Goal: Task Accomplishment & Management: Manage account settings

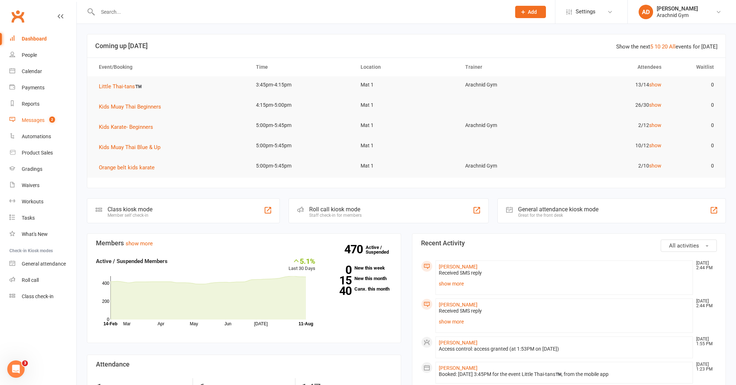
click at [41, 123] on link "Messages 2" at bounding box center [42, 120] width 67 height 16
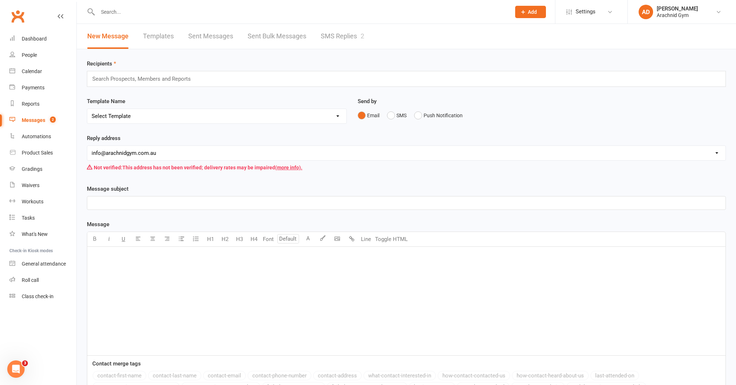
click at [348, 33] on link "SMS Replies 2" at bounding box center [342, 36] width 43 height 25
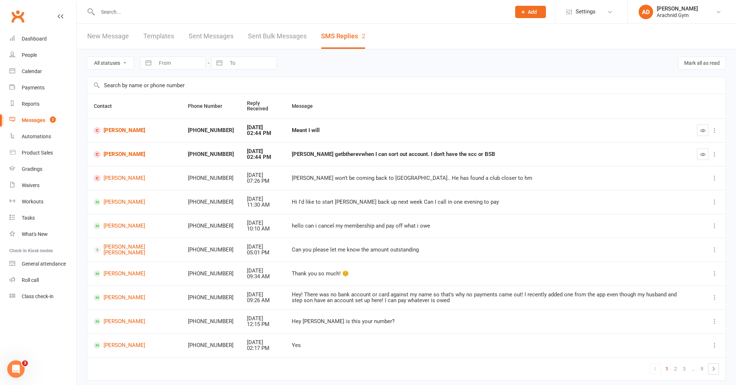
click at [327, 93] on input "text" at bounding box center [406, 85] width 638 height 17
click at [703, 157] on icon "button" at bounding box center [702, 154] width 5 height 5
click at [700, 131] on icon "button" at bounding box center [702, 130] width 5 height 5
click at [174, 15] on input "text" at bounding box center [301, 12] width 411 height 10
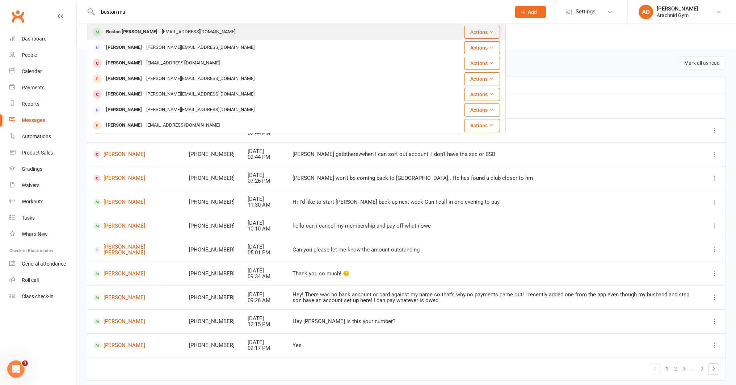
type input "boston mul"
click at [138, 35] on div "Boston Mulcahy" at bounding box center [132, 32] width 56 height 10
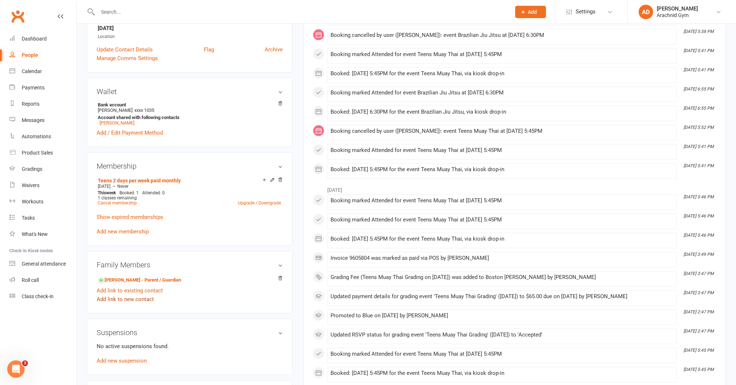
scroll to position [166, 0]
click at [205, 305] on div "Family Members Joshua Mulcahy - Parent / Guardian Add link to existing contact …" at bounding box center [190, 282] width 206 height 62
click at [273, 180] on icon at bounding box center [272, 179] width 5 height 5
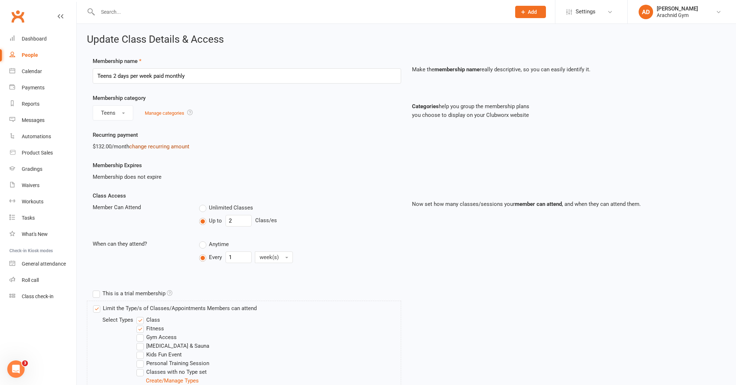
click at [166, 147] on link "change recurring amount" at bounding box center [159, 146] width 60 height 7
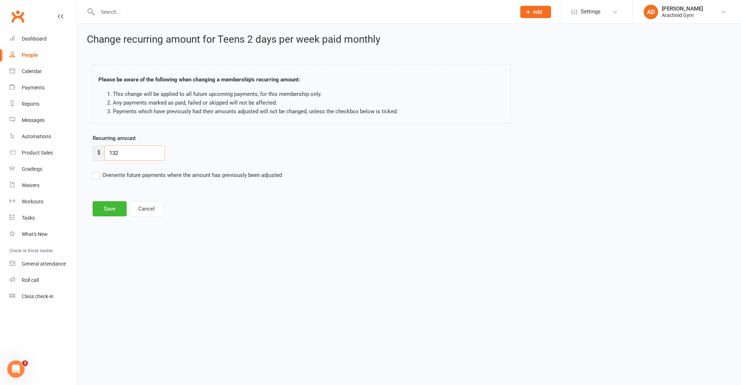
drag, startPoint x: 126, startPoint y: 152, endPoint x: 104, endPoint y: 152, distance: 21.7
click at [104, 152] on div "$ 132" at bounding box center [129, 153] width 72 height 15
type input "0"
click at [102, 174] on label "Overwrite future payments where the amount has previously been adjusted" at bounding box center [187, 175] width 189 height 9
click at [102, 171] on input "Overwrite future payments where the amount has previously been adjusted" at bounding box center [187, 171] width 189 height 0
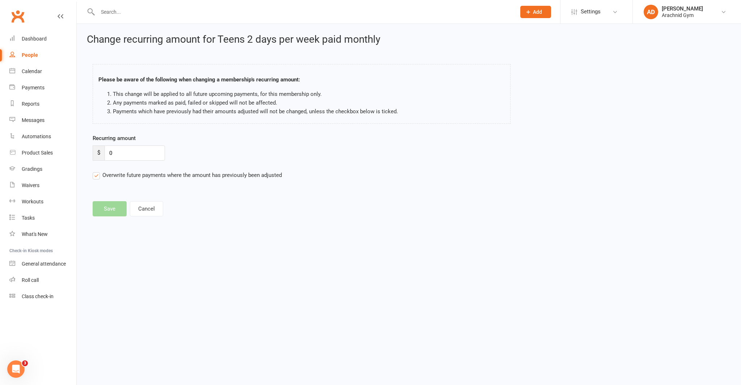
click at [108, 168] on form "Recurring amount $ 0 Overwrite future payments where the amount has previously …" at bounding box center [329, 157] width 472 height 46
click at [98, 175] on label "Overwrite future payments where the amount has previously been adjusted" at bounding box center [187, 175] width 189 height 9
click at [98, 171] on input "Overwrite future payments where the amount has previously been adjusted" at bounding box center [187, 171] width 189 height 0
click at [125, 157] on input "0" at bounding box center [135, 153] width 60 height 15
click at [118, 209] on main "Please be aware of the following when changing a membership's recurring amount:…" at bounding box center [409, 137] width 644 height 160
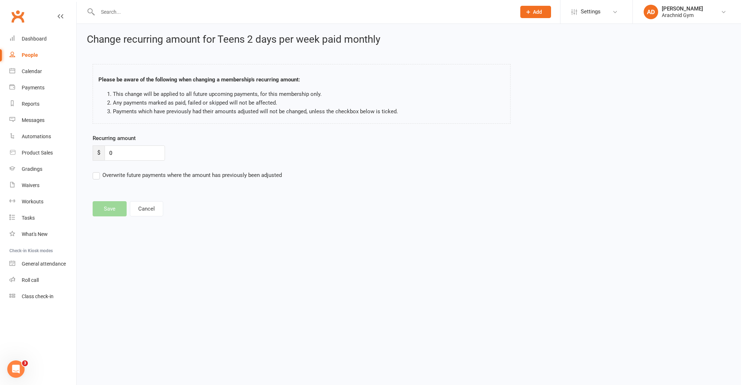
click at [100, 176] on label "Overwrite future payments where the amount has previously been adjusted" at bounding box center [187, 175] width 189 height 9
click at [100, 171] on input "Overwrite future payments where the amount has previously been adjusted" at bounding box center [187, 171] width 189 height 0
click at [108, 209] on main "Please be aware of the following when changing a membership's recurring amount:…" at bounding box center [409, 137] width 644 height 160
click at [151, 209] on button "Cancel" at bounding box center [146, 208] width 33 height 15
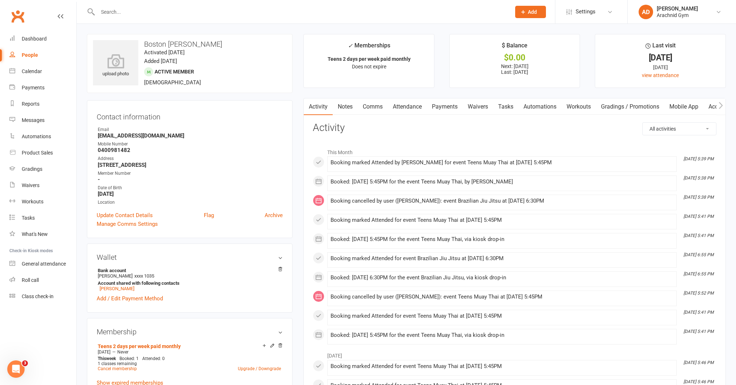
click at [436, 108] on link "Payments" at bounding box center [445, 106] width 36 height 17
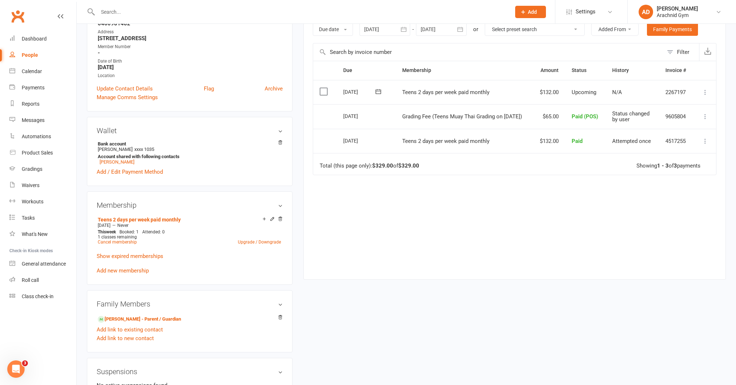
scroll to position [134, 0]
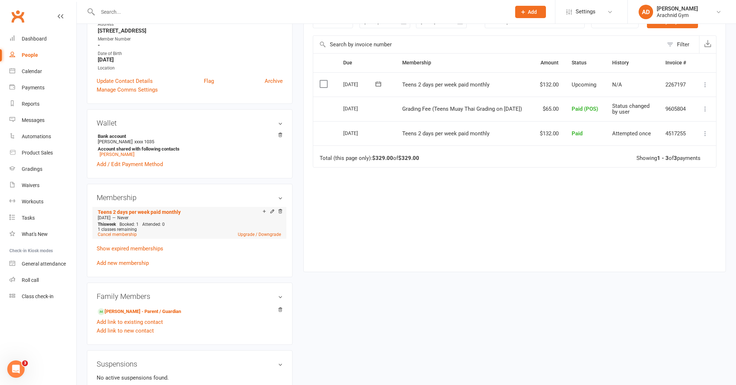
click at [271, 214] on icon at bounding box center [272, 212] width 5 height 6
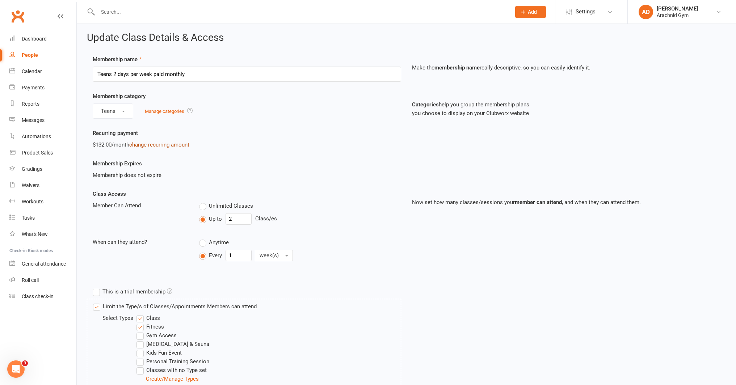
click at [163, 144] on link "change recurring amount" at bounding box center [159, 145] width 60 height 7
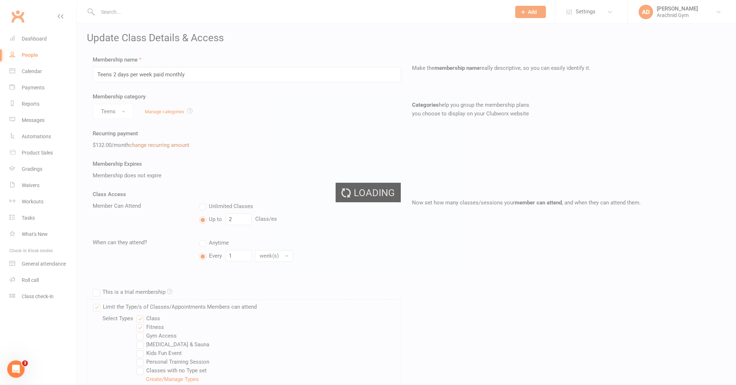
scroll to position [4, 0]
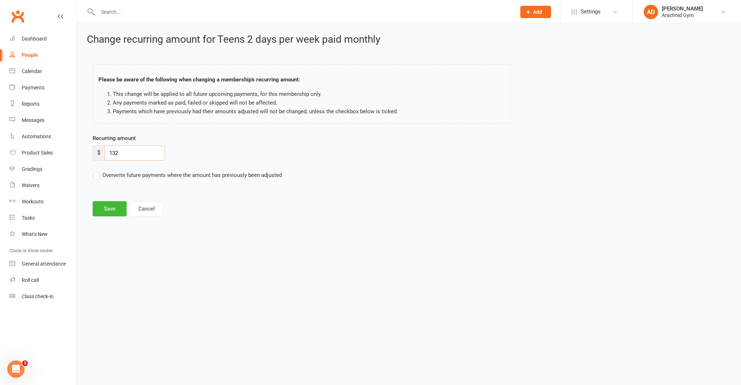
click at [138, 151] on input "132" at bounding box center [135, 153] width 60 height 15
type input "1"
click at [96, 172] on label "Overwrite future payments where the amount has previously been adjusted" at bounding box center [187, 175] width 189 height 9
click at [96, 171] on input "Overwrite future payments where the amount has previously been adjusted" at bounding box center [187, 171] width 189 height 0
click at [116, 154] on input "0" at bounding box center [135, 153] width 60 height 15
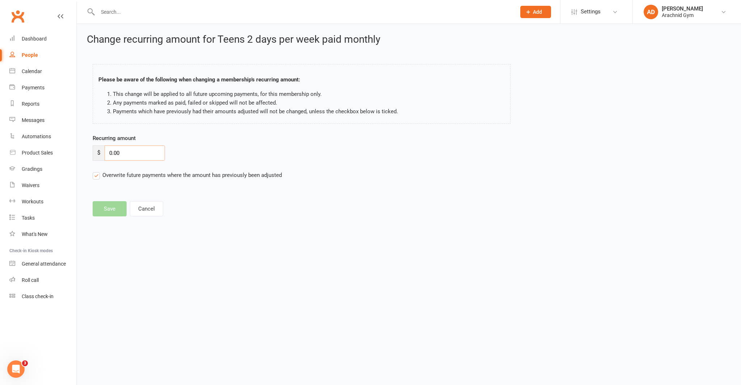
type input "0.00"
click at [97, 174] on label "Overwrite future payments where the amount has previously been adjusted" at bounding box center [187, 175] width 189 height 9
click at [97, 171] on input "Overwrite future payments where the amount has previously been adjusted" at bounding box center [187, 171] width 189 height 0
click at [142, 209] on button "Cancel" at bounding box center [146, 208] width 33 height 15
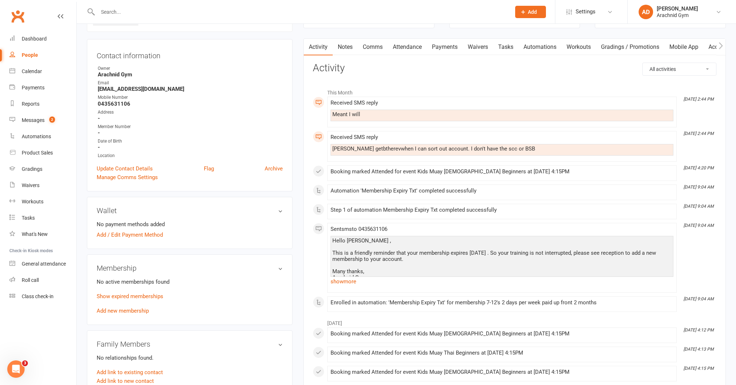
scroll to position [61, 0]
click at [127, 294] on link "Show expired memberships" at bounding box center [130, 295] width 67 height 7
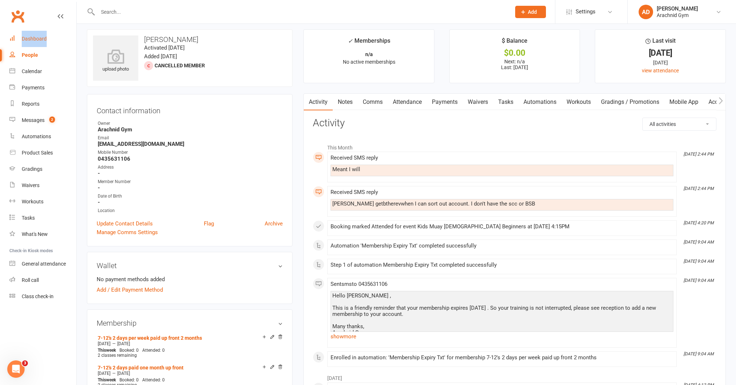
scroll to position [0, 0]
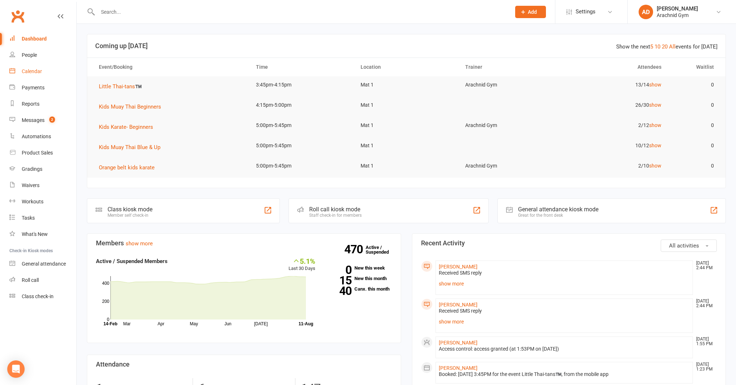
click at [41, 75] on link "Calendar" at bounding box center [42, 71] width 67 height 16
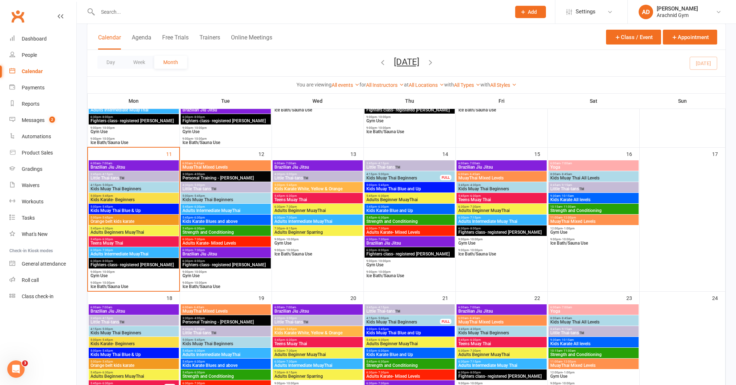
scroll to position [297, 0]
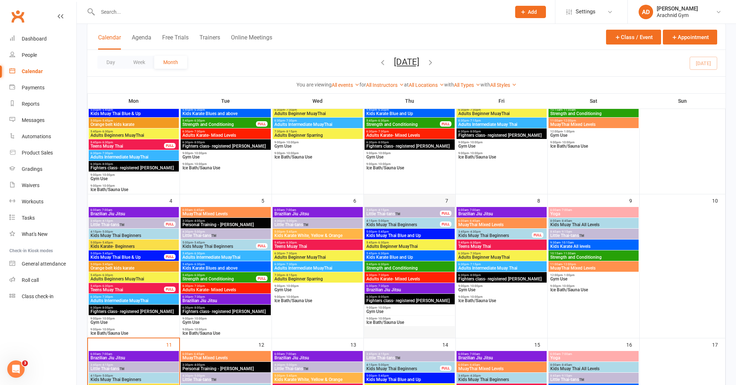
scroll to position [112, 0]
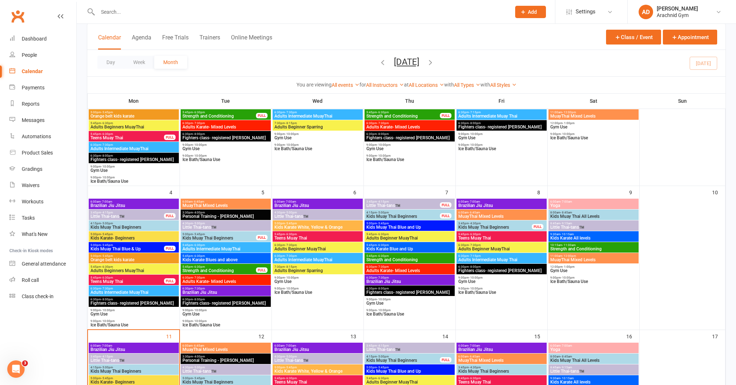
click at [420, 216] on span "Kids Muay Thai Beginners" at bounding box center [403, 216] width 74 height 4
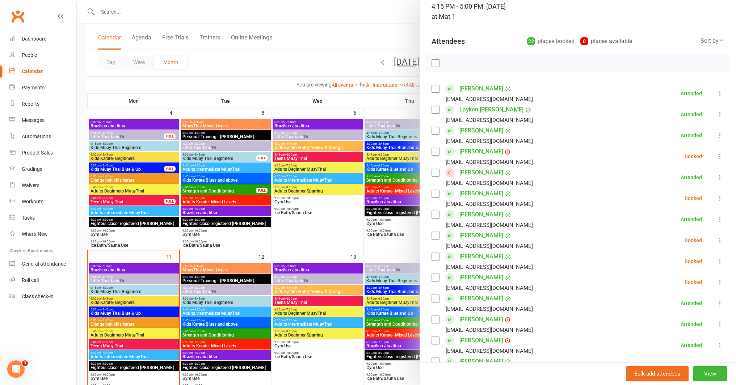
scroll to position [194, 0]
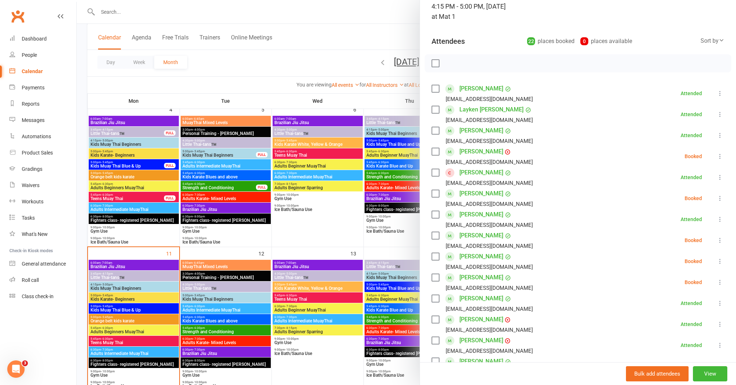
click at [132, 289] on div at bounding box center [406, 192] width 659 height 385
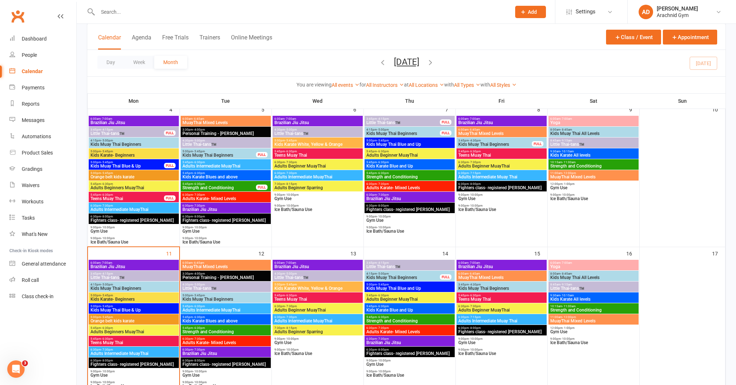
click at [132, 289] on span "Kids Muay Thai Beginners" at bounding box center [133, 288] width 87 height 4
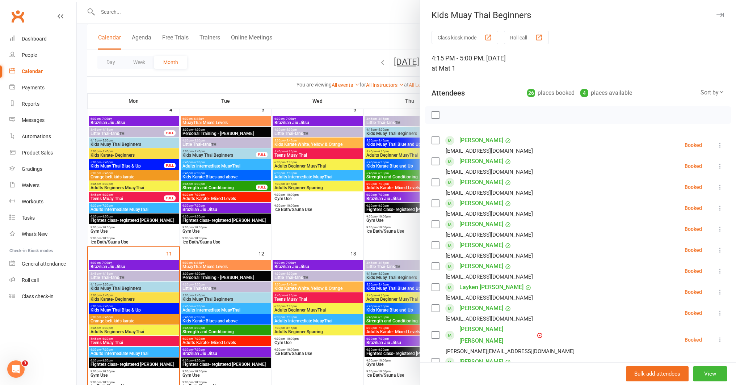
click at [317, 244] on div at bounding box center [406, 192] width 659 height 385
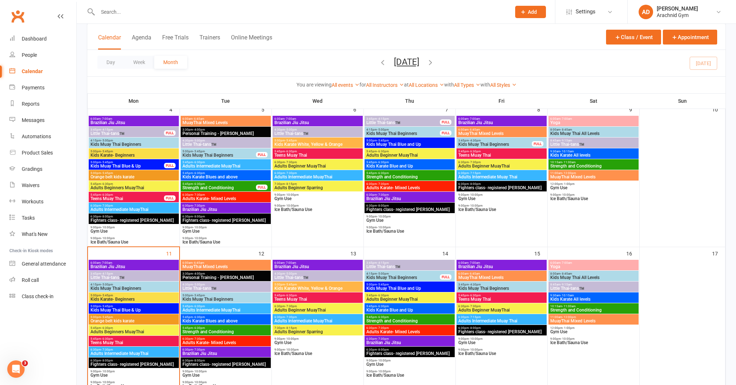
click at [402, 276] on span "Kids Muay Thai Beginners" at bounding box center [403, 277] width 74 height 4
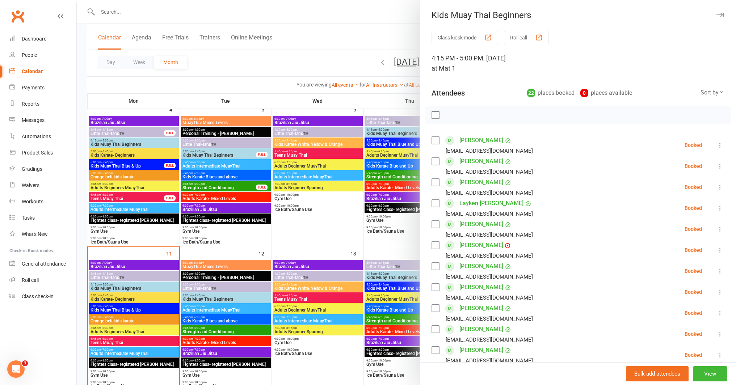
click at [394, 243] on div at bounding box center [406, 192] width 659 height 385
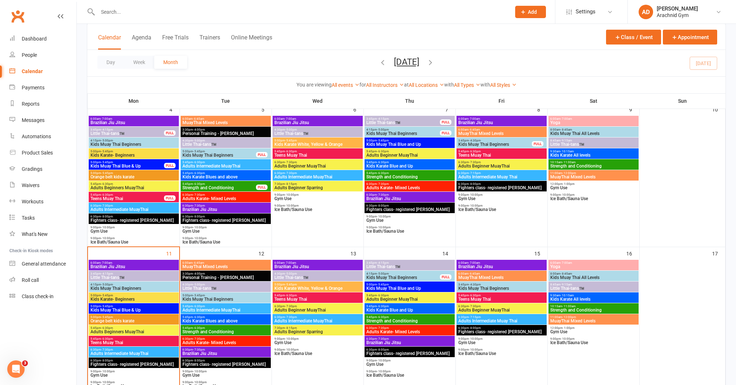
click at [403, 275] on span "Kids Muay Thai Beginners" at bounding box center [403, 277] width 74 height 4
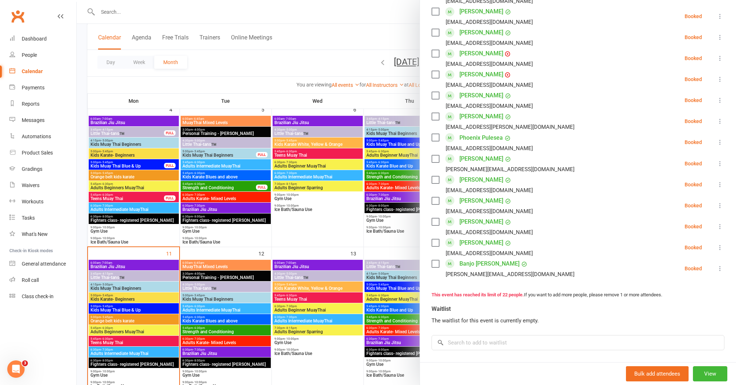
scroll to position [319, 0]
click at [703, 378] on button "View" at bounding box center [710, 373] width 34 height 15
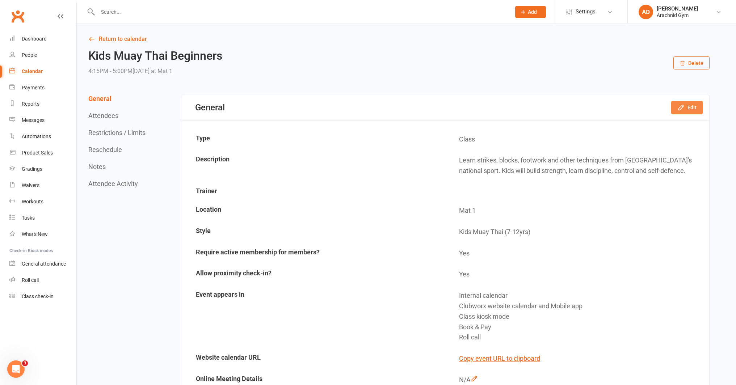
click at [682, 110] on icon "button" at bounding box center [680, 107] width 7 height 7
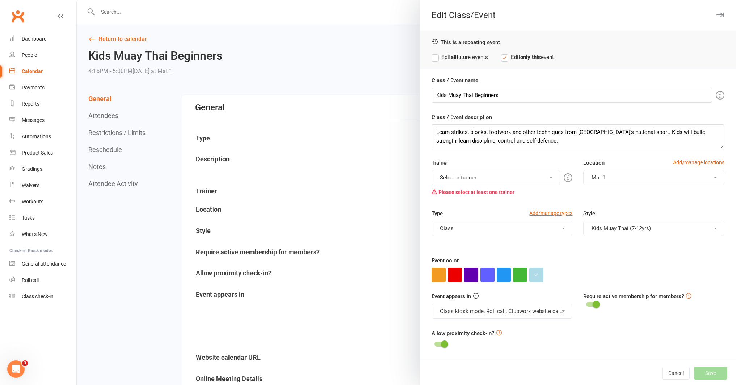
click at [435, 60] on label "Edit all future events" at bounding box center [460, 57] width 56 height 9
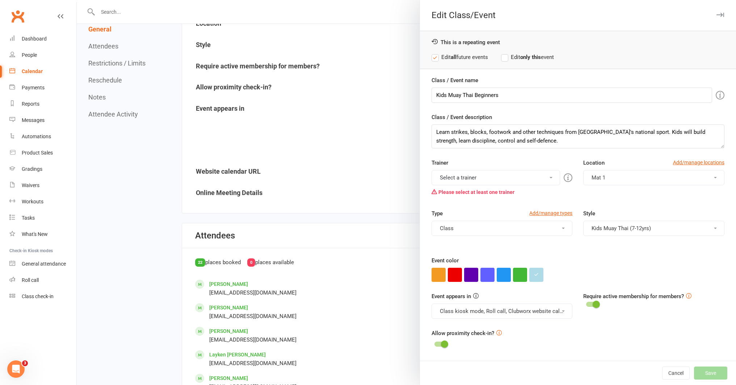
scroll to position [187, 0]
click at [523, 180] on button "Select a trainer" at bounding box center [496, 177] width 129 height 15
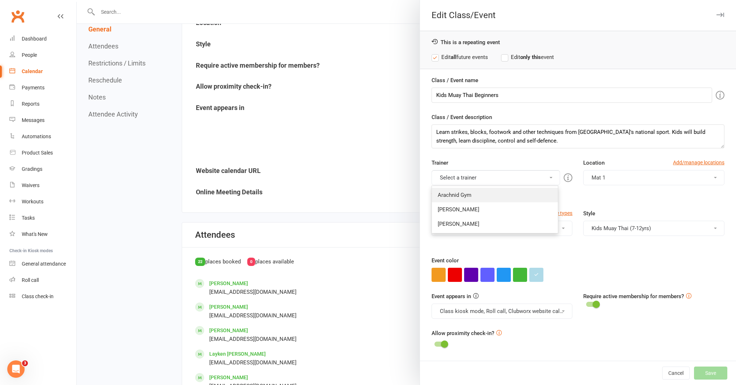
click at [481, 198] on link "Arachnid Gym" at bounding box center [495, 195] width 126 height 14
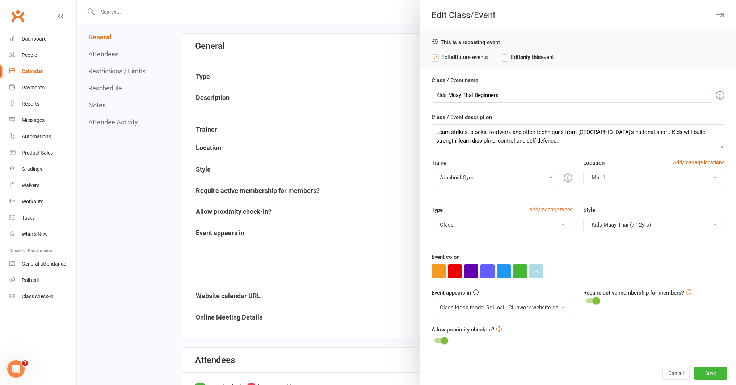
scroll to position [0, 0]
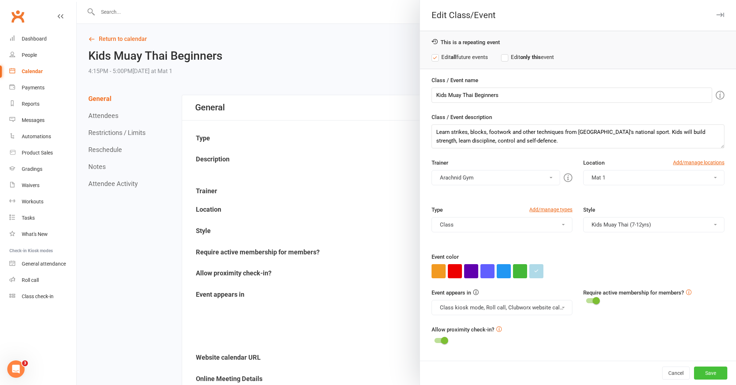
click at [706, 377] on button "Save" at bounding box center [710, 373] width 33 height 13
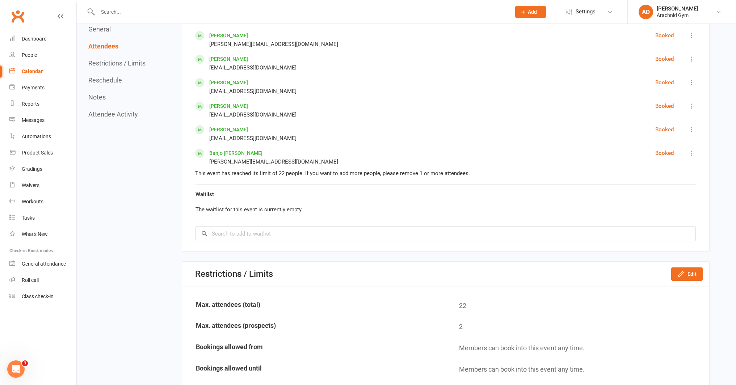
scroll to position [810, 0]
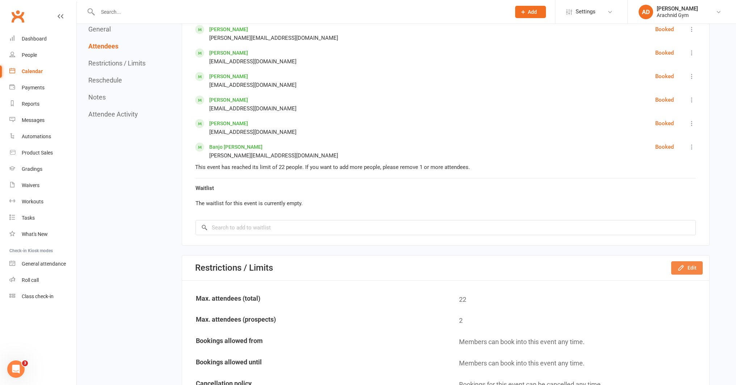
click at [686, 269] on button "Edit" at bounding box center [686, 267] width 31 height 13
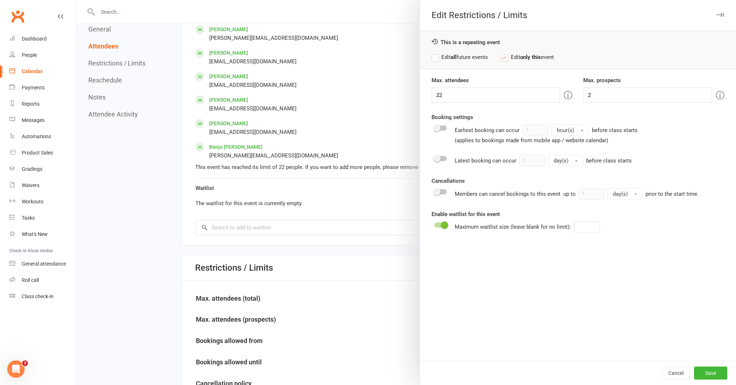
click at [460, 60] on label "Edit all future events" at bounding box center [460, 57] width 56 height 9
click at [453, 96] on input "22" at bounding box center [496, 95] width 129 height 15
type input "2"
type input "30"
click at [615, 98] on input "2" at bounding box center [647, 95] width 129 height 15
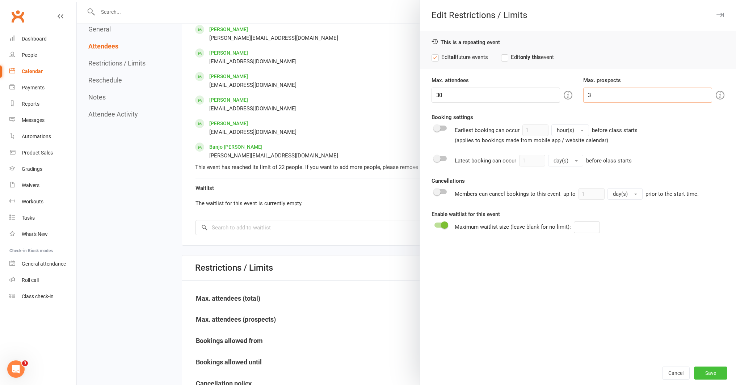
type input "3"
click at [707, 371] on button "Save" at bounding box center [710, 373] width 33 height 13
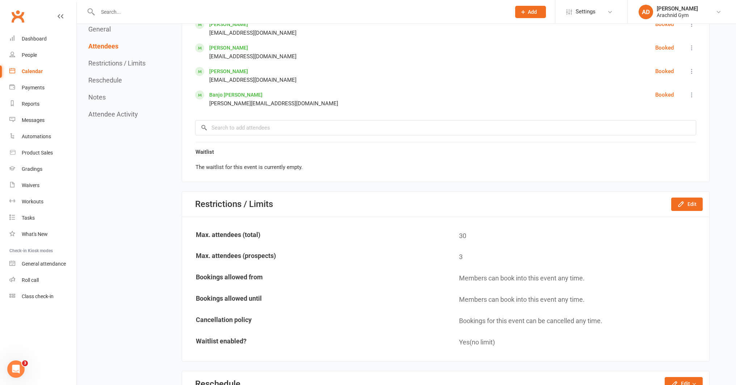
scroll to position [864, 0]
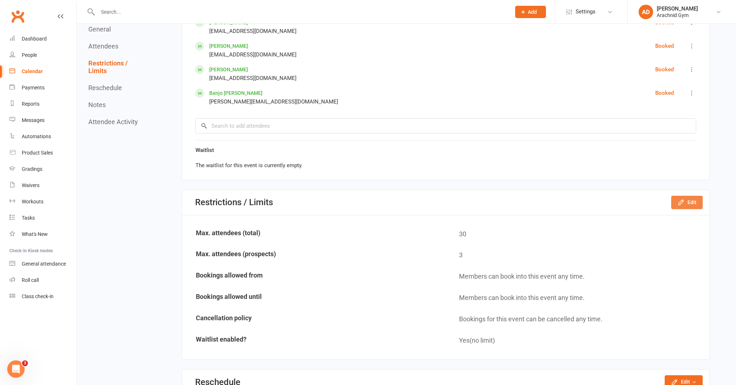
click at [688, 205] on button "Edit" at bounding box center [686, 202] width 31 height 13
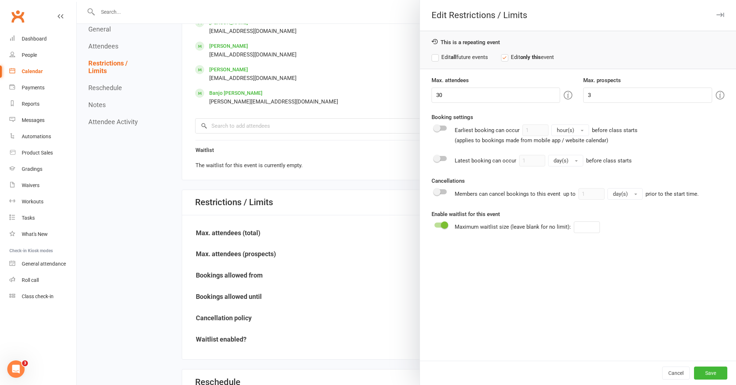
click at [434, 57] on label "Edit all future events" at bounding box center [460, 57] width 56 height 9
click at [711, 370] on button "Save" at bounding box center [710, 373] width 33 height 13
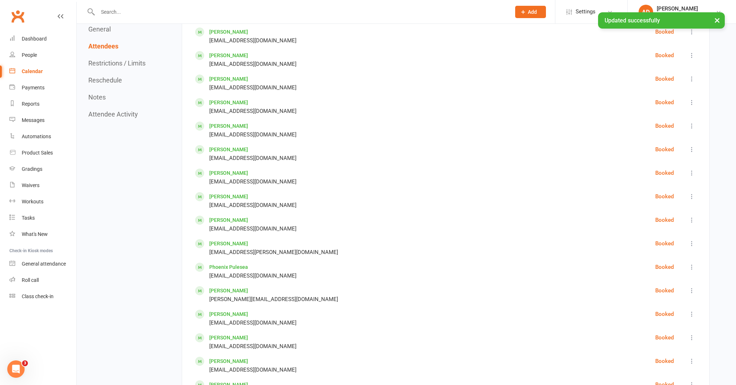
click at [33, 72] on div "Calendar" at bounding box center [32, 71] width 21 height 6
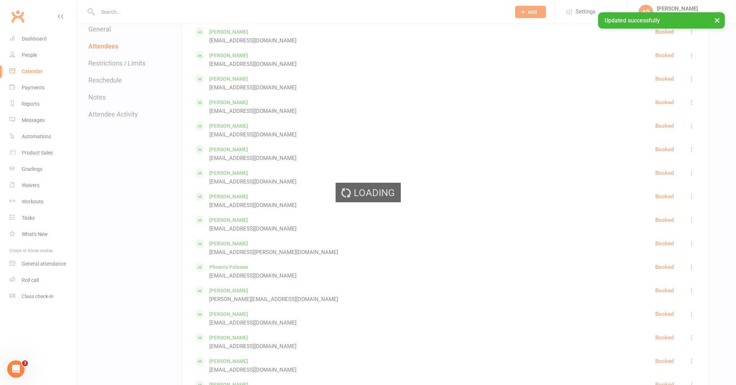
scroll to position [549, 0]
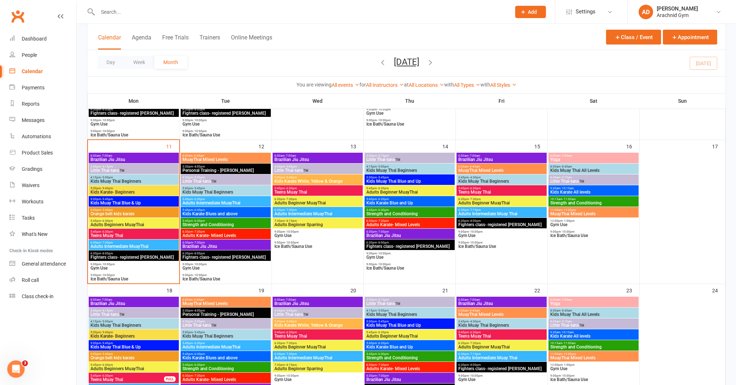
scroll to position [304, 0]
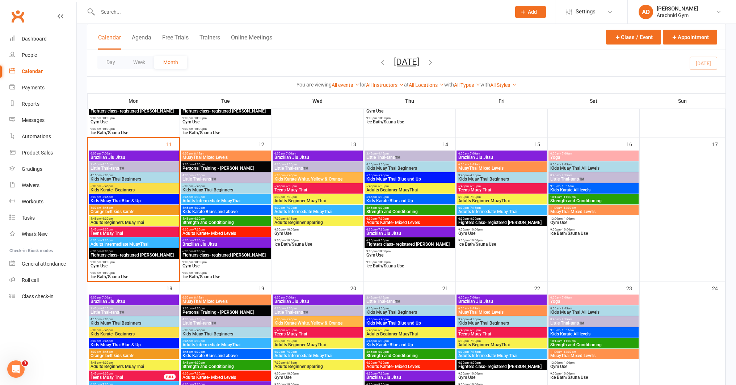
click at [408, 168] on span "Kids Muay Thai Beginners" at bounding box center [409, 168] width 87 height 4
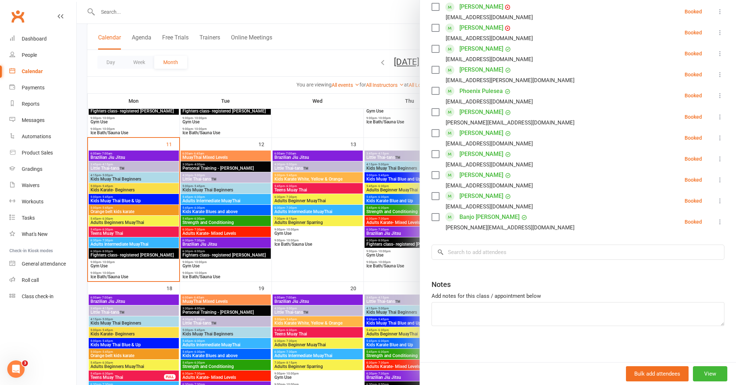
scroll to position [310, 0]
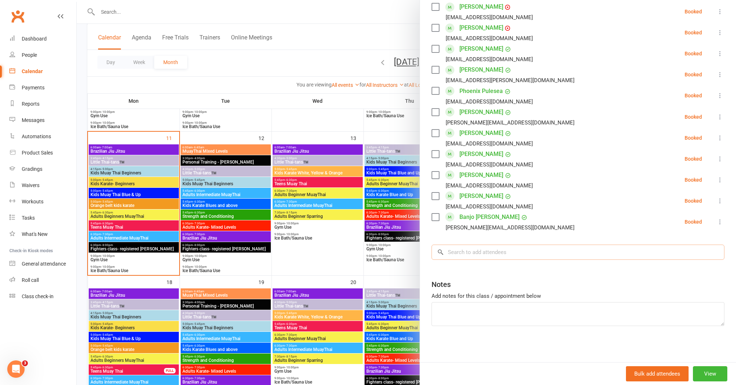
click at [531, 256] on input "search" at bounding box center [578, 252] width 293 height 15
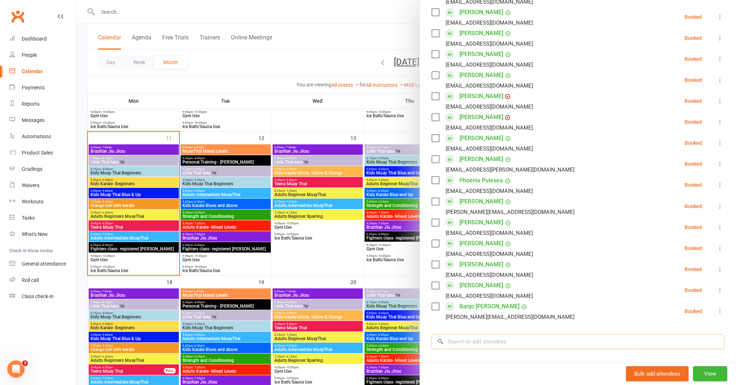
scroll to position [365, 0]
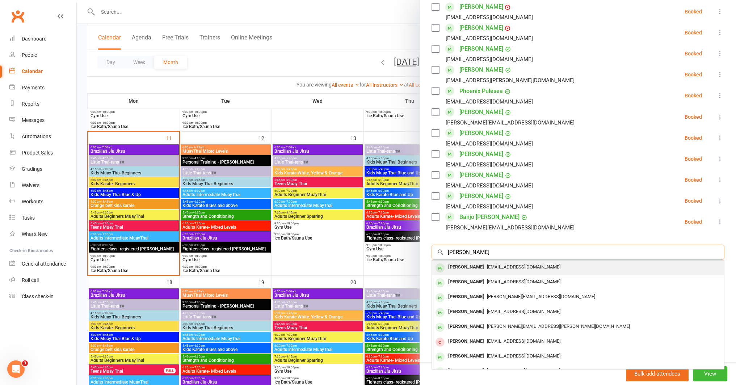
type input "jason ber"
click at [468, 267] on div "Jason Bernath" at bounding box center [466, 267] width 42 height 10
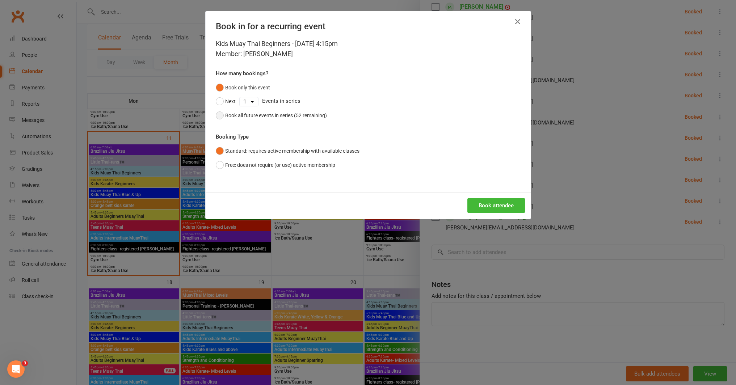
click at [312, 118] on div "Book all future events in series (52 remaining)" at bounding box center [276, 116] width 102 height 8
click at [514, 22] on icon "button" at bounding box center [517, 21] width 9 height 9
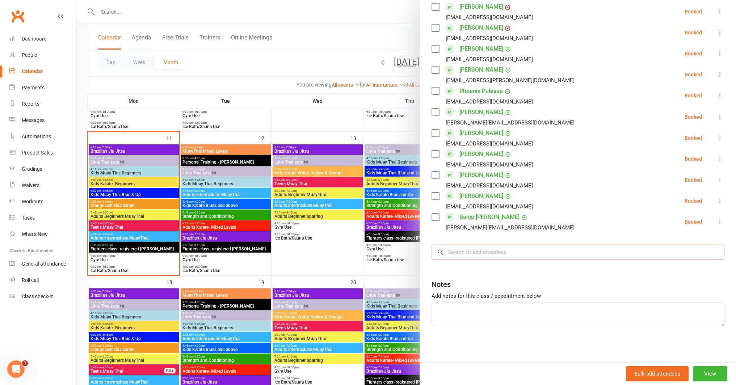
click at [482, 255] on input "search" at bounding box center [578, 252] width 293 height 15
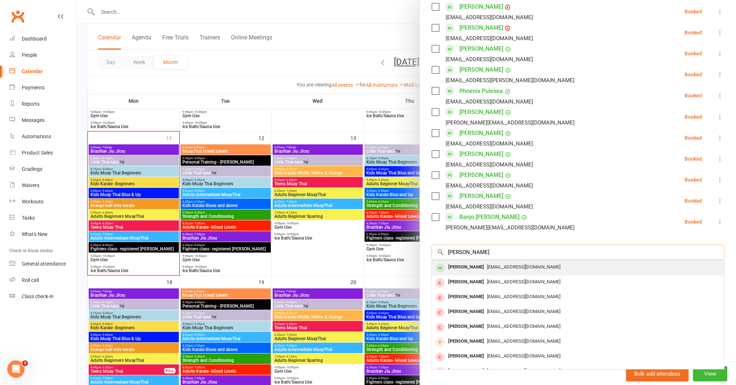
type input "liam ber"
click at [475, 265] on div "Liam Bernath" at bounding box center [466, 267] width 42 height 10
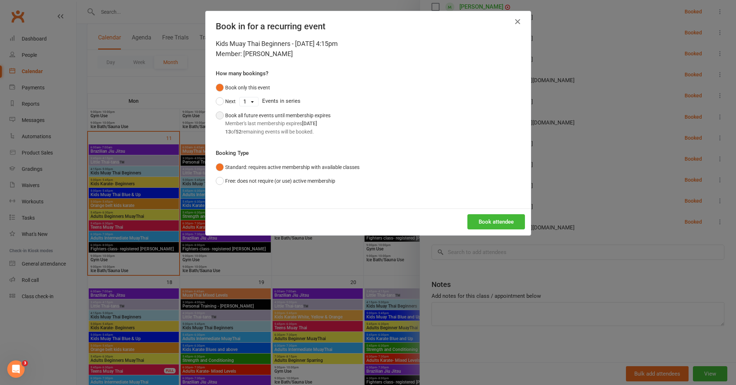
click at [295, 126] on div "Member's last membership expires Nov 11, 2025" at bounding box center [277, 123] width 105 height 8
click at [489, 221] on button "Book attendee" at bounding box center [496, 221] width 58 height 15
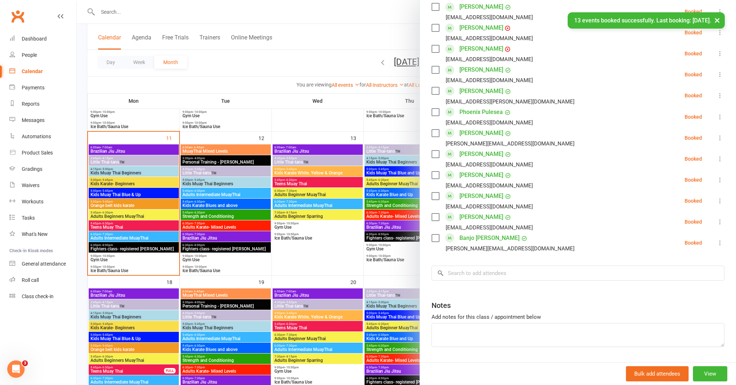
scroll to position [386, 0]
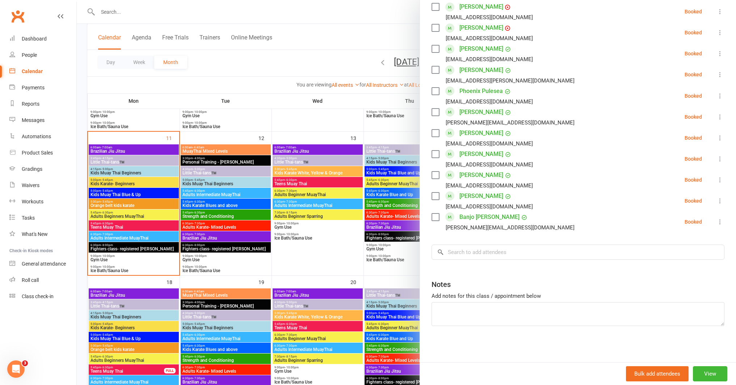
click at [362, 270] on div at bounding box center [406, 192] width 659 height 385
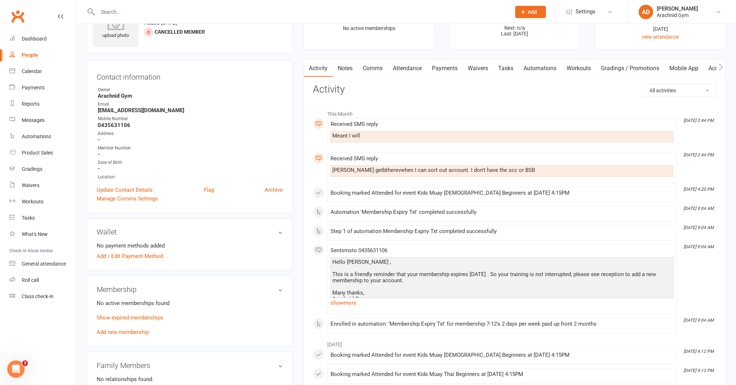
scroll to position [36, 0]
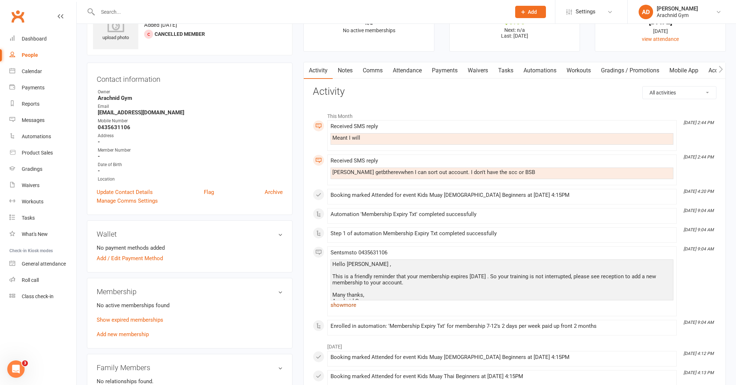
click at [355, 304] on link "show more" at bounding box center [502, 305] width 343 height 10
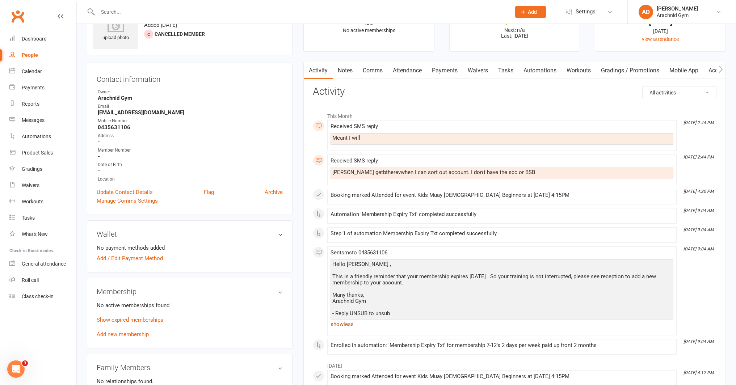
scroll to position [37, 0]
click at [152, 321] on link "Show expired memberships" at bounding box center [130, 319] width 67 height 7
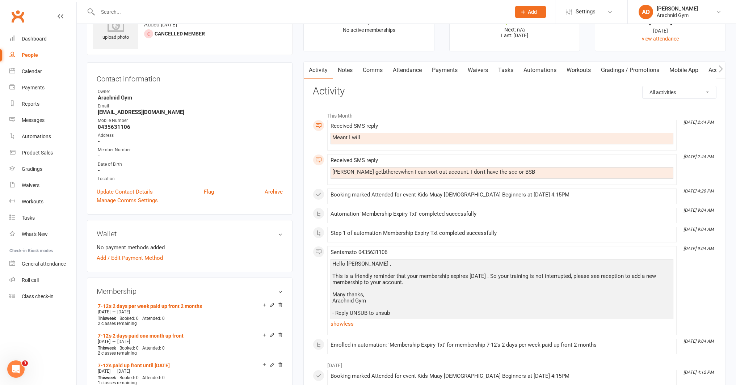
click at [115, 10] on input "text" at bounding box center [301, 12] width 411 height 10
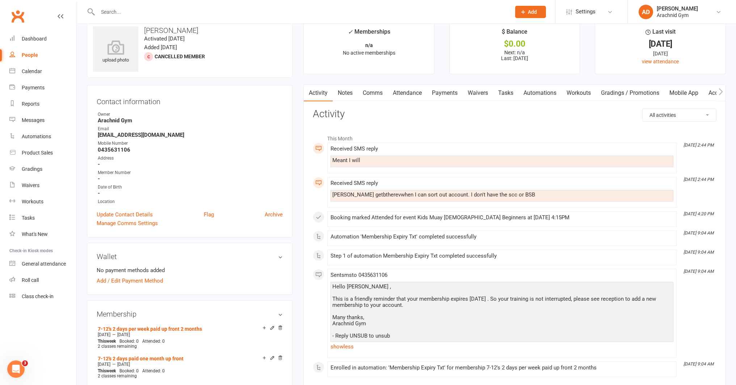
scroll to position [0, 0]
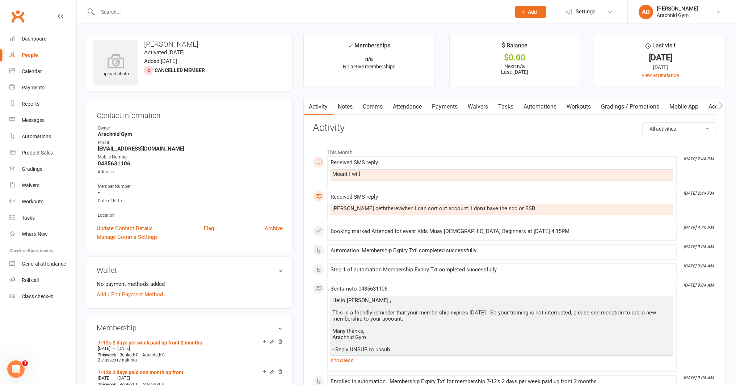
click at [353, 110] on link "Notes" at bounding box center [345, 106] width 25 height 17
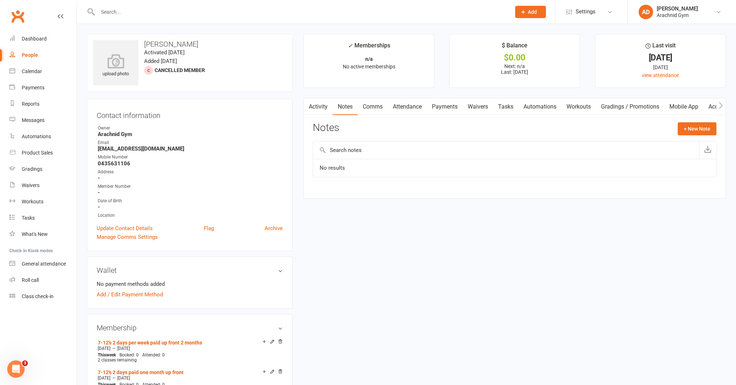
drag, startPoint x: 374, startPoint y: 110, endPoint x: 365, endPoint y: 111, distance: 9.2
click at [372, 110] on link "Comms" at bounding box center [373, 106] width 30 height 17
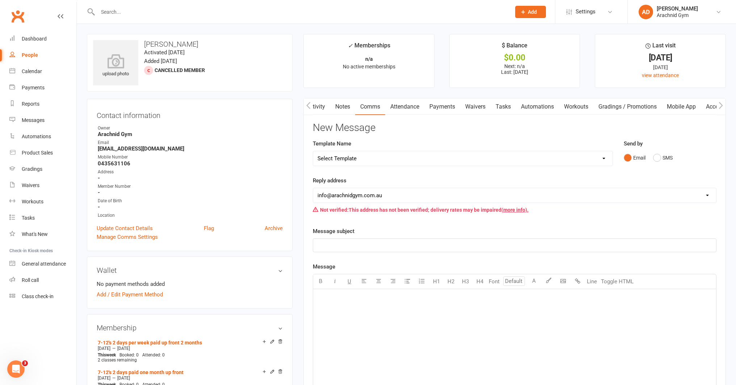
click at [311, 101] on button "button" at bounding box center [308, 106] width 9 height 16
click at [326, 110] on link "Activity" at bounding box center [318, 106] width 29 height 17
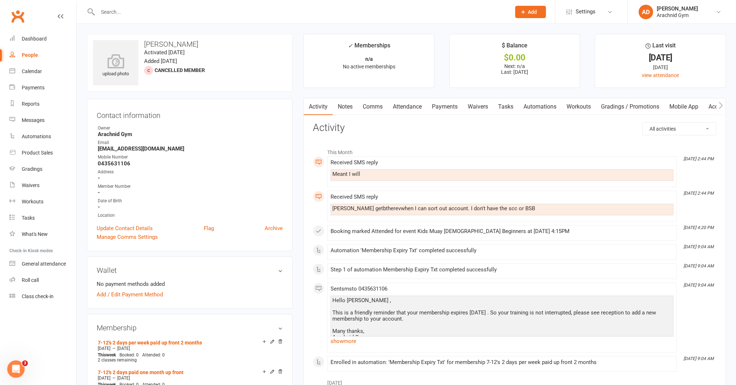
click at [613, 181] on div "Received SMS reply Meant I will" at bounding box center [502, 172] width 343 height 24
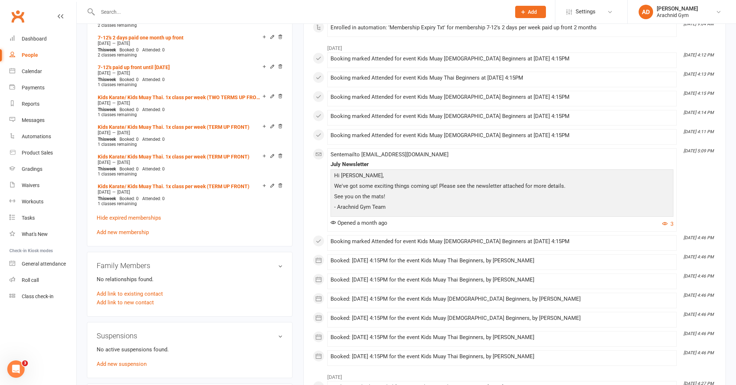
scroll to position [336, 0]
click at [142, 229] on link "Add new membership" at bounding box center [123, 231] width 52 height 7
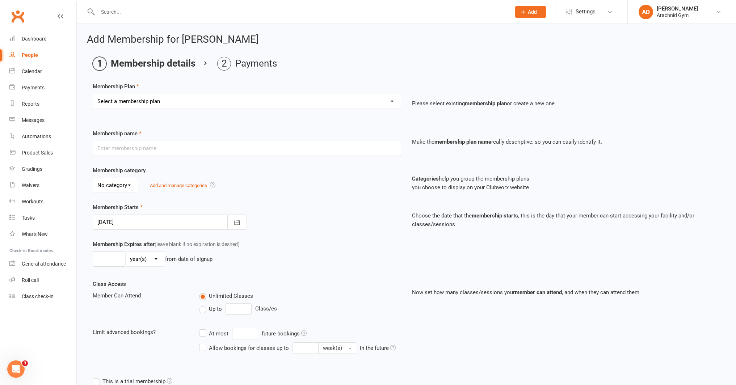
click at [167, 100] on select "Select a membership plan Create new Membership Plan Adults Teens 7-12's Under 7…" at bounding box center [247, 101] width 308 height 14
select select "3"
click at [93, 94] on select "Select a membership plan Create new Membership Plan Adults Teens 7-12's Under 7…" at bounding box center [247, 101] width 308 height 14
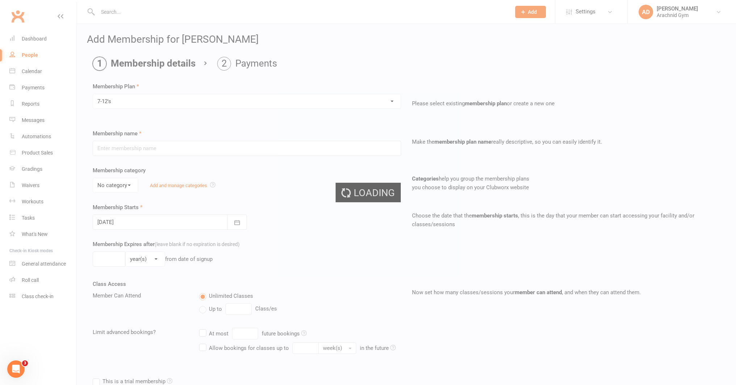
type input "7-12's"
select select "0"
type input "0"
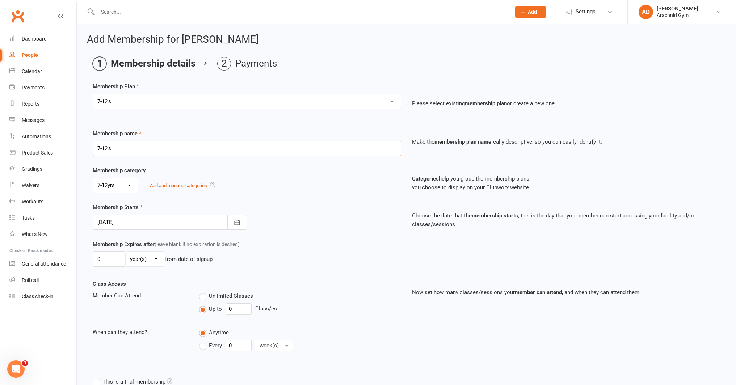
click at [144, 150] on input "7-12's" at bounding box center [247, 148] width 308 height 15
type input "7-12's 2 days/wk - 3 mths upfront"
click at [119, 258] on input "0" at bounding box center [109, 259] width 33 height 15
type input "3"
click at [147, 263] on select "day(s) week(s) month(s) year(s)" at bounding box center [145, 259] width 39 height 14
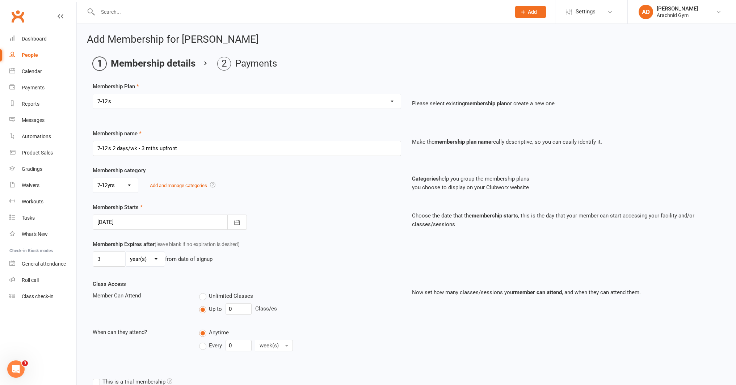
select select "2"
click at [126, 252] on select "day(s) week(s) month(s) year(s)" at bounding box center [145, 259] width 39 height 14
click at [238, 309] on input "0" at bounding box center [239, 309] width 26 height 12
type input "2"
click at [241, 345] on input "0" at bounding box center [239, 346] width 26 height 12
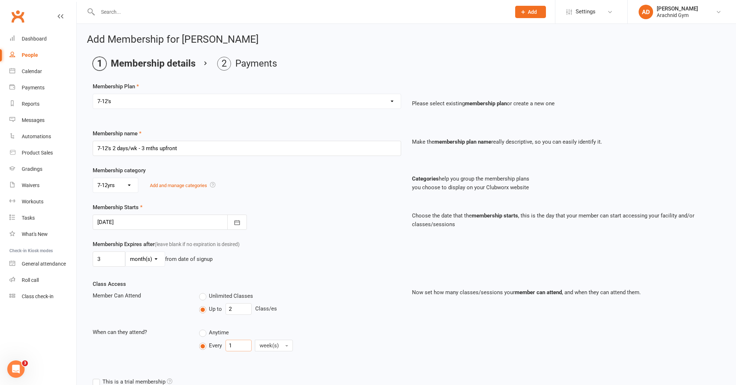
type input "1"
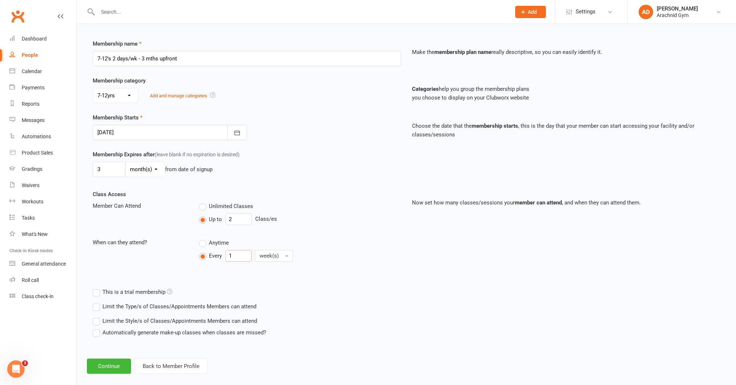
scroll to position [99, 0]
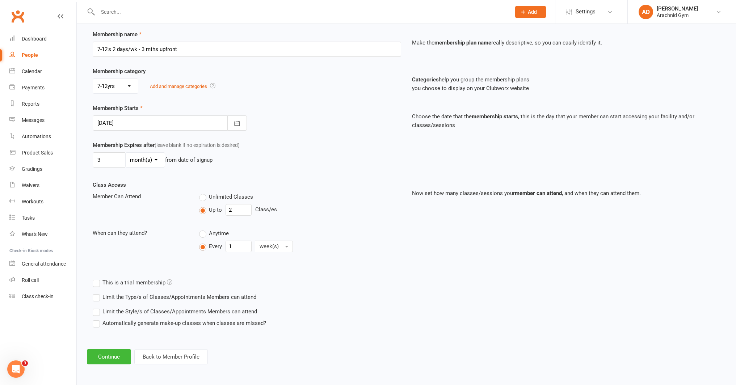
click at [182, 296] on label "Limit the Type/s of Classes/Appointments Members can attend" at bounding box center [175, 297] width 164 height 9
click at [97, 293] on input "Limit the Type/s of Classes/Appointments Members can attend" at bounding box center [95, 293] width 5 height 0
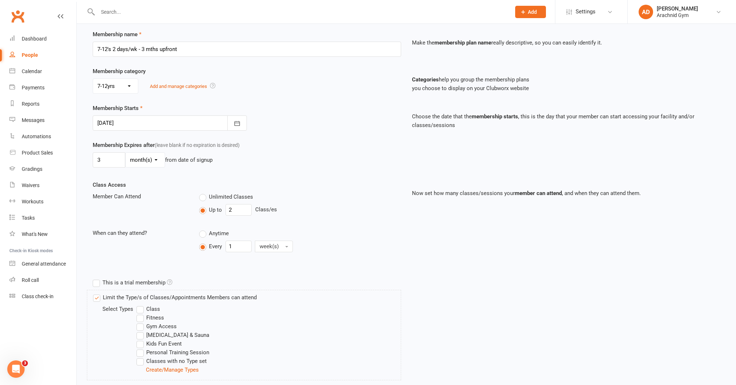
click at [151, 311] on label "Class" at bounding box center [148, 309] width 24 height 9
click at [141, 305] on input "Class" at bounding box center [138, 305] width 5 height 0
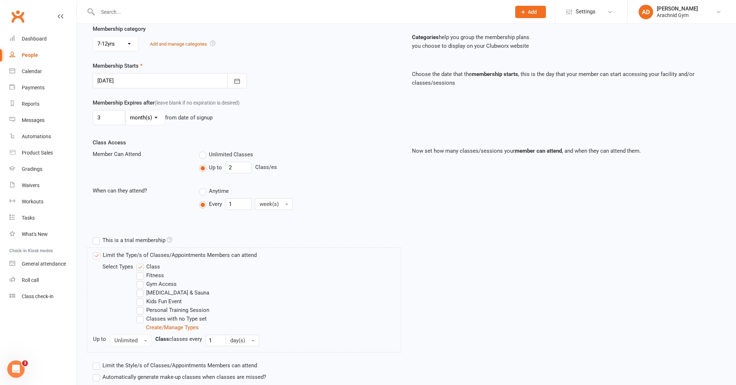
scroll to position [195, 0]
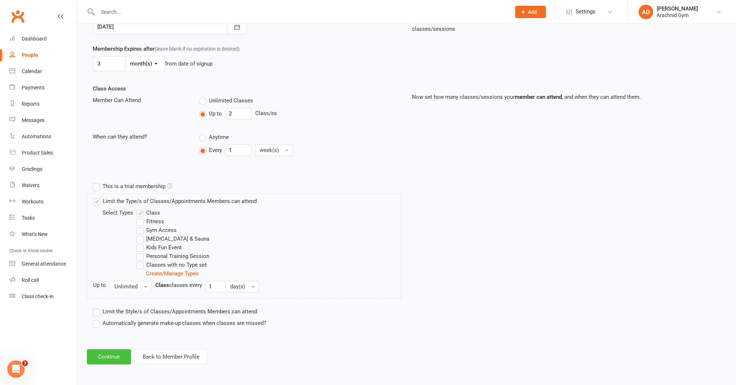
click at [112, 357] on button "Continue" at bounding box center [109, 356] width 44 height 15
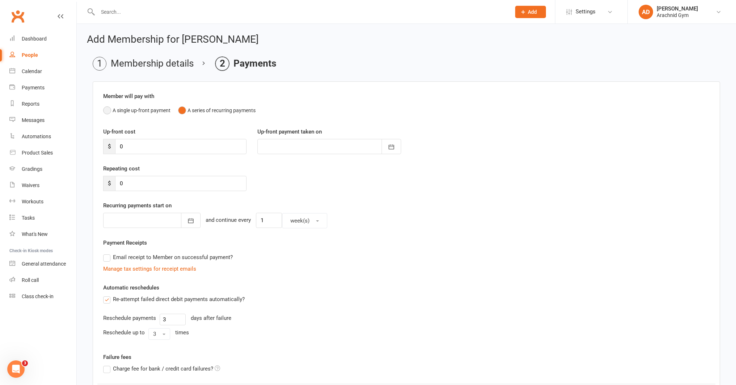
click at [117, 112] on button "A single up-front payment" at bounding box center [136, 111] width 67 height 14
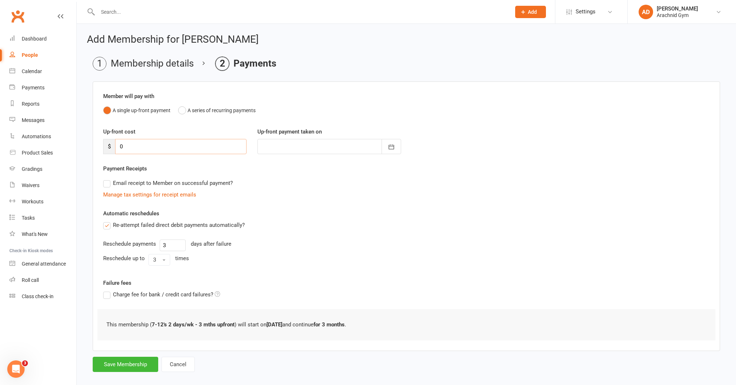
click at [133, 143] on input "0" at bounding box center [180, 146] width 131 height 15
type input "3"
type input "11 Aug 2025"
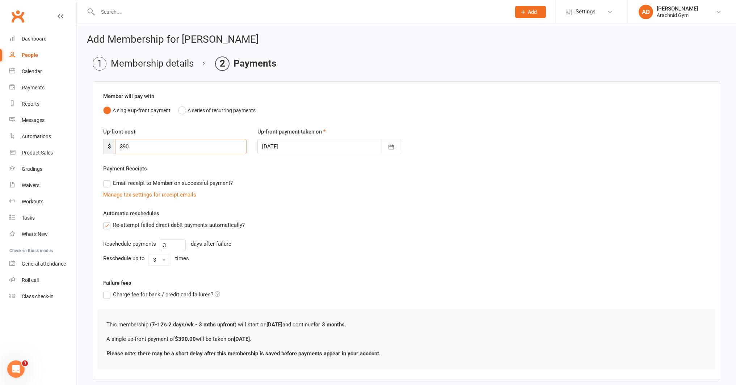
type input "390"
click at [108, 228] on label "Re-attempt failed direct debit payments automatically?" at bounding box center [174, 225] width 142 height 9
click at [108, 221] on input "Re-attempt failed direct debit payments automatically?" at bounding box center [105, 221] width 5 height 0
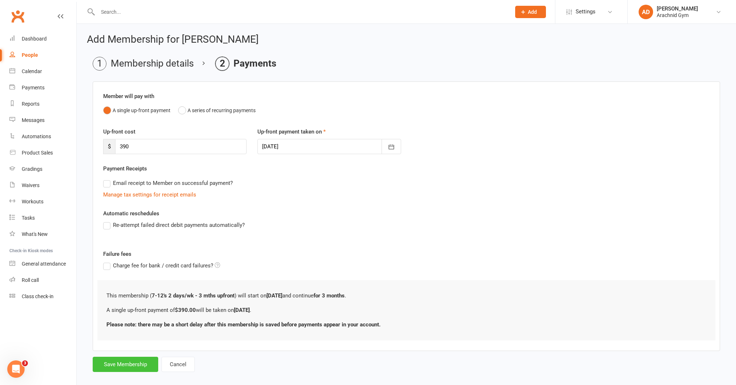
click at [117, 363] on button "Save Membership" at bounding box center [126, 364] width 66 height 15
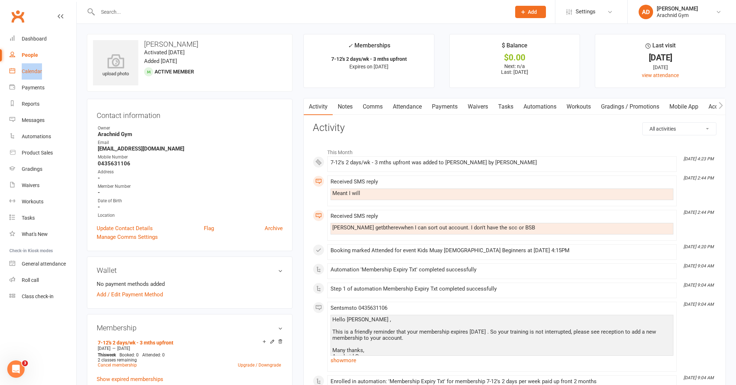
click at [446, 109] on link "Payments" at bounding box center [445, 106] width 36 height 17
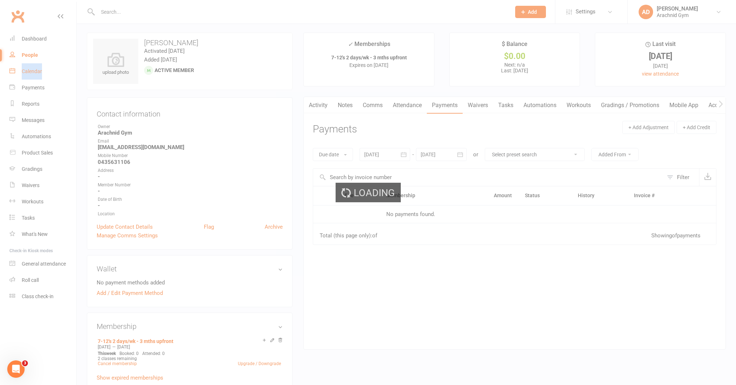
scroll to position [4, 0]
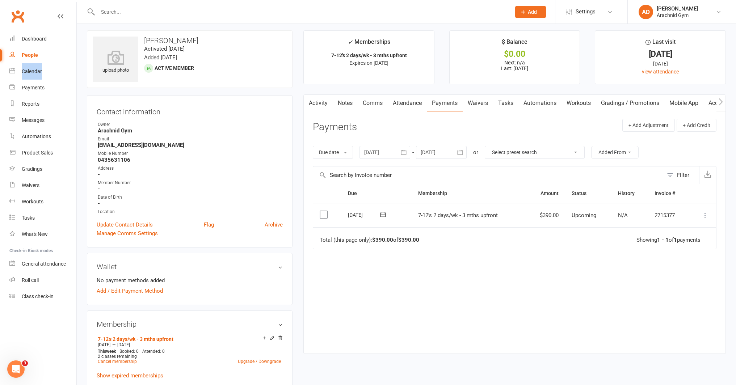
click at [704, 212] on icon at bounding box center [705, 215] width 7 height 7
click at [673, 247] on link "Mark as Paid (POS)" at bounding box center [674, 244] width 72 height 14
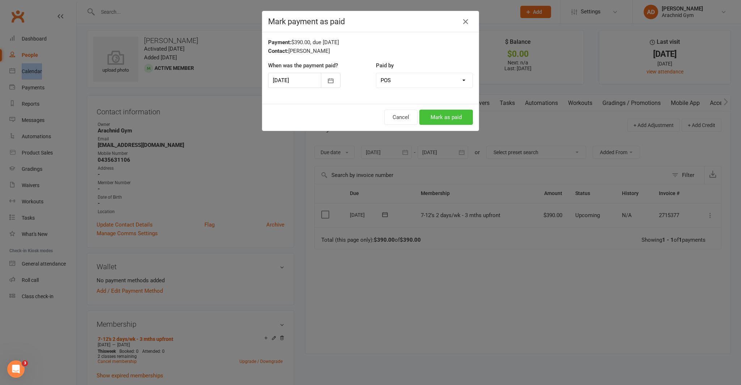
click at [437, 121] on button "Mark as paid" at bounding box center [447, 117] width 54 height 15
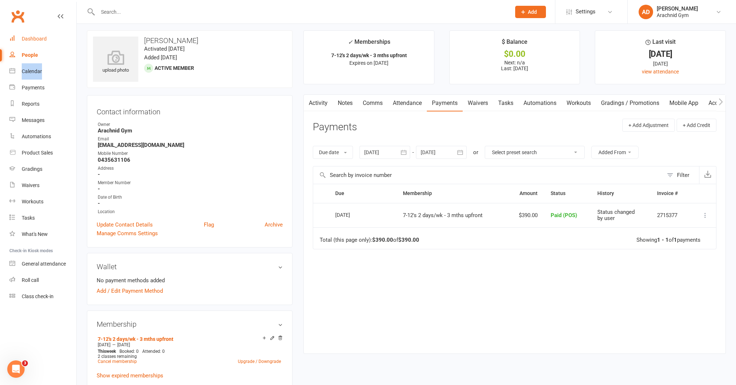
click at [38, 36] on div "Dashboard" at bounding box center [34, 39] width 25 height 6
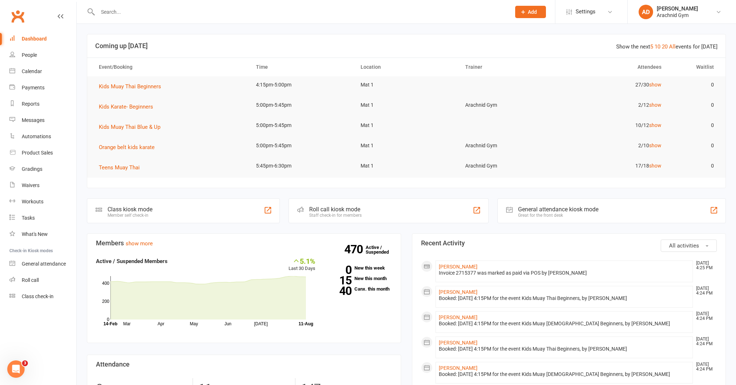
click at [43, 123] on link "Messages" at bounding box center [42, 120] width 67 height 16
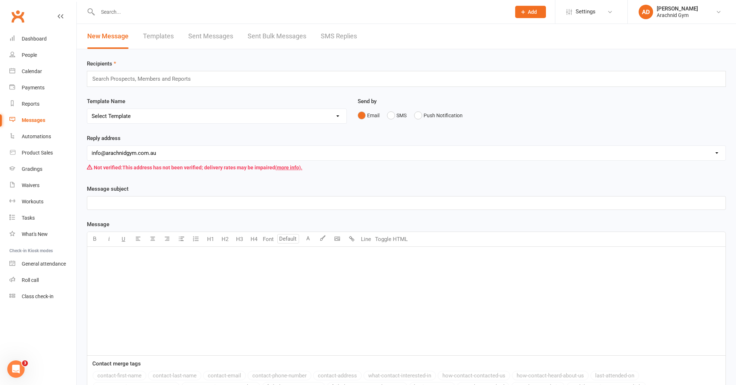
click at [266, 34] on link "Sent Bulk Messages" at bounding box center [277, 36] width 59 height 25
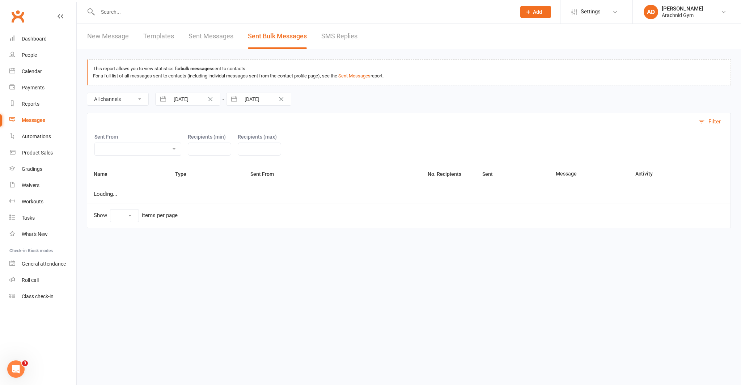
select select "10"
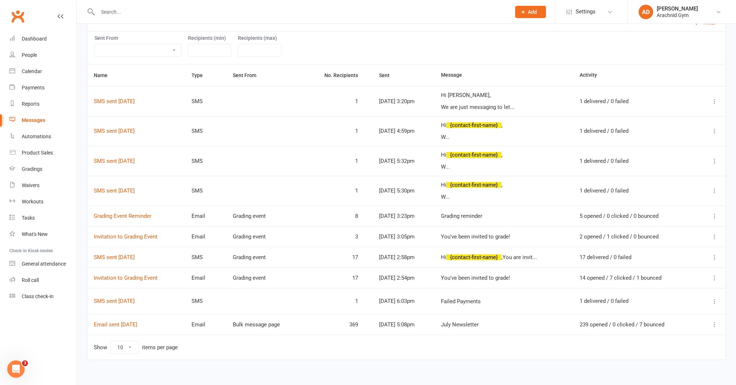
scroll to position [105, 0]
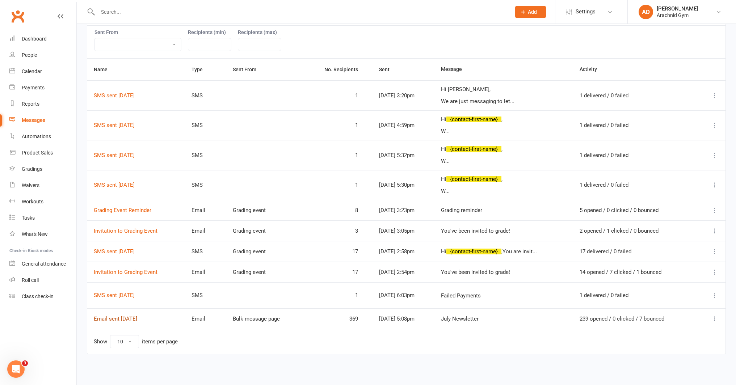
click at [120, 319] on link "Email sent 11 Jul 2025" at bounding box center [115, 319] width 43 height 7
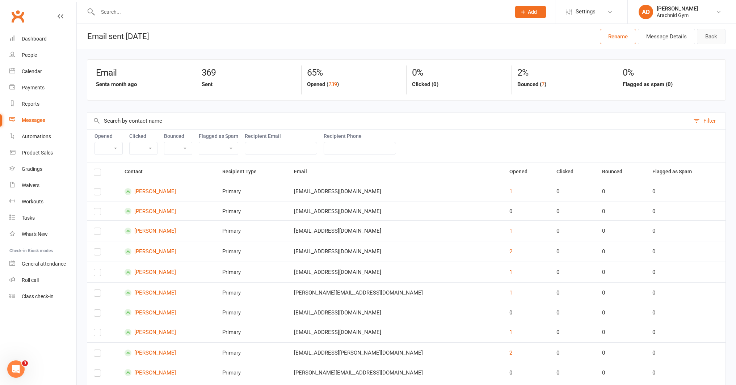
click at [714, 35] on link "Back" at bounding box center [711, 36] width 29 height 15
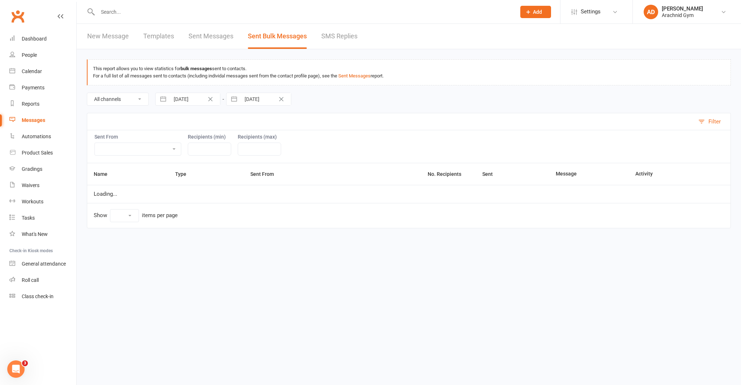
select select "10"
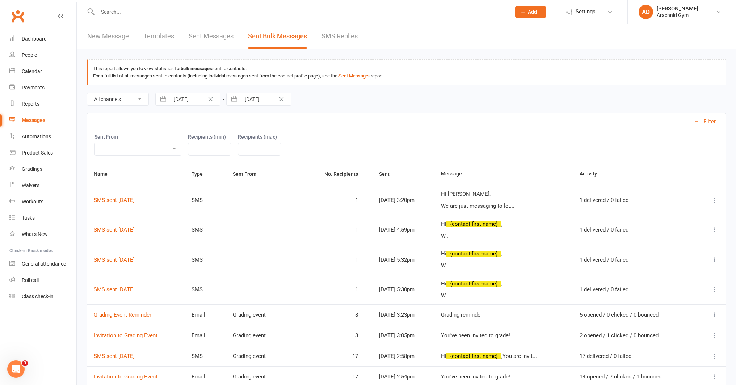
scroll to position [105, 0]
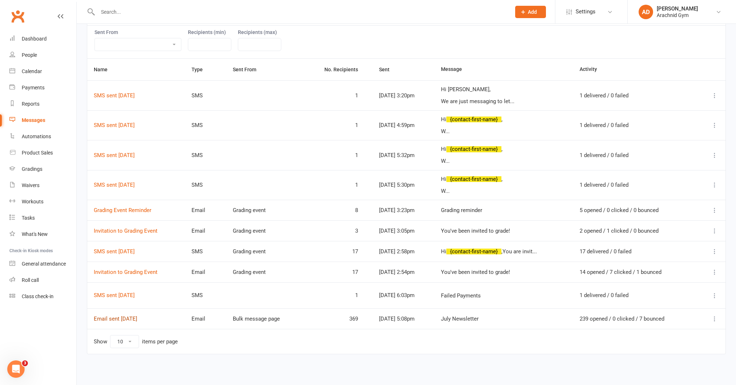
click at [133, 321] on link "Email sent 11 Jul 2025" at bounding box center [115, 319] width 43 height 7
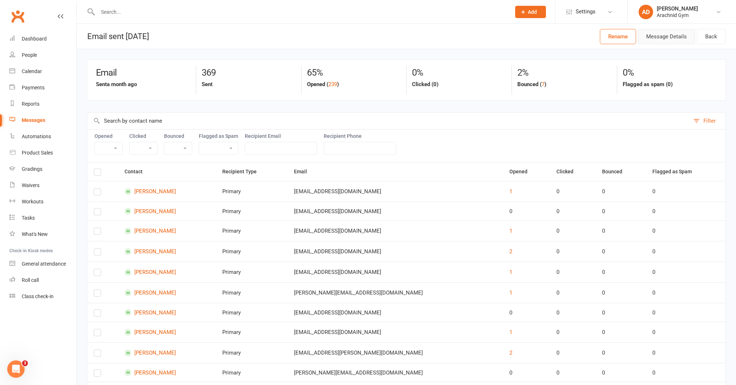
click at [655, 38] on button "Message Details" at bounding box center [666, 36] width 57 height 15
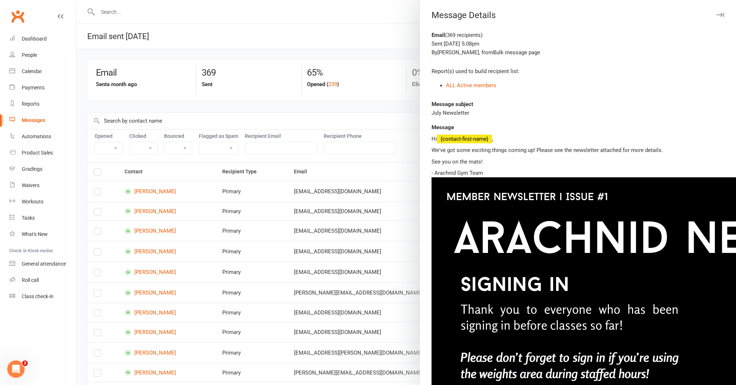
click at [437, 139] on p "Hi {contact-first-name} ," at bounding box center [578, 139] width 293 height 9
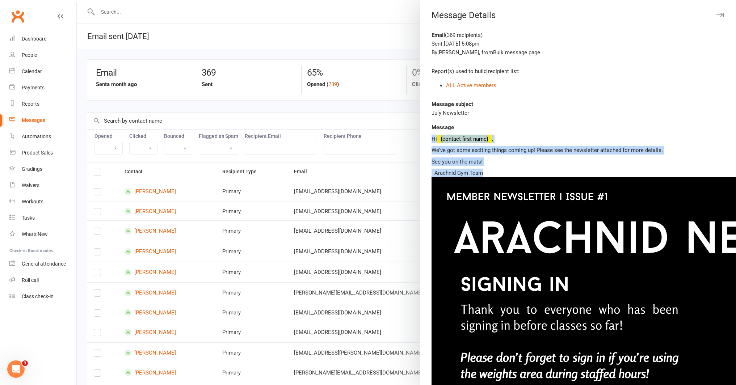
drag, startPoint x: 429, startPoint y: 139, endPoint x: 492, endPoint y: 172, distance: 70.8
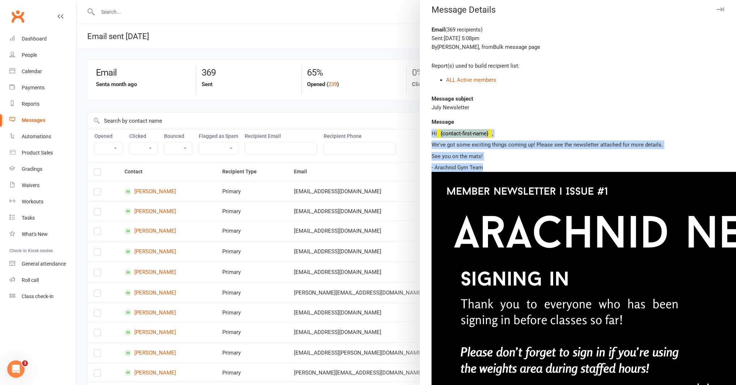
scroll to position [6, 0]
copy div "Hi {contact-first-name} , We've got some exciting things coming up! Please see …"
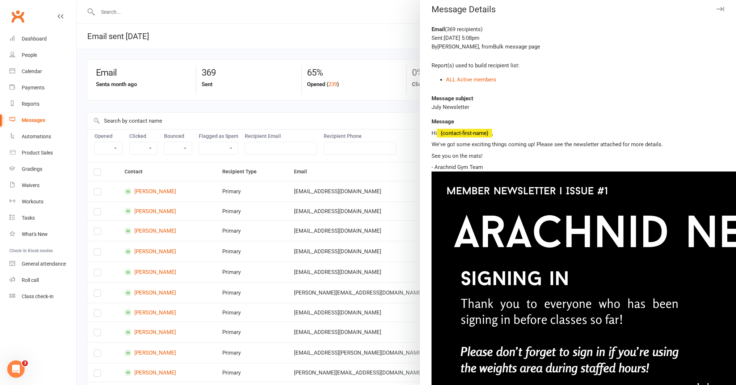
click at [414, 105] on div at bounding box center [406, 192] width 659 height 385
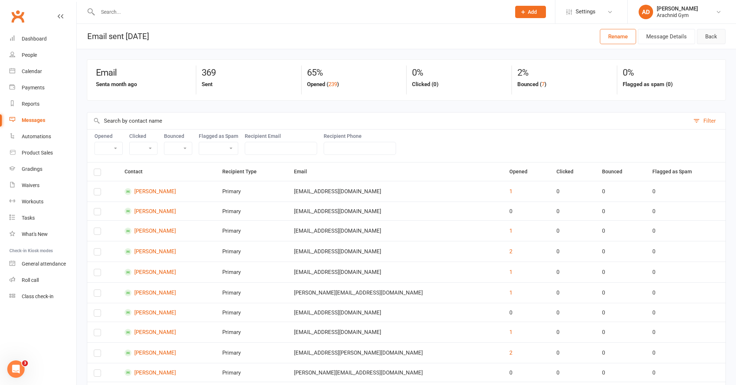
click at [714, 38] on link "Back" at bounding box center [711, 36] width 29 height 15
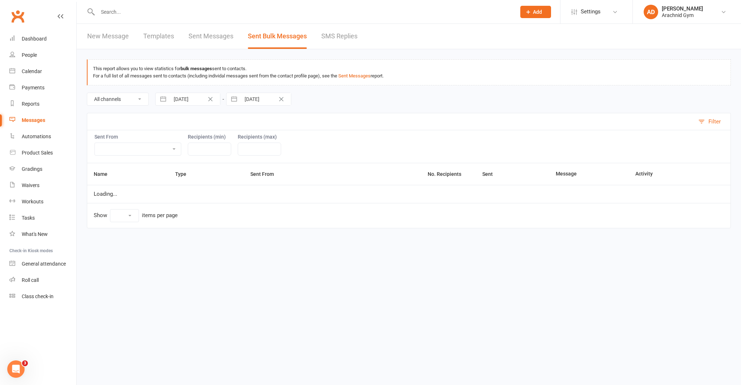
select select "10"
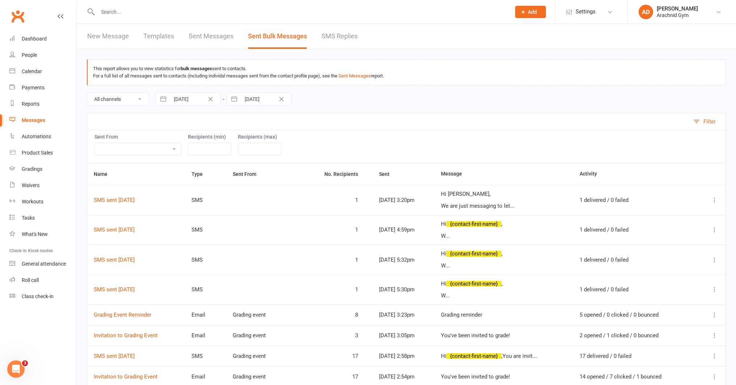
click at [108, 34] on link "New Message" at bounding box center [108, 36] width 42 height 25
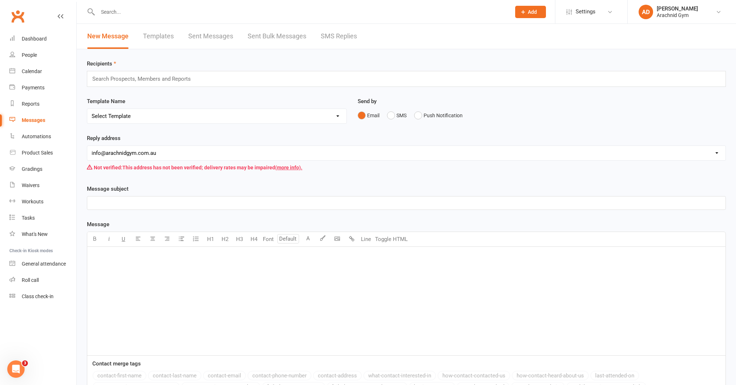
click at [101, 265] on div "﻿" at bounding box center [406, 301] width 638 height 109
click at [129, 255] on span "Hi {contact-first-name}," at bounding box center [120, 256] width 56 height 7
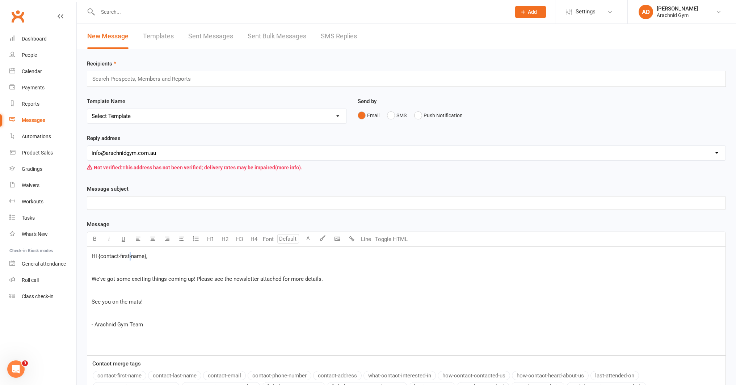
click at [129, 255] on span "Hi {contact-first-name}," at bounding box center [120, 256] width 56 height 7
drag, startPoint x: 161, startPoint y: 256, endPoint x: 97, endPoint y: 258, distance: 63.4
click at [97, 258] on p "Hi {contact-first-name}," at bounding box center [407, 256] width 630 height 9
click at [138, 375] on button "contact-first-name" at bounding box center [120, 375] width 54 height 9
click at [94, 287] on p "﻿" at bounding box center [407, 290] width 630 height 9
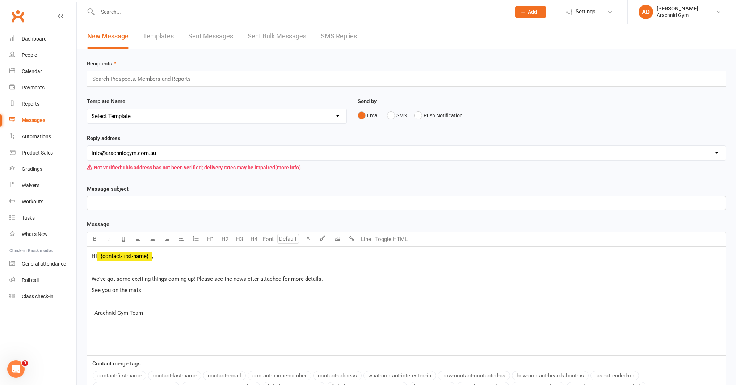
click at [107, 305] on p "﻿" at bounding box center [407, 302] width 630 height 9
click at [109, 202] on p "﻿" at bounding box center [407, 203] width 630 height 9
click at [132, 81] on input "text" at bounding box center [145, 78] width 106 height 9
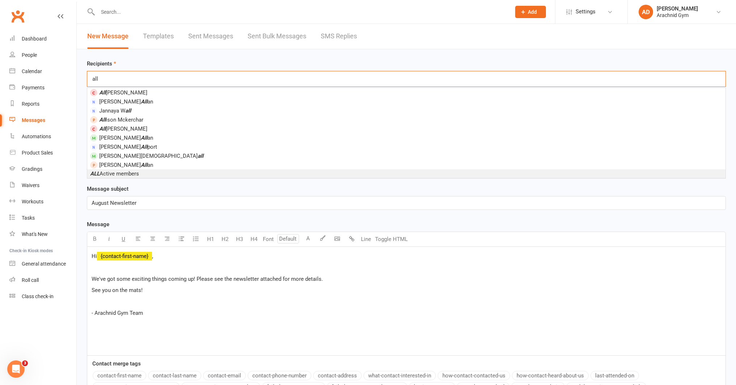
type input "all"
click at [133, 174] on span "ALL Active members" at bounding box center [114, 174] width 49 height 7
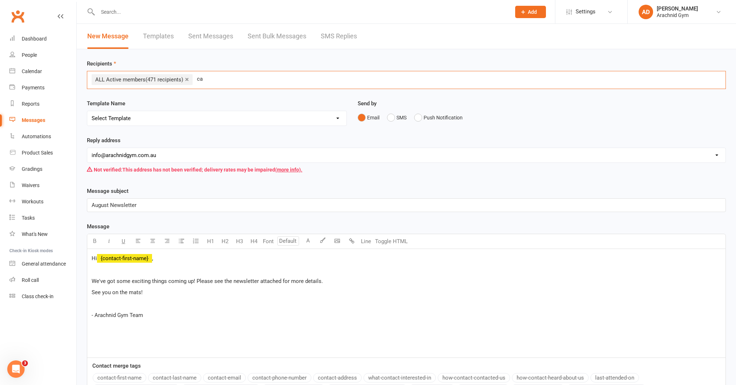
type input "c"
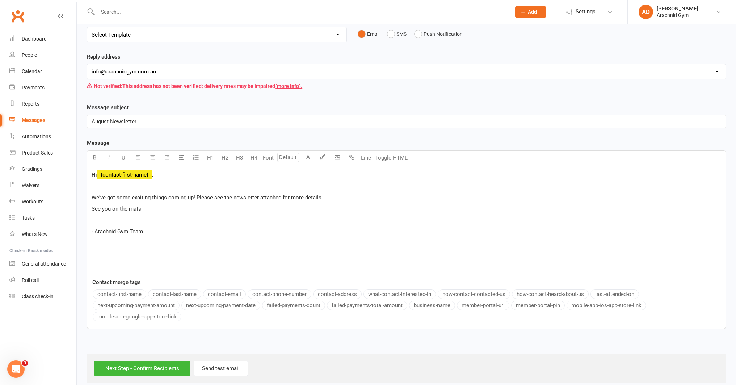
scroll to position [92, 0]
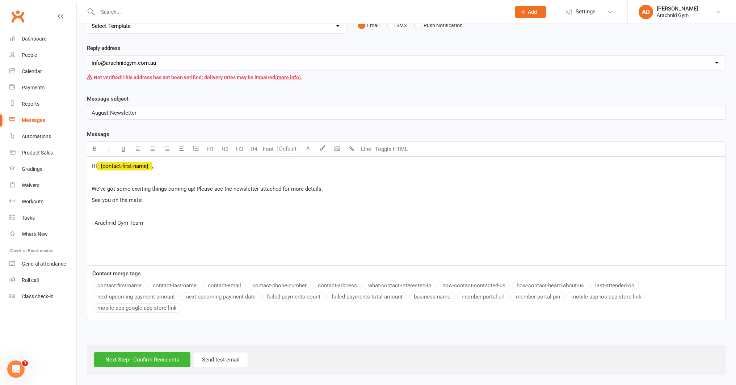
click at [105, 241] on div "Hi ﻿ {contact-first-name} , ﻿ We've got some exciting things coming up! Please …" at bounding box center [406, 211] width 638 height 109
click at [99, 236] on div "Hi ﻿ {contact-first-name} , ﻿ We've got some exciting things coming up! Please …" at bounding box center [406, 211] width 638 height 109
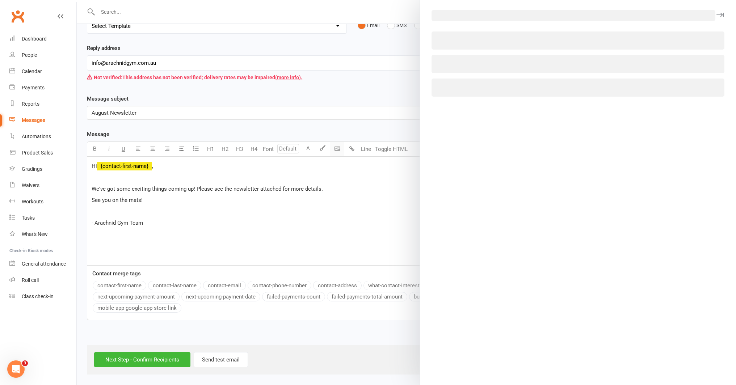
click at [336, 147] on body "Prospect Member Non-attending contact Class / event Appointment Grading event T…" at bounding box center [368, 141] width 736 height 465
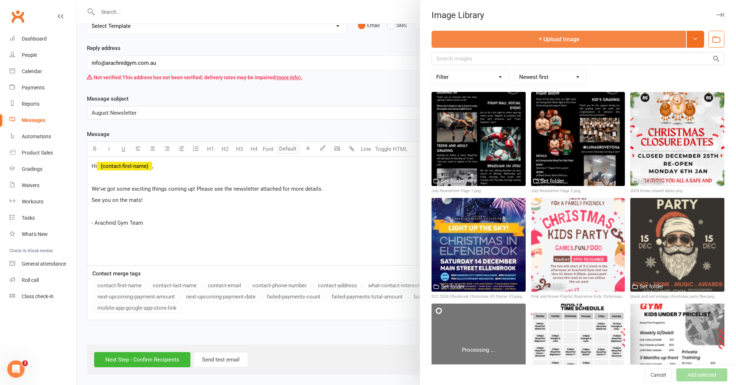
click at [608, 39] on button "Upload Image" at bounding box center [559, 39] width 254 height 17
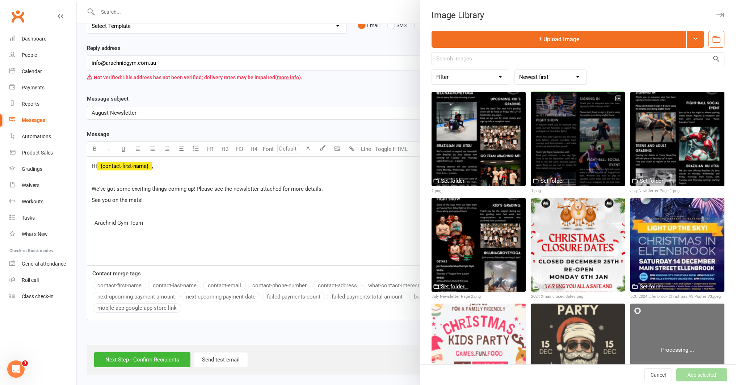
click at [580, 156] on div at bounding box center [578, 139] width 94 height 94
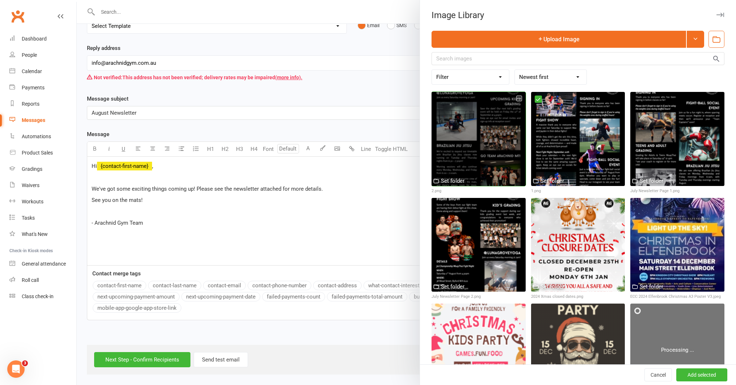
click at [493, 156] on div at bounding box center [479, 139] width 94 height 94
click at [485, 149] on div at bounding box center [479, 139] width 94 height 94
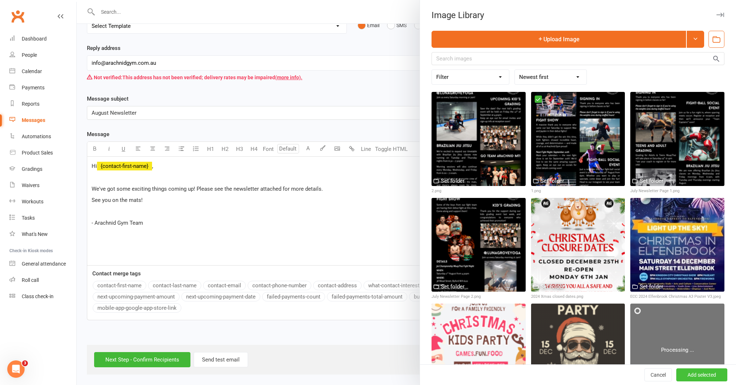
click at [701, 379] on button "Add selected" at bounding box center [701, 375] width 51 height 13
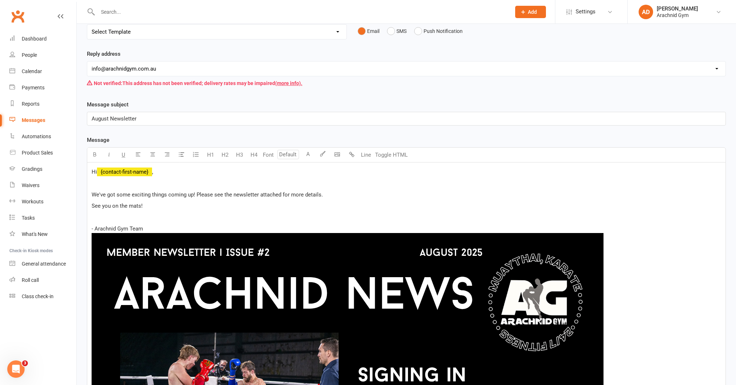
scroll to position [85, 0]
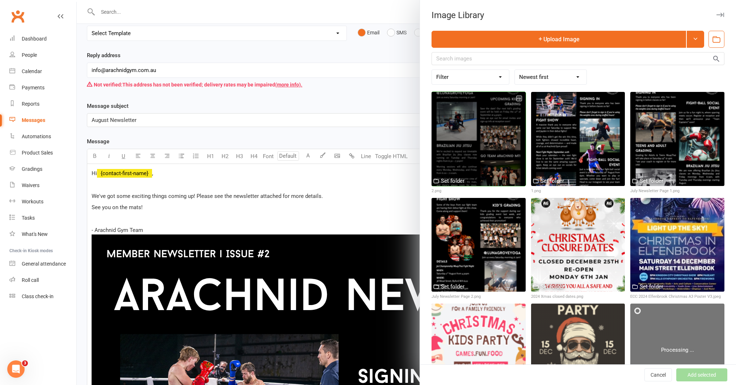
click at [481, 147] on div at bounding box center [479, 139] width 94 height 94
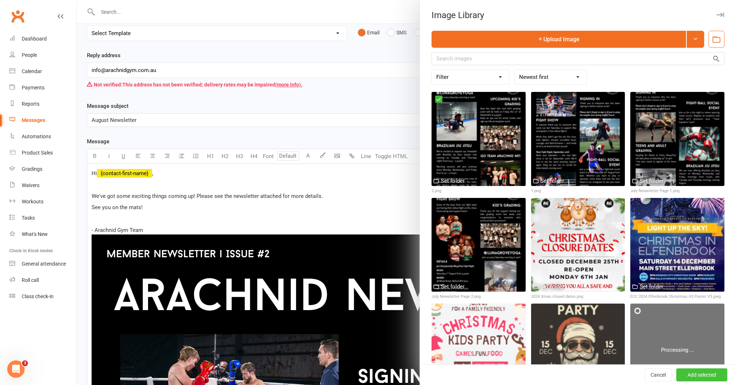
click at [703, 374] on button "Add selected" at bounding box center [701, 375] width 51 height 13
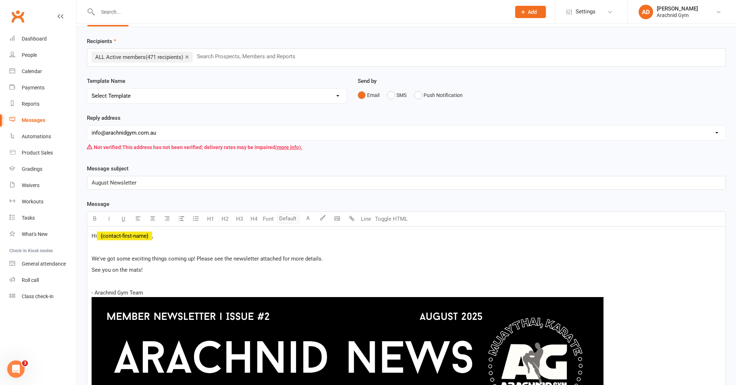
scroll to position [24, 0]
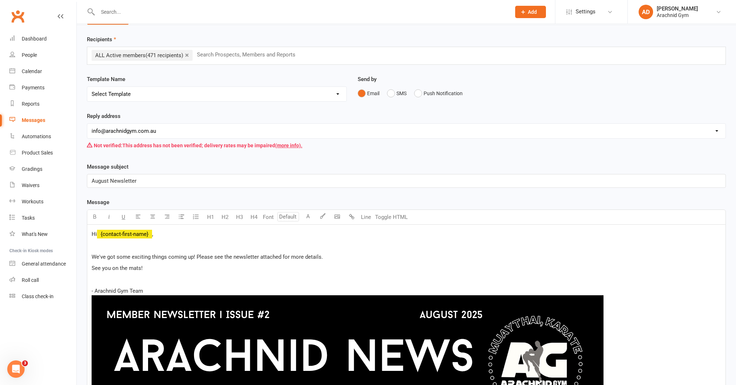
click at [232, 258] on span "We've got some exciting things coming up! Please see the newsletter attached fo…" at bounding box center [207, 257] width 231 height 7
click at [236, 256] on span "We've got some exciting things coming up! Please see the Agust edition of newsl…" at bounding box center [228, 257] width 272 height 7
click at [274, 258] on span "We've got some exciting things coming up! Please see the August edition of news…" at bounding box center [229, 257] width 274 height 7
click at [309, 257] on span "We've got some exciting things coming up! Please see the August edition of our …" at bounding box center [234, 257] width 284 height 7
click at [317, 255] on span "We've got some exciting things coming up! Please see the August edition of our …" at bounding box center [234, 257] width 284 height 7
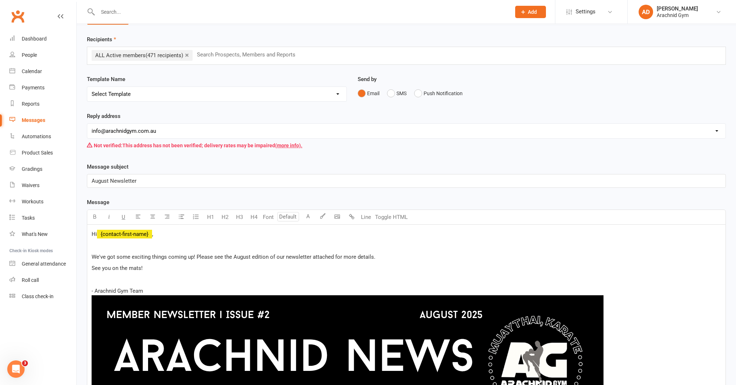
click at [317, 255] on span "We've got some exciting things coming up! Please see the August edition of our …" at bounding box center [234, 257] width 284 height 7
click at [317, 258] on span "We've got some exciting things coming up! Please see the August edition of our …" at bounding box center [234, 257] width 284 height 7
click at [233, 256] on span "We've got some exciting things coming up! Please see the August edition of our …" at bounding box center [222, 257] width 261 height 7
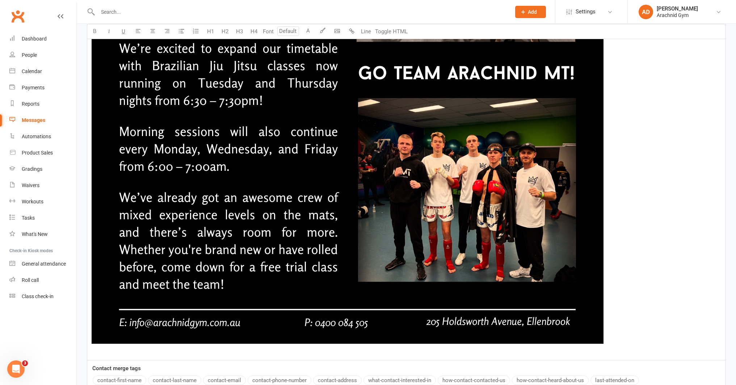
scroll to position [1530, 0]
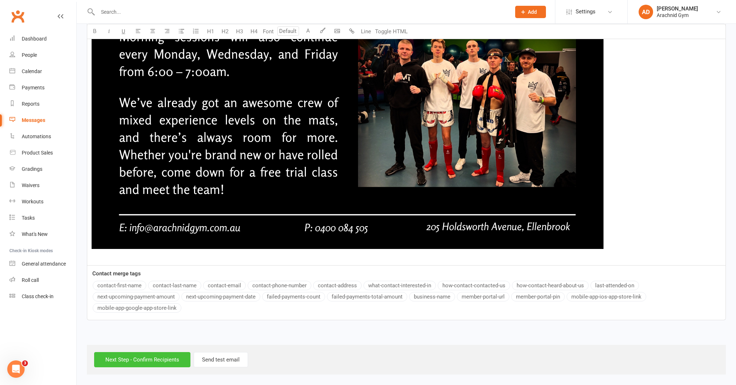
click at [172, 361] on input "Next Step - Confirm Recipients" at bounding box center [142, 359] width 96 height 15
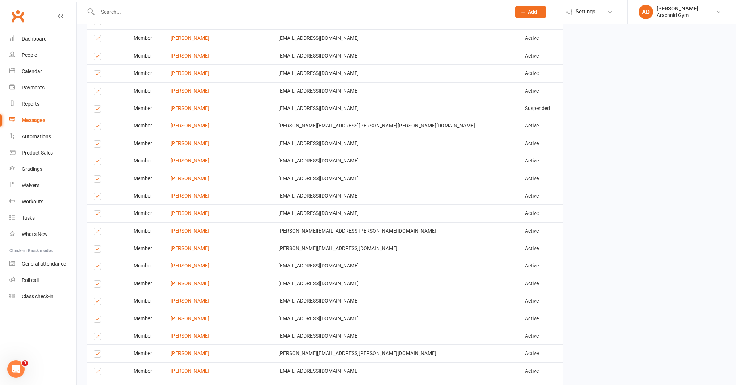
scroll to position [2289, 0]
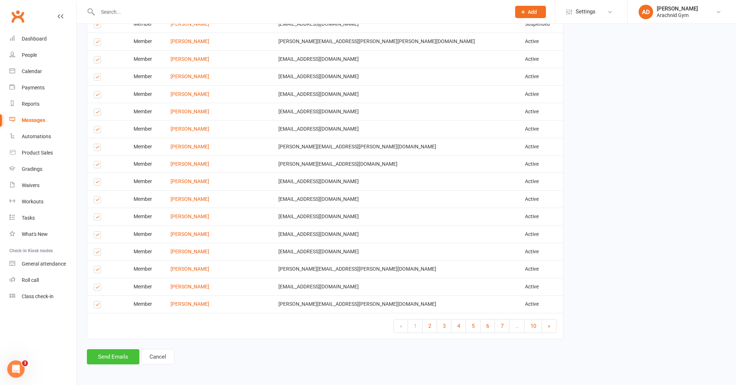
click at [122, 358] on button "Send Emails" at bounding box center [113, 356] width 52 height 15
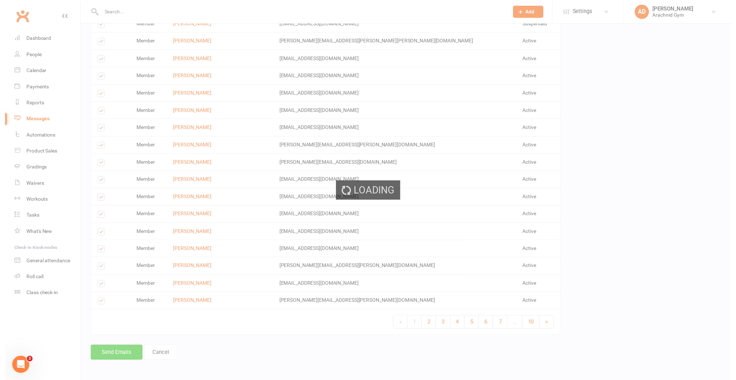
scroll to position [2286, 0]
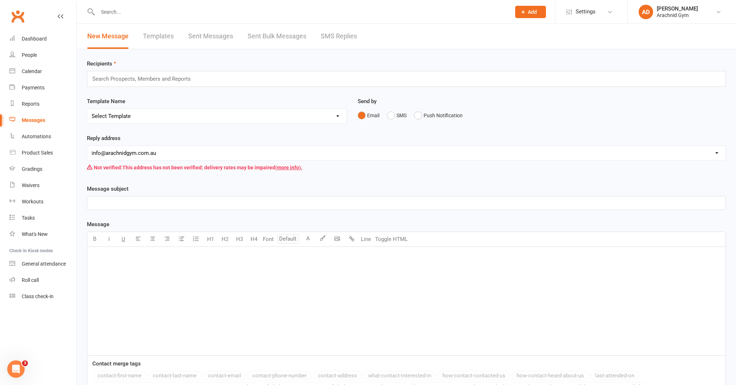
click at [216, 39] on link "Sent Messages" at bounding box center [210, 36] width 45 height 25
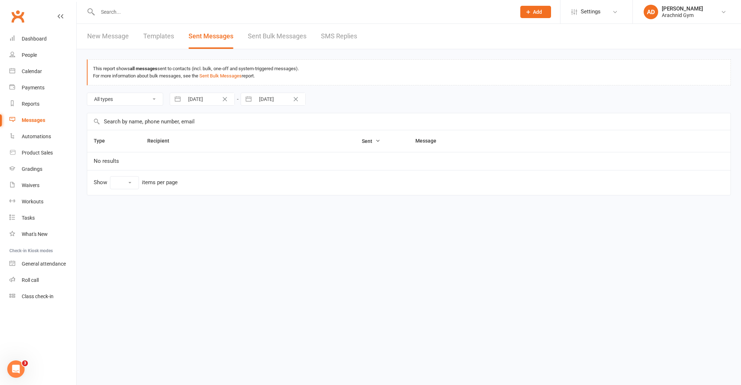
select select "10"
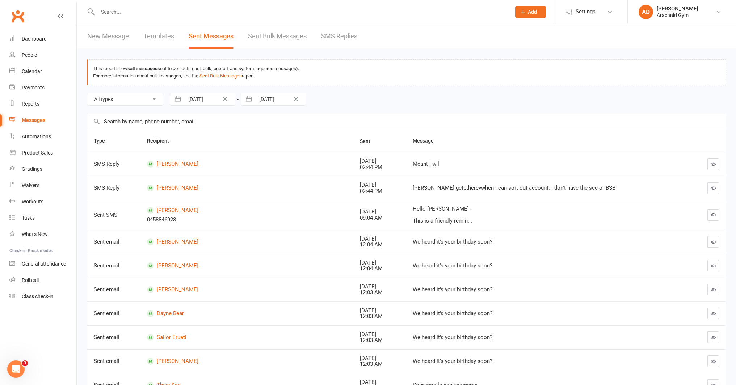
click at [275, 35] on link "Sent Bulk Messages" at bounding box center [277, 36] width 59 height 25
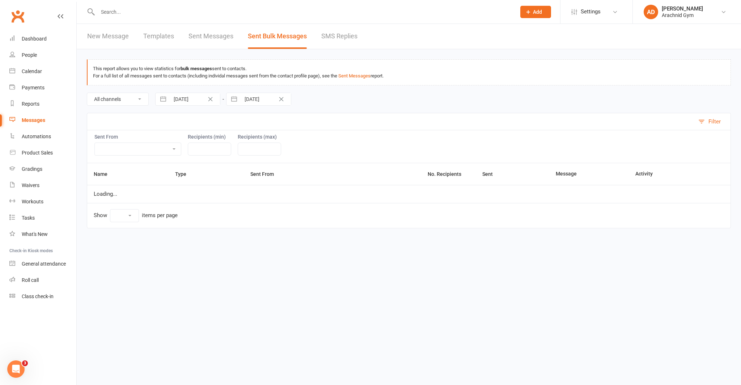
select select "10"
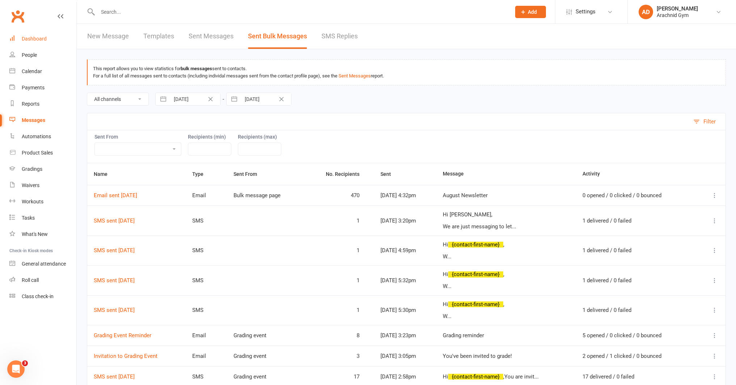
click at [37, 43] on link "Dashboard" at bounding box center [42, 39] width 67 height 16
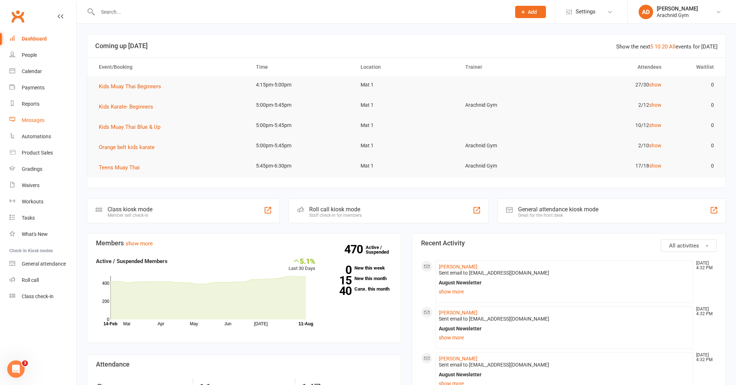
click at [33, 117] on div "Messages" at bounding box center [33, 120] width 23 height 6
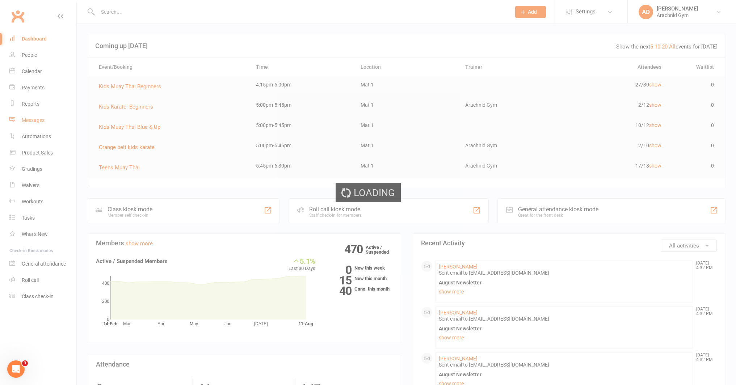
scroll to position [3, 0]
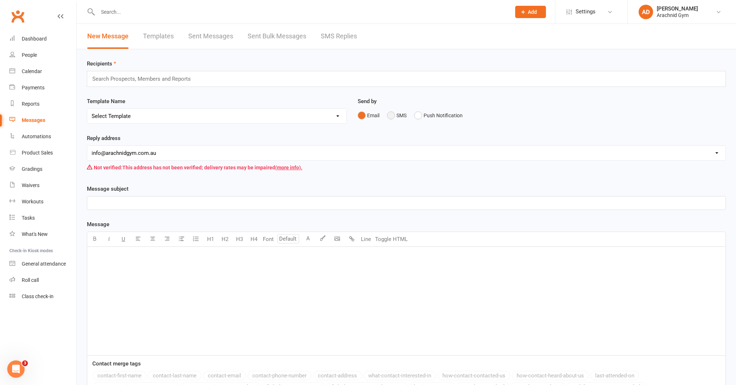
click at [392, 118] on button "SMS" at bounding box center [397, 116] width 20 height 14
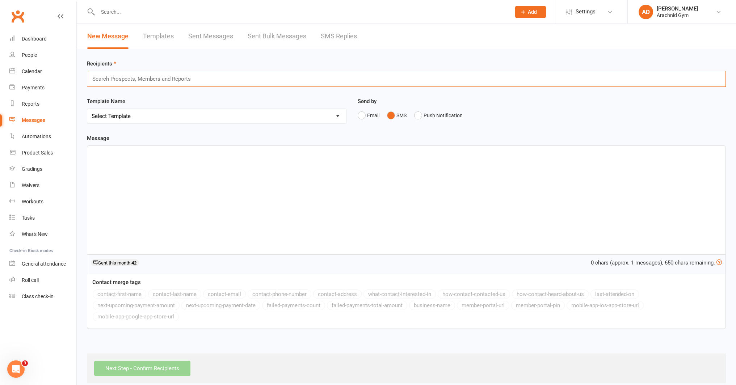
click at [163, 81] on input "text" at bounding box center [145, 78] width 106 height 9
click at [103, 163] on div "﻿" at bounding box center [406, 200] width 638 height 109
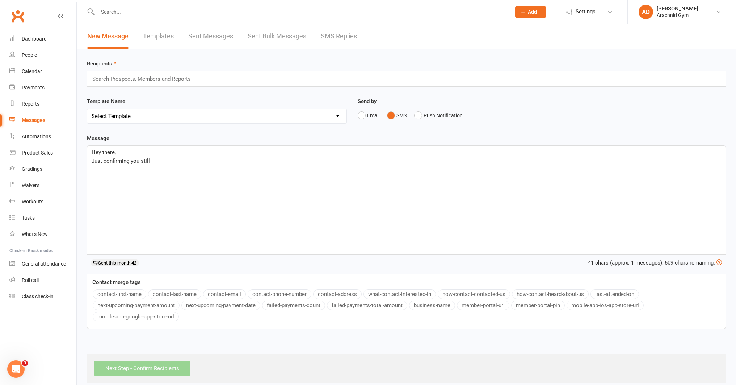
click at [138, 160] on span "Just confirming you still" at bounding box center [121, 161] width 58 height 7
click at [164, 161] on p "Just confirming you're still" at bounding box center [407, 161] width 630 height 9
drag, startPoint x: 215, startPoint y: 160, endPoint x: 131, endPoint y: 163, distance: 83.3
click at [131, 163] on p "Just confirming you're still wanting to come to the" at bounding box center [407, 161] width 630 height 9
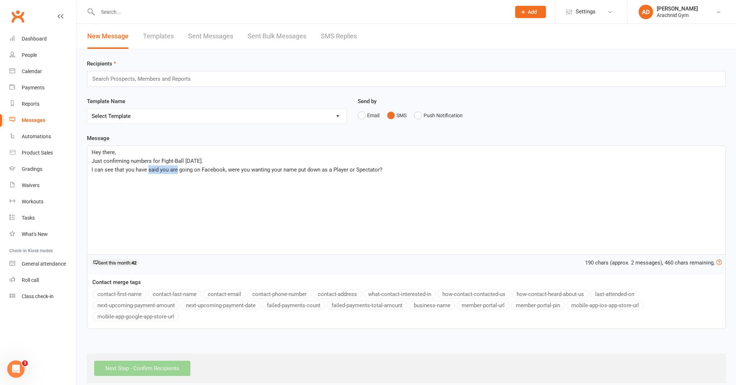
drag, startPoint x: 177, startPoint y: 171, endPoint x: 149, endPoint y: 171, distance: 28.6
click at [149, 171] on span "I can see that you have said you are going on Facebook, were you wanting your n…" at bounding box center [237, 170] width 291 height 7
click at [180, 170] on span "I can see that you have clicked going on Facebook, were you wanting your name p…" at bounding box center [231, 170] width 279 height 7
click at [167, 169] on span "I can see that you have clicked going' on Facebook, were you wanting your name …" at bounding box center [232, 170] width 280 height 7
click at [379, 172] on p "I can see that you have clicked 'going' on Facebook, were you wanting your name…" at bounding box center [407, 169] width 630 height 9
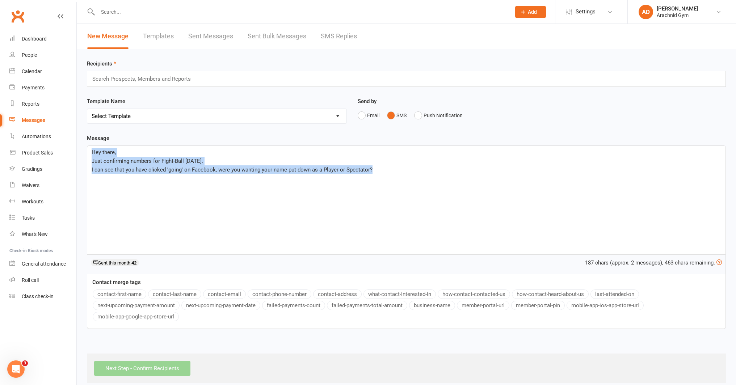
drag, startPoint x: 387, startPoint y: 172, endPoint x: 93, endPoint y: 150, distance: 295.5
click at [93, 150] on div "Hey there, Just confirming numbers for Fight-Ball on Saturday. I can see that y…" at bounding box center [406, 200] width 638 height 109
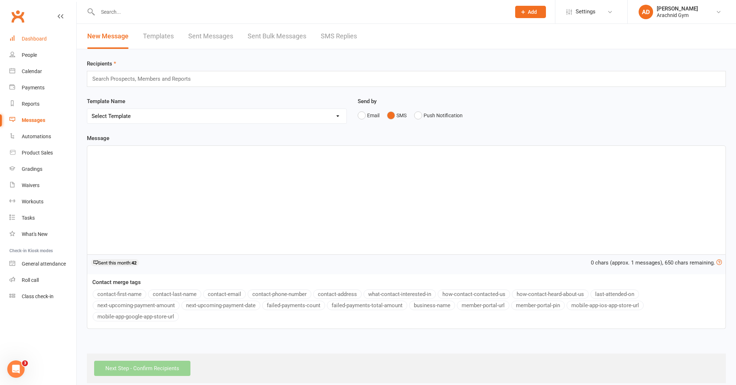
click at [50, 33] on link "Dashboard" at bounding box center [42, 39] width 67 height 16
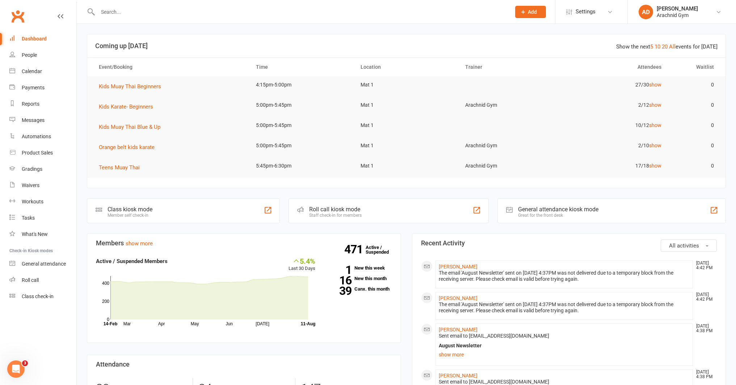
click at [131, 15] on input "text" at bounding box center [301, 12] width 411 height 10
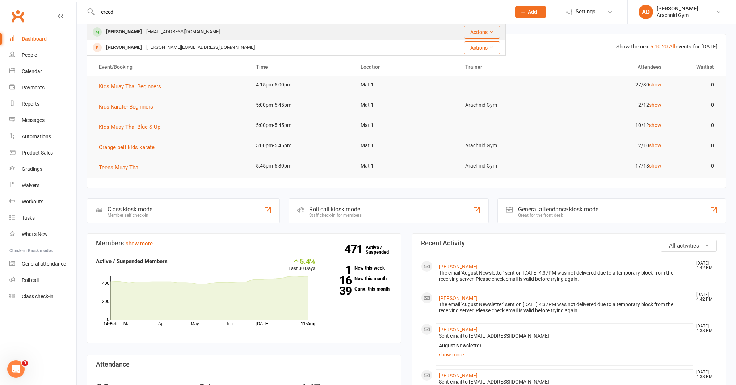
type input "creed"
click at [123, 28] on div "Creed Tormey" at bounding box center [124, 32] width 40 height 10
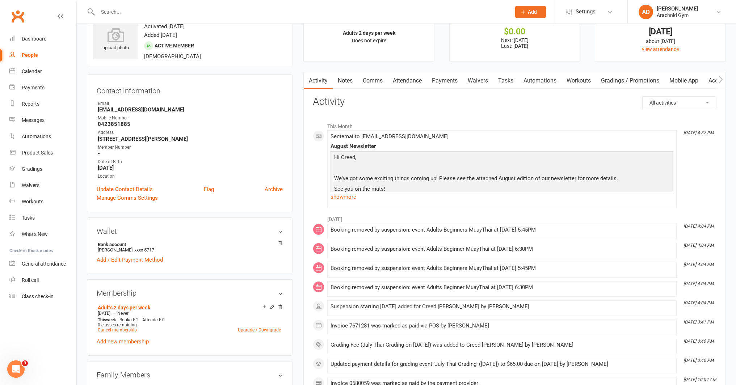
scroll to position [22, 0]
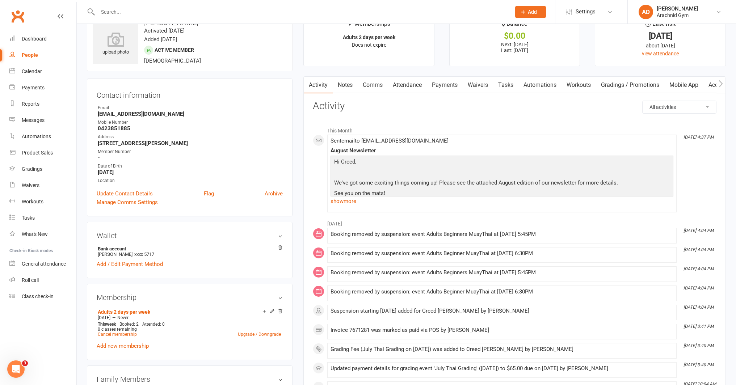
click at [124, 13] on input "text" at bounding box center [301, 12] width 411 height 10
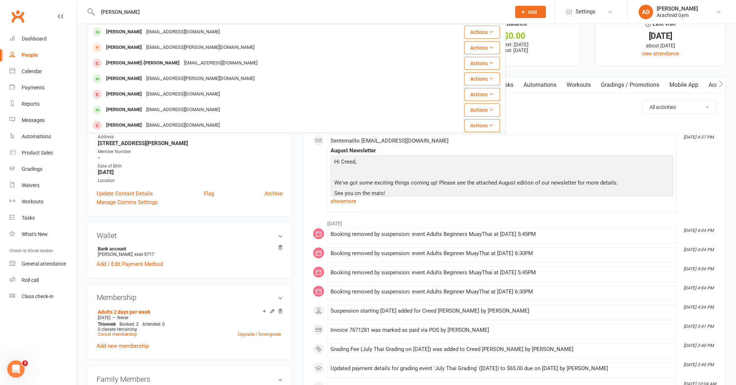
type input "james wri"
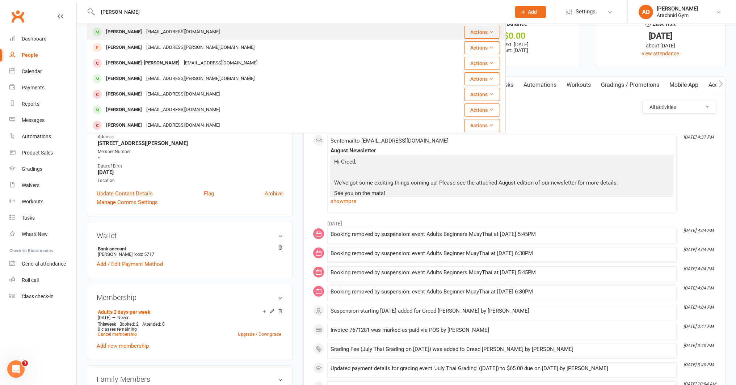
click at [113, 29] on div "James Wright" at bounding box center [124, 32] width 40 height 10
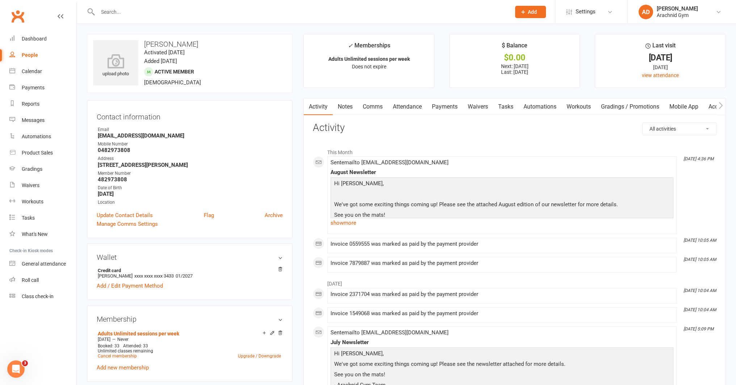
click at [163, 12] on input "text" at bounding box center [301, 12] width 411 height 10
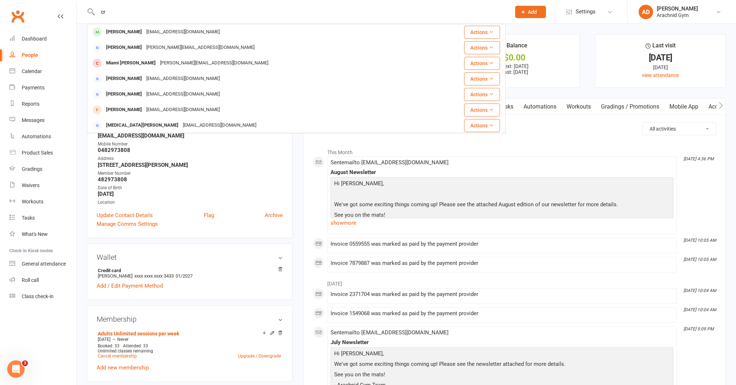
type input "c"
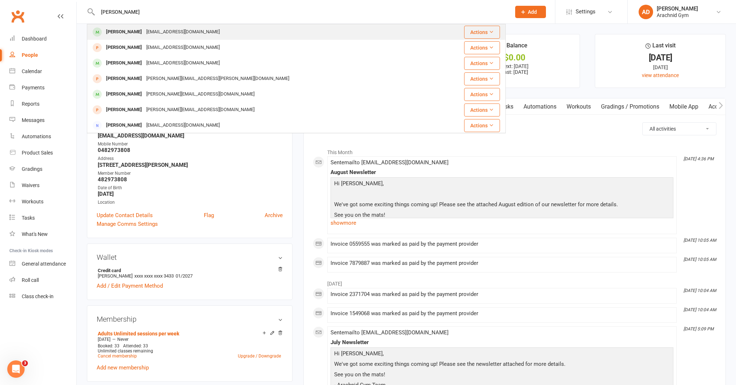
type input "daniel dee"
click at [114, 33] on div "Daniel Deer" at bounding box center [124, 32] width 40 height 10
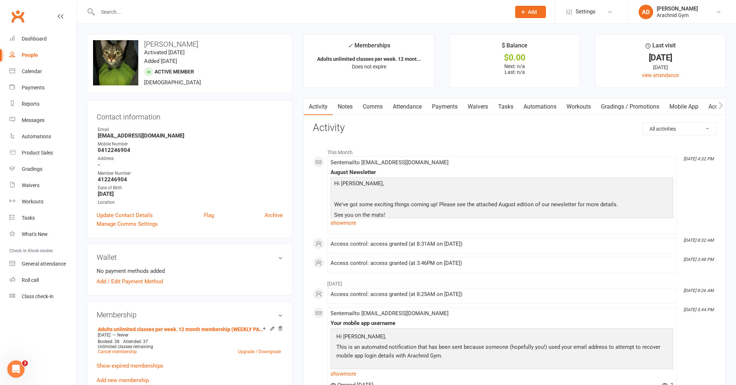
click at [163, 21] on div at bounding box center [296, 12] width 419 height 24
click at [161, 15] on input "text" at bounding box center [301, 12] width 411 height 10
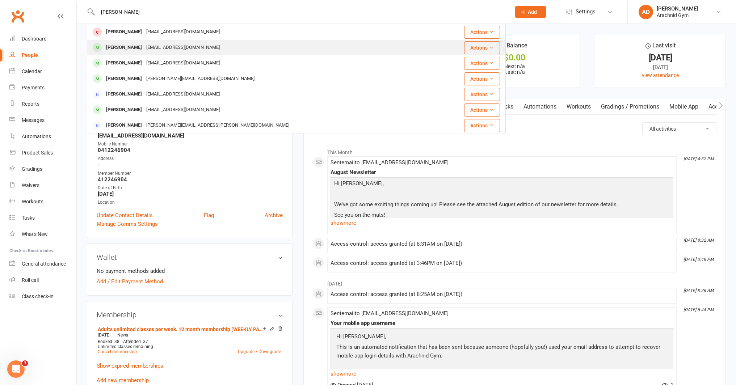
type input "ian d"
click at [131, 49] on div "Ian Dawson" at bounding box center [124, 47] width 40 height 10
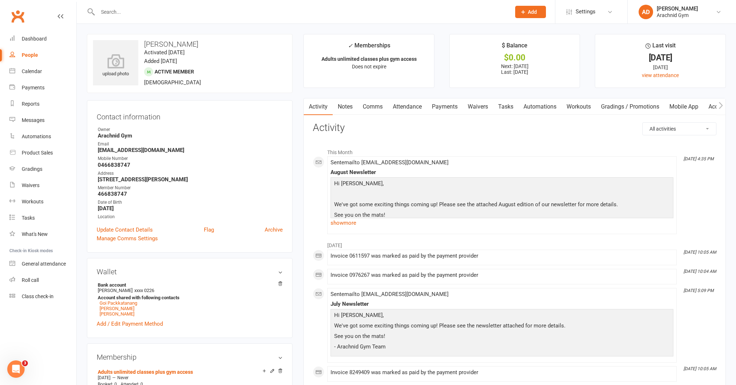
click at [160, 13] on input "text" at bounding box center [301, 12] width 411 height 10
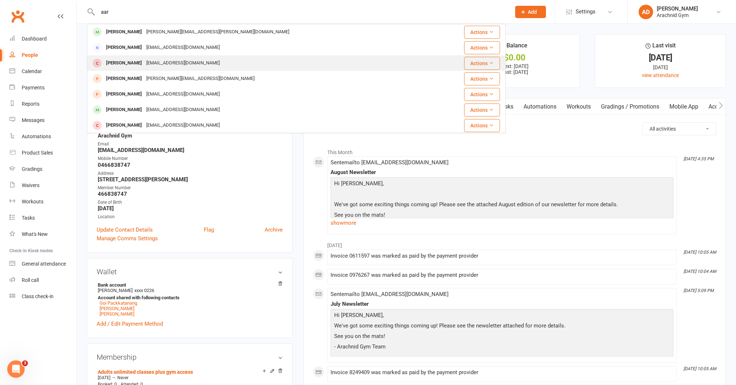
type input "aar"
click at [160, 67] on div "smithy07@live.com.au" at bounding box center [183, 63] width 78 height 10
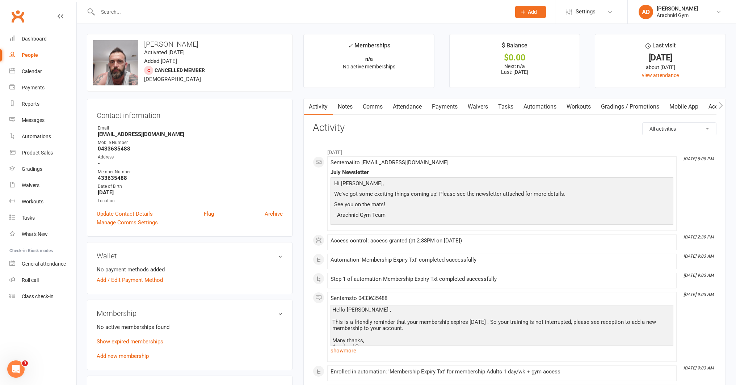
click at [157, 12] on input "text" at bounding box center [301, 12] width 411 height 10
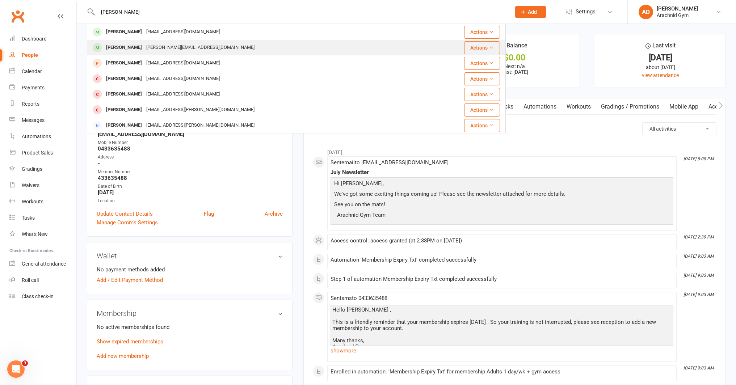
type input "patrick"
click at [128, 51] on div "Patrick Murphy" at bounding box center [124, 47] width 40 height 10
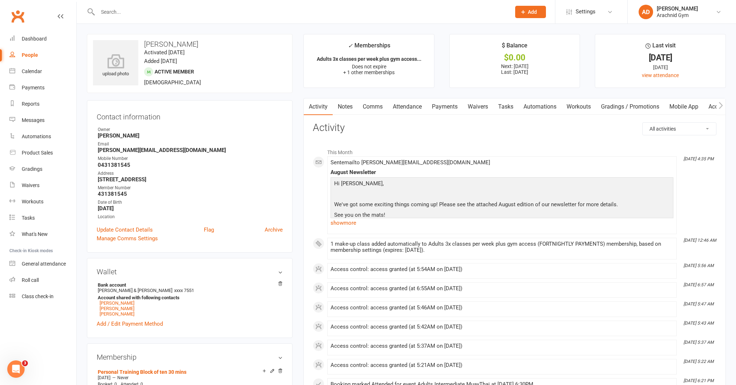
click at [129, 15] on input "text" at bounding box center [301, 12] width 411 height 10
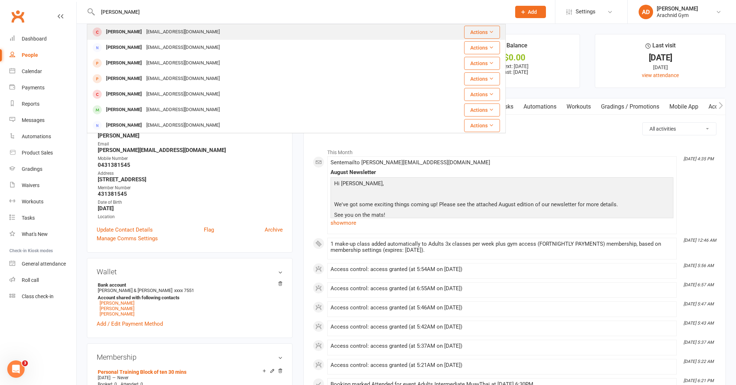
type input "em smith"
click at [127, 30] on div "Emily Smith" at bounding box center [124, 32] width 40 height 10
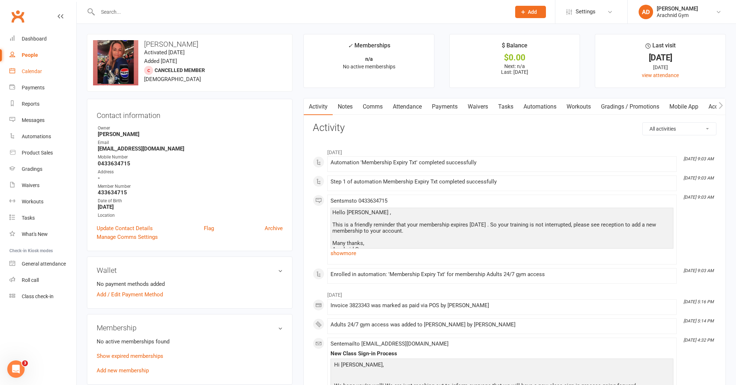
click at [35, 69] on div "Calendar" at bounding box center [32, 71] width 20 height 6
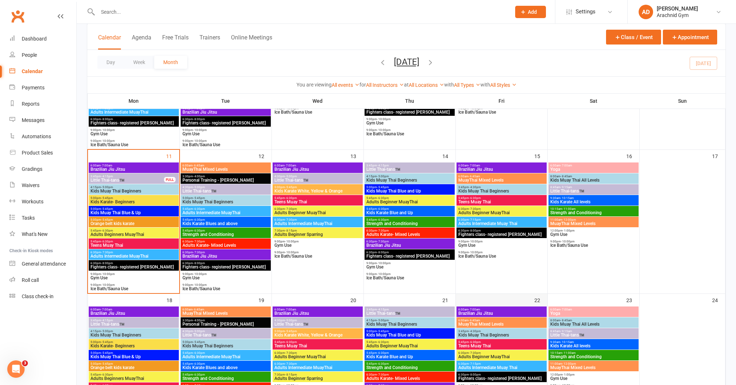
scroll to position [294, 0]
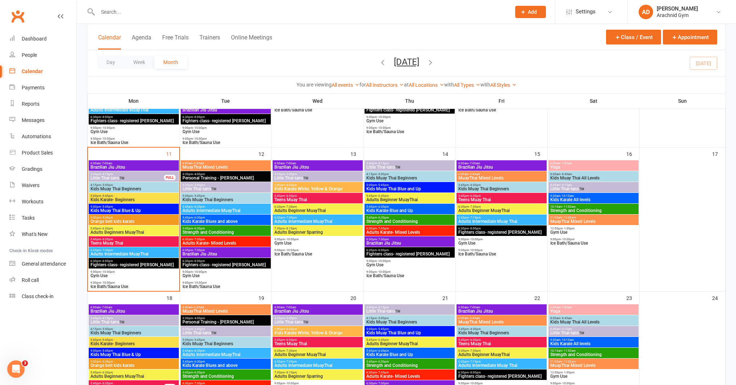
click at [565, 177] on span "Kids Muay Thai All Levels" at bounding box center [593, 178] width 87 height 4
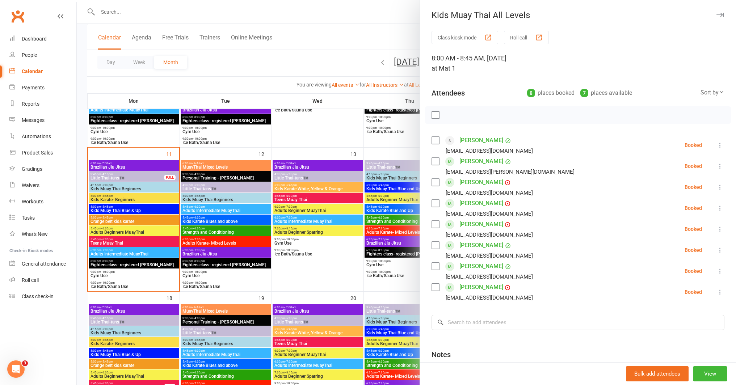
click at [313, 285] on div at bounding box center [406, 192] width 659 height 385
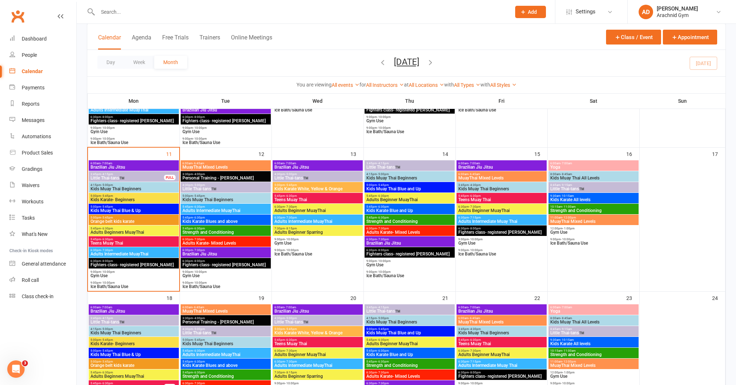
click at [149, 187] on span "Kids Muay Thai Beginners" at bounding box center [133, 189] width 87 height 4
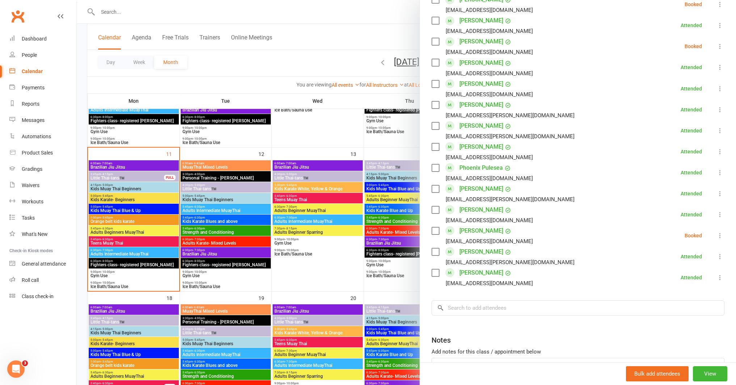
scroll to position [426, 0]
click at [475, 299] on input "search" at bounding box center [578, 306] width 293 height 15
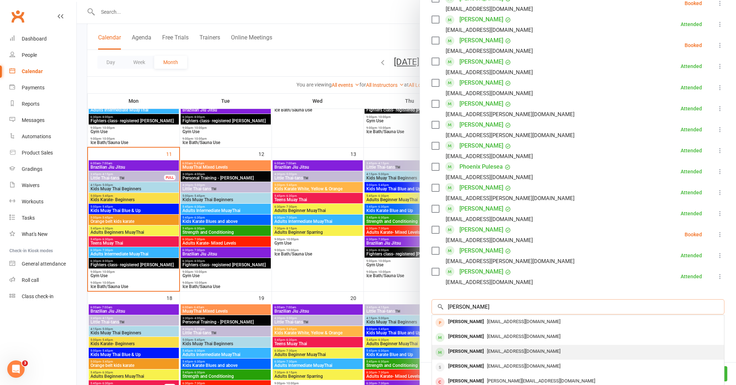
type input "max g"
click at [471, 346] on div "Max George" at bounding box center [466, 351] width 42 height 10
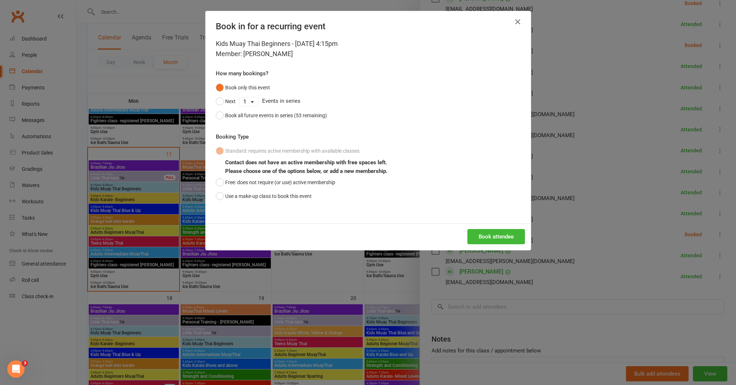
click at [513, 20] on icon "button" at bounding box center [517, 21] width 9 height 9
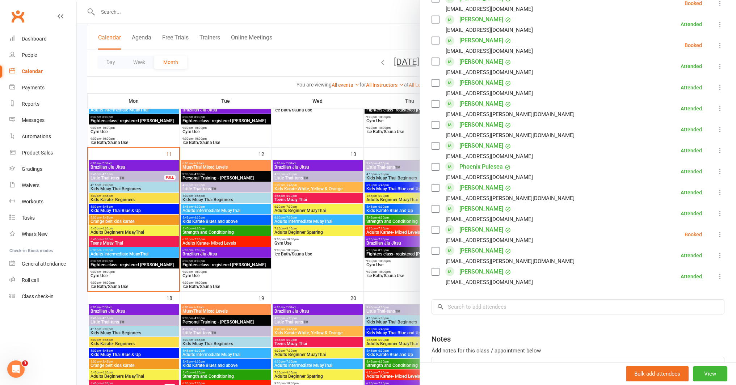
click at [334, 269] on div at bounding box center [406, 192] width 659 height 385
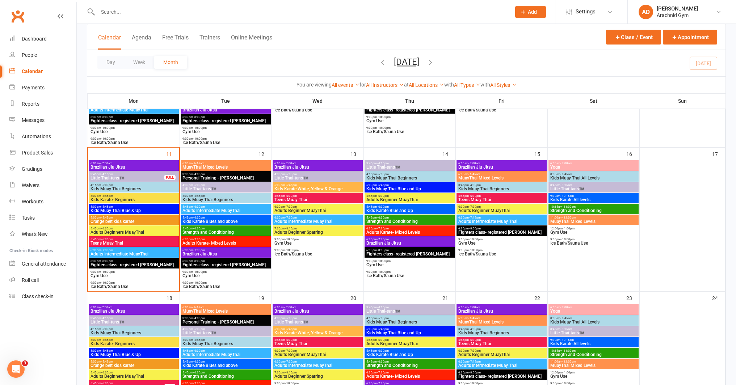
click at [586, 200] on span "Kids Karate All levels" at bounding box center [593, 200] width 87 height 4
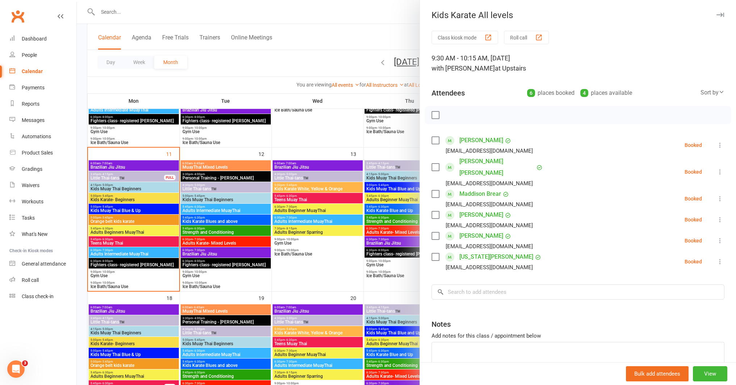
click at [716, 237] on icon at bounding box center [719, 240] width 7 height 7
click at [673, 262] on link "Remove" at bounding box center [685, 269] width 78 height 14
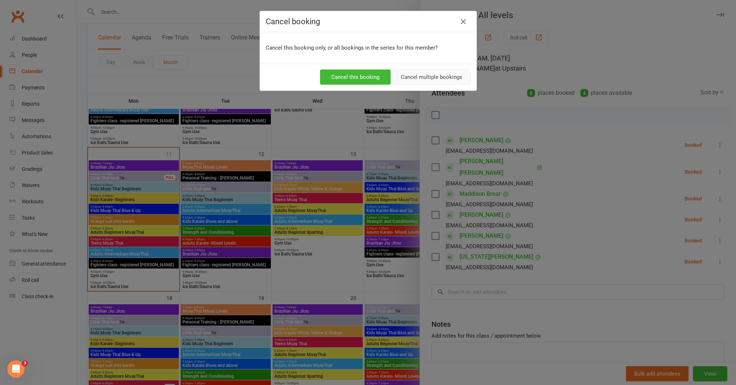
click at [413, 78] on button "Cancel multiple bookings" at bounding box center [431, 77] width 78 height 15
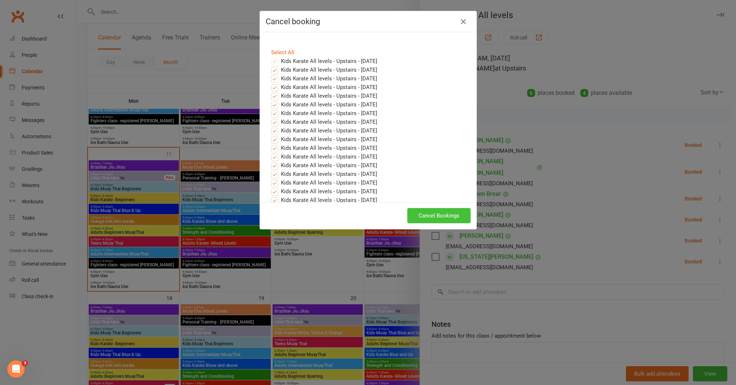
click at [433, 215] on button "Cancel Bookings" at bounding box center [438, 215] width 63 height 15
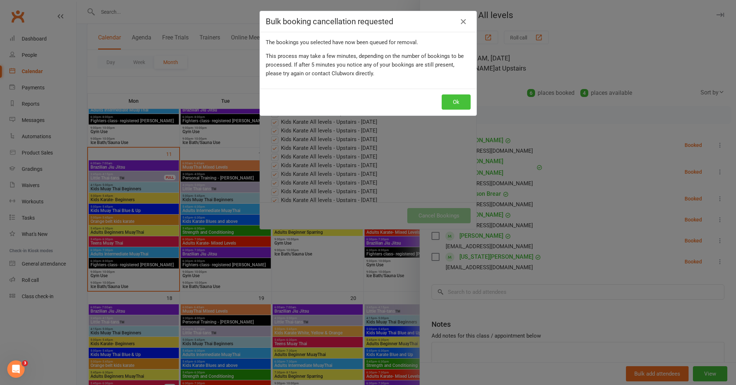
click at [451, 106] on button "Ok" at bounding box center [456, 101] width 29 height 15
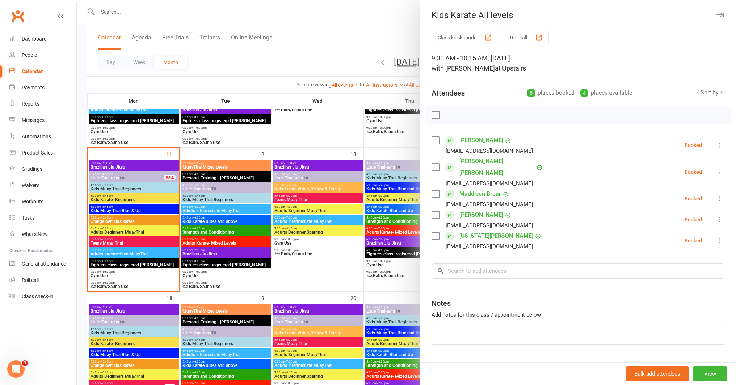
click at [138, 203] on div at bounding box center [406, 192] width 659 height 385
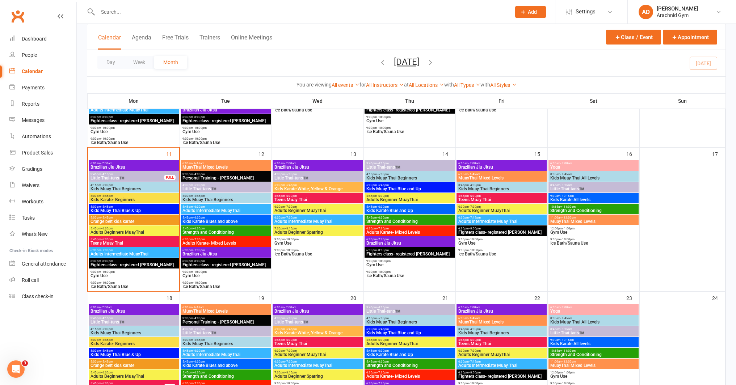
click at [139, 200] on span "Kids Karate- Beginners" at bounding box center [133, 200] width 87 height 4
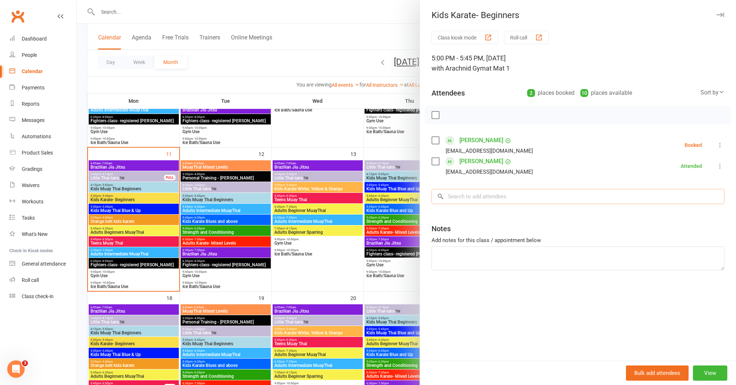
click at [474, 193] on input "search" at bounding box center [578, 196] width 293 height 15
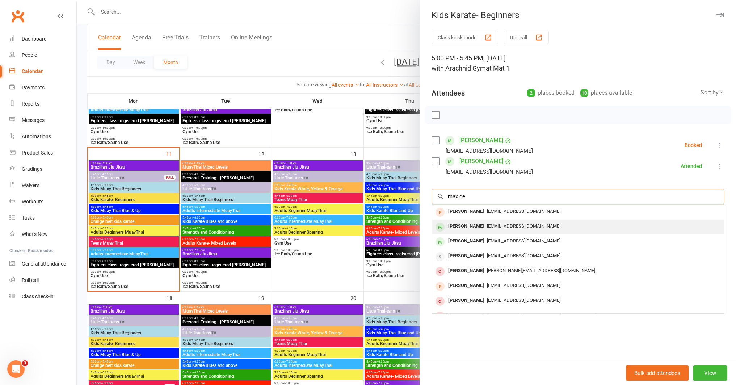
type input "max ge"
click at [473, 230] on div "Max George" at bounding box center [466, 226] width 42 height 10
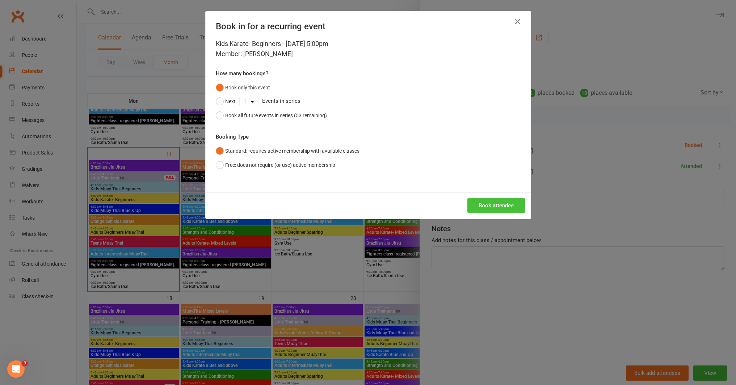
click at [492, 201] on button "Book attendee" at bounding box center [496, 205] width 58 height 15
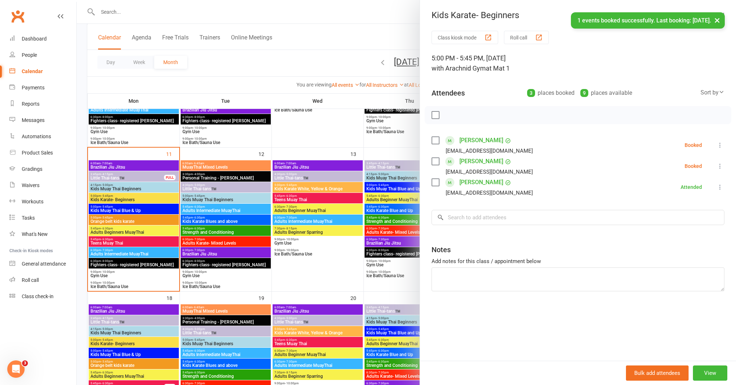
click at [716, 167] on icon at bounding box center [719, 166] width 7 height 7
click at [677, 207] on link "Check in" at bounding box center [685, 209] width 78 height 14
click at [142, 181] on div at bounding box center [406, 192] width 659 height 385
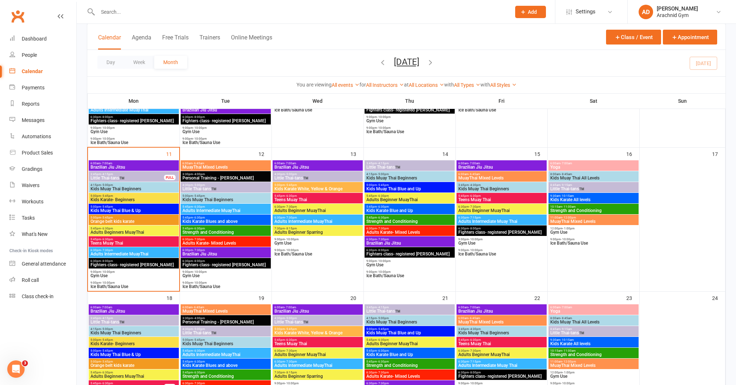
click at [146, 179] on span "Little Thai-tans™️" at bounding box center [127, 178] width 74 height 4
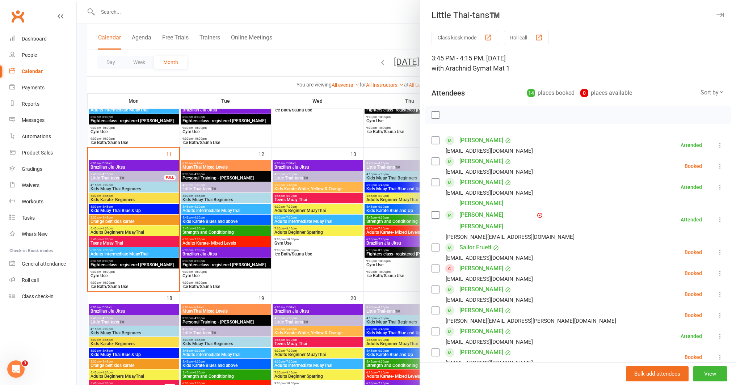
click at [716, 354] on icon at bounding box center [719, 357] width 7 height 7
click at [192, 311] on div at bounding box center [406, 192] width 659 height 385
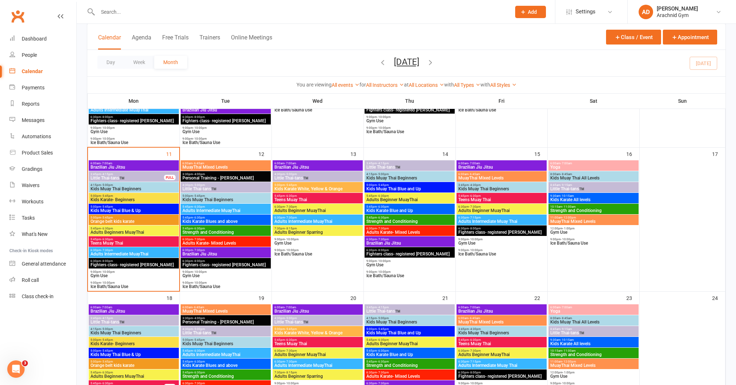
click at [154, 192] on div "4:15pm - 5:00pm Kids Muay Thai Beginners" at bounding box center [134, 187] width 90 height 10
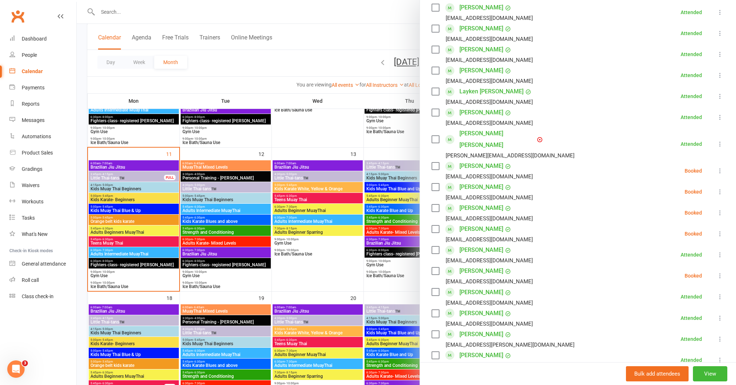
scroll to position [200, 0]
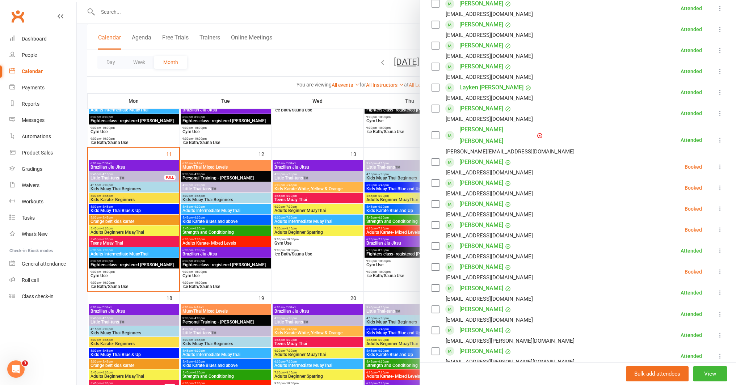
click at [346, 272] on div at bounding box center [406, 192] width 659 height 385
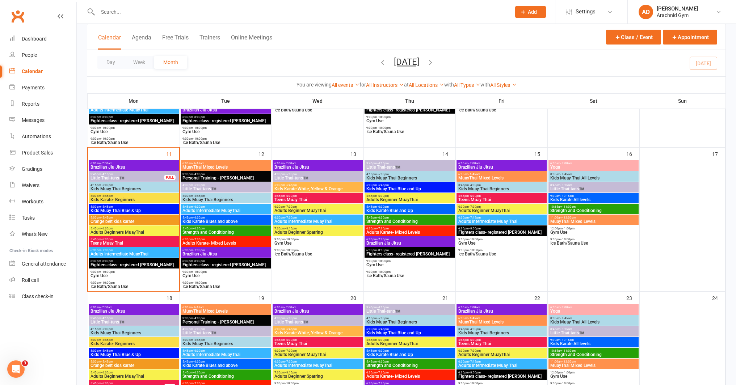
click at [110, 10] on input "text" at bounding box center [301, 12] width 411 height 10
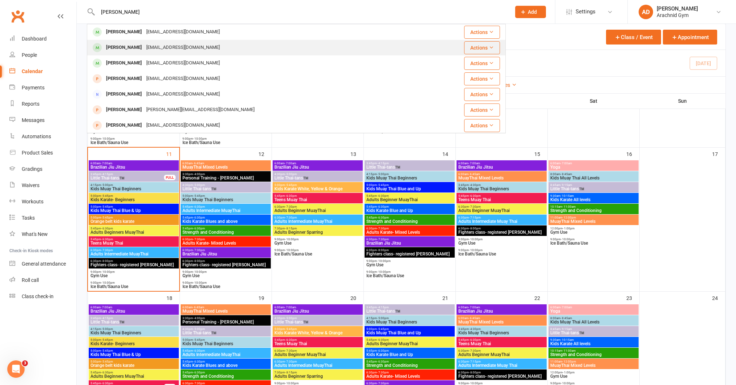
type input "bateman"
click at [126, 45] on div "Anna Bateman" at bounding box center [124, 47] width 40 height 10
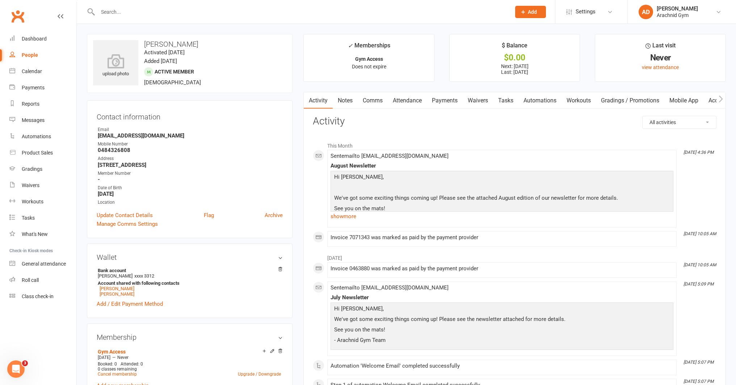
click at [443, 101] on link "Payments" at bounding box center [445, 100] width 36 height 17
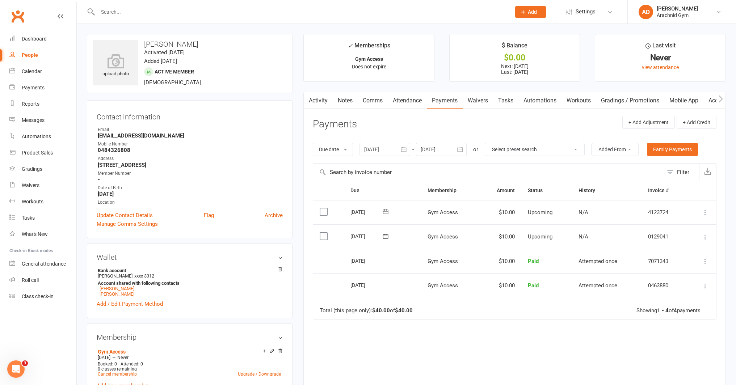
click at [182, 99] on contact-information "upload photo Anna Bateman Activated 10 July, 2025 Added 8 January, 2024 Active …" at bounding box center [190, 136] width 206 height 204
click at [137, 16] on input "text" at bounding box center [301, 12] width 411 height 10
type input "m"
click at [122, 15] on input "text" at bounding box center [301, 12] width 411 height 10
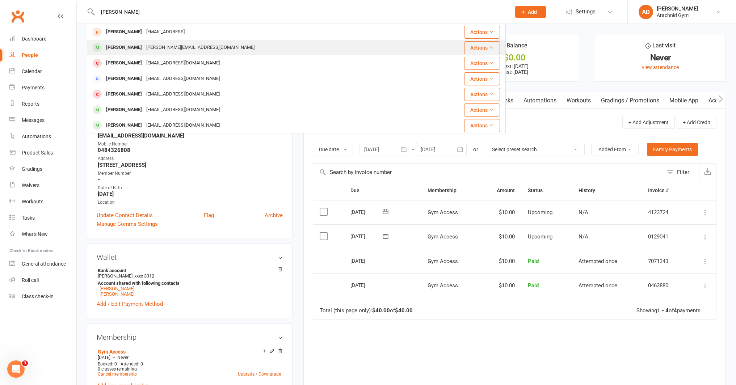
type input "murphy"
click at [130, 48] on div "Patrick Murphy" at bounding box center [124, 47] width 40 height 10
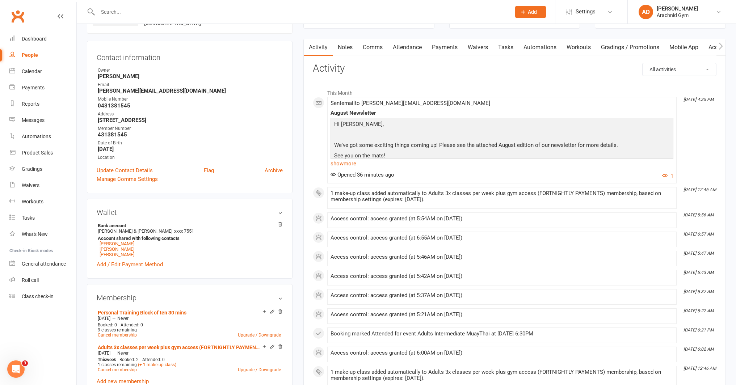
scroll to position [59, 0]
click at [88, 48] on div "Contact information Owner Ash Hunt Email Patrick.Murphy225@gmail.com Mobile Num…" at bounding box center [190, 118] width 206 height 152
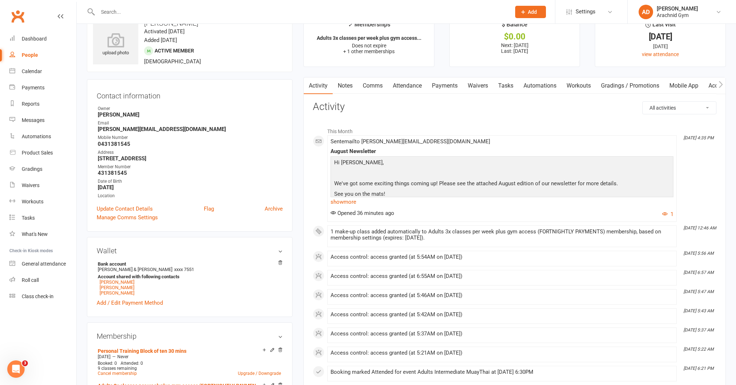
scroll to position [0, 0]
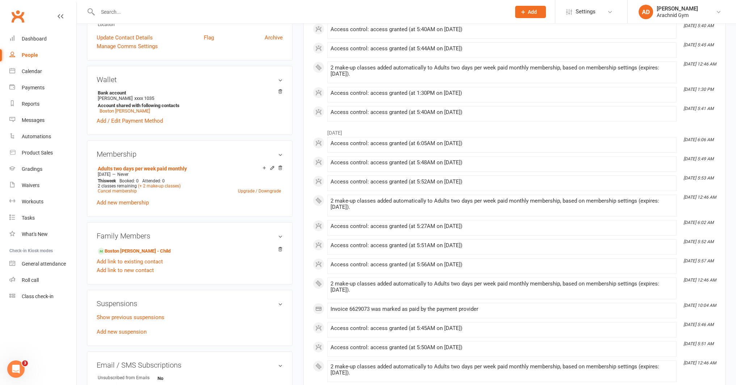
scroll to position [181, 0]
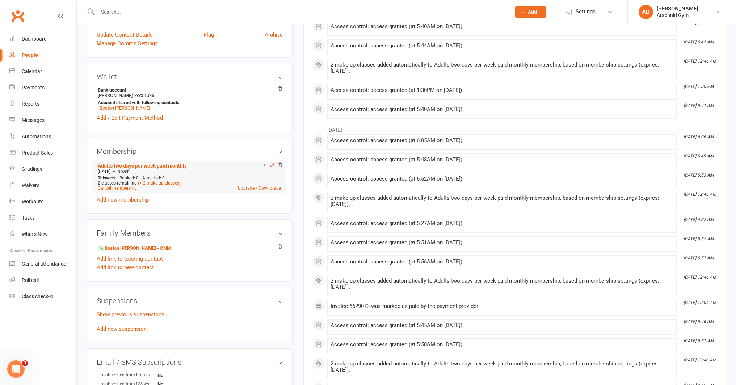
click at [271, 164] on icon at bounding box center [272, 164] width 3 height 3
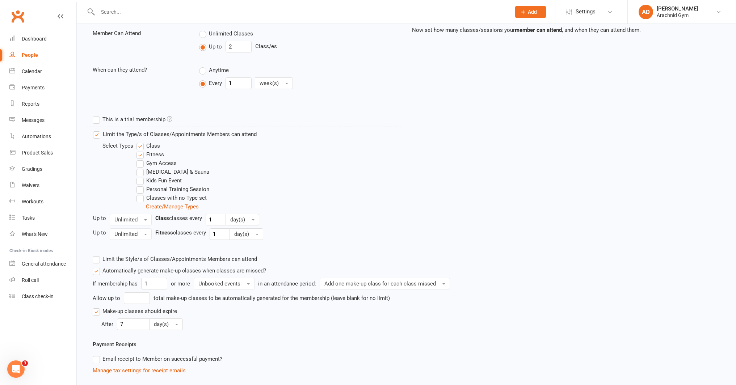
scroll to position [333, 0]
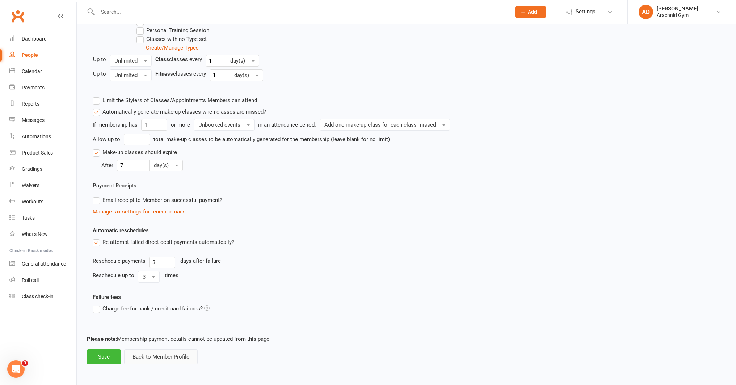
click at [163, 357] on button "Back to Member Profile" at bounding box center [160, 356] width 73 height 15
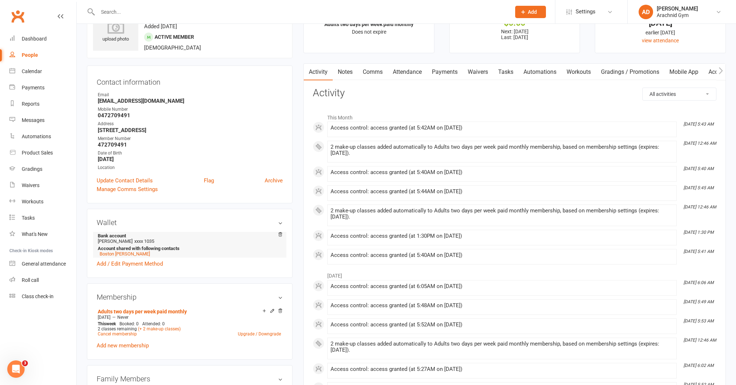
scroll to position [36, 0]
click at [141, 346] on link "Add new membership" at bounding box center [123, 344] width 52 height 7
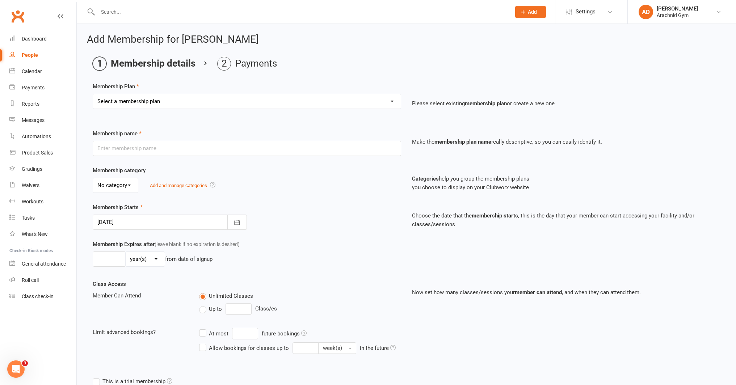
click at [129, 105] on select "Select a membership plan Create new Membership Plan Adults Teens 7-12's Under 7…" at bounding box center [247, 101] width 308 height 14
select select "1"
click at [93, 94] on select "Select a membership plan Create new Membership Plan Adults Teens 7-12's Under 7…" at bounding box center [247, 101] width 308 height 14
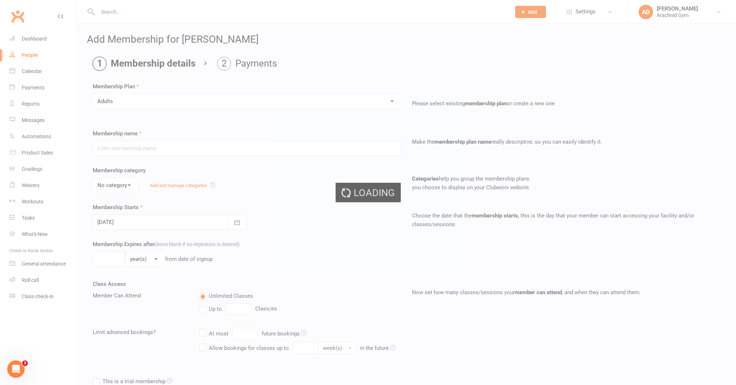
type input "Adults"
select select "1"
type input "0"
type input "1"
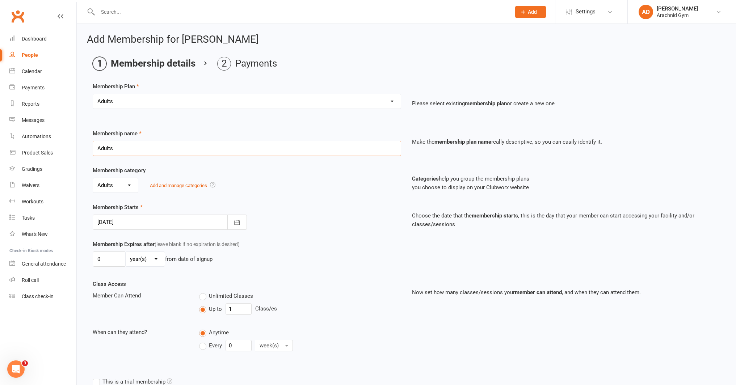
click at [131, 150] on input "Adults" at bounding box center [247, 148] width 308 height 15
type input "Adults unlimited"
click at [251, 178] on div "No category 7-12yrs Adults General Teens Under 7's Add and manage categories" at bounding box center [247, 185] width 308 height 15
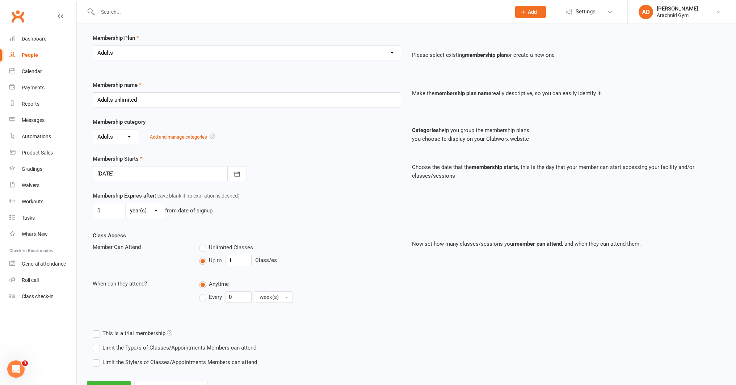
scroll to position [50, 0]
click at [205, 245] on label "Unlimited Classes" at bounding box center [226, 245] width 54 height 9
click at [204, 241] on input "Unlimited Classes" at bounding box center [201, 241] width 5 height 0
type input "0"
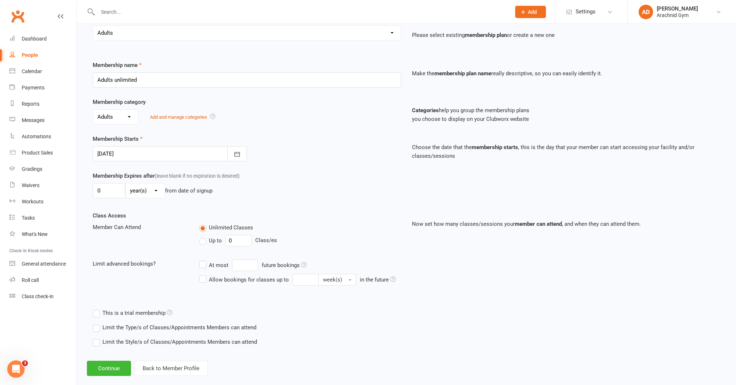
scroll to position [80, 0]
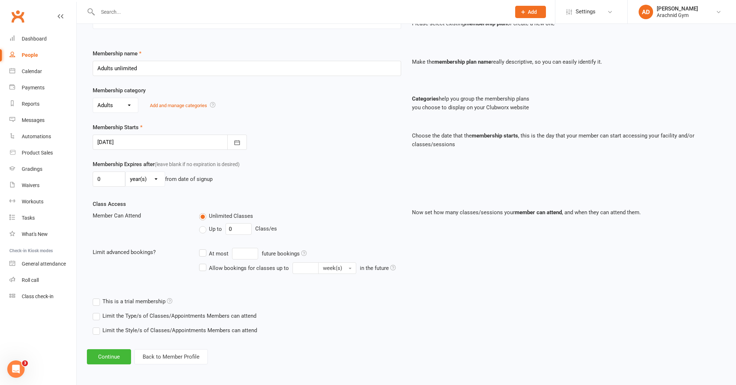
click at [177, 316] on label "Limit the Type/s of Classes/Appointments Members can attend" at bounding box center [175, 316] width 164 height 9
click at [97, 312] on input "Limit the Type/s of Classes/Appointments Members can attend" at bounding box center [95, 312] width 5 height 0
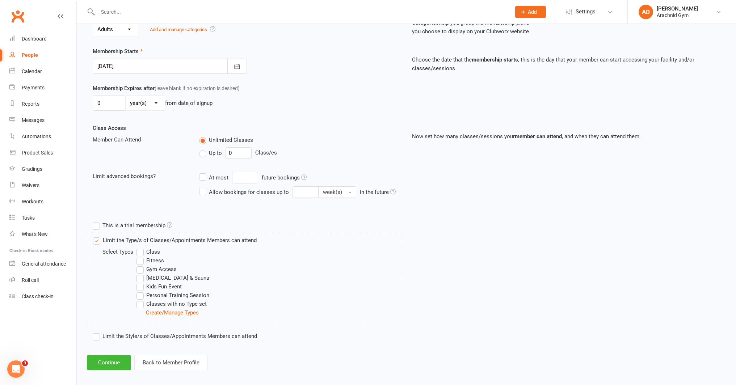
scroll to position [161, 0]
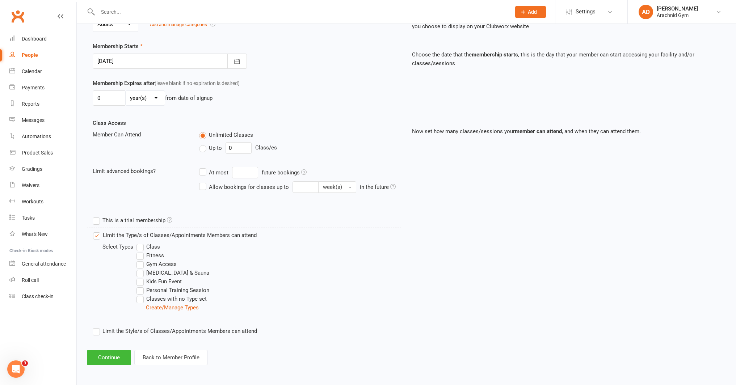
drag, startPoint x: 159, startPoint y: 265, endPoint x: 146, endPoint y: 254, distance: 16.7
click at [159, 264] on label "Gym Access" at bounding box center [156, 264] width 40 height 9
click at [141, 260] on input "Gym Access" at bounding box center [138, 260] width 5 height 0
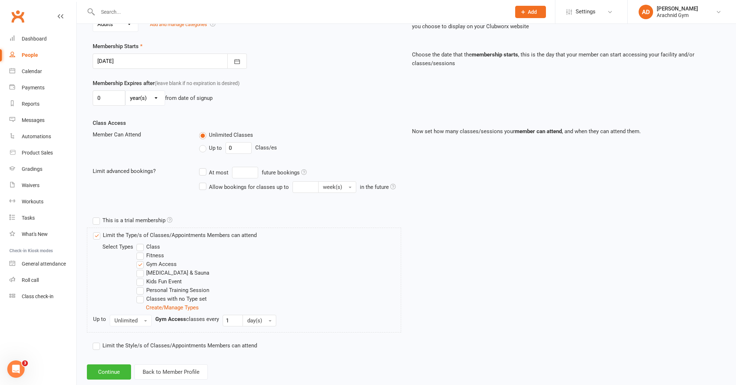
click at [146, 254] on label "Fitness" at bounding box center [150, 255] width 28 height 9
click at [141, 251] on input "Fitness" at bounding box center [138, 251] width 5 height 0
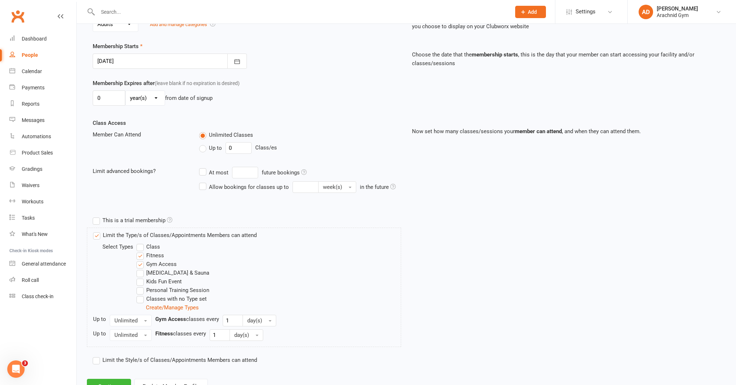
click at [142, 248] on label "Class" at bounding box center [148, 247] width 24 height 9
click at [141, 243] on input "Class" at bounding box center [138, 243] width 5 height 0
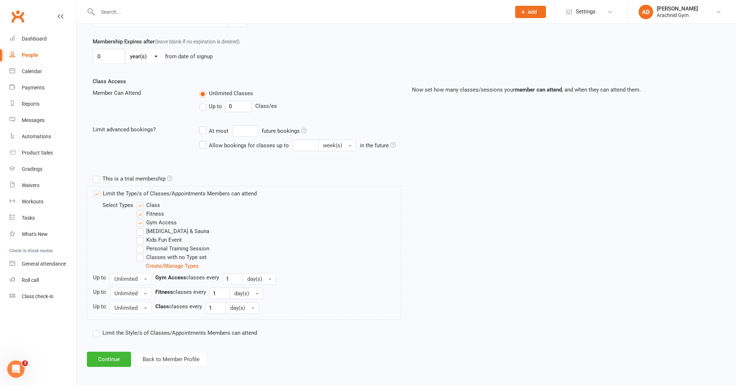
scroll to position [205, 0]
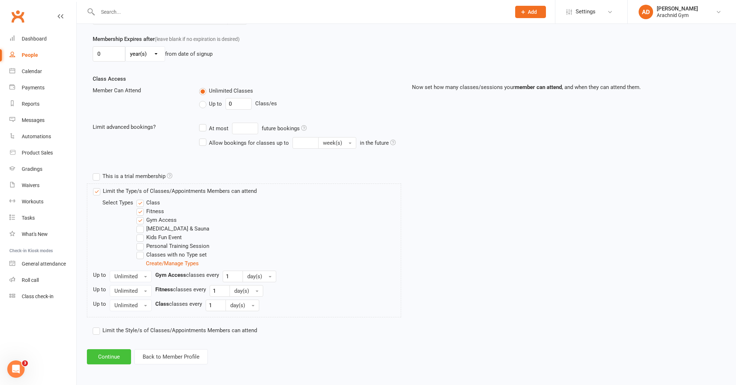
click at [114, 360] on button "Continue" at bounding box center [109, 356] width 44 height 15
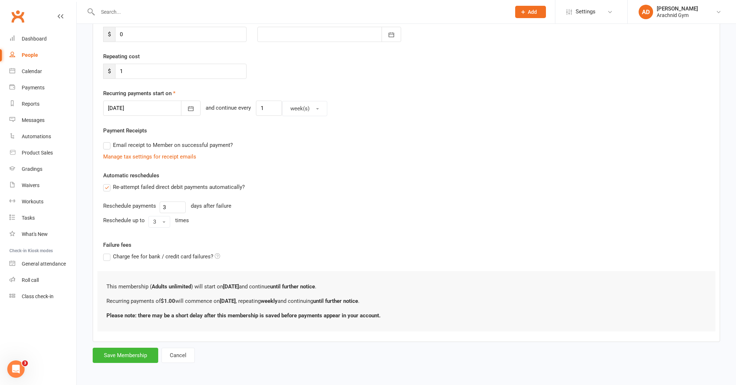
scroll to position [0, 0]
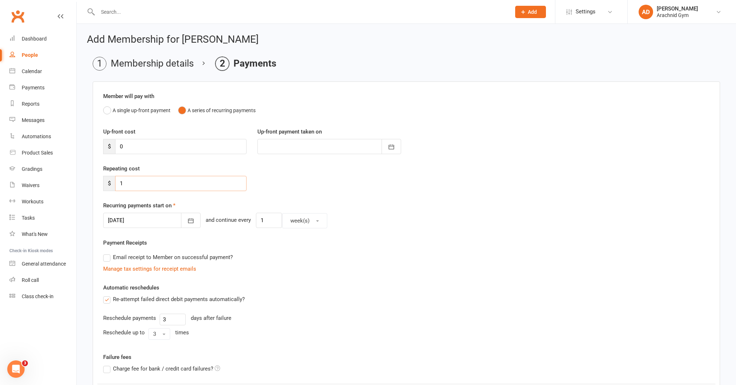
click at [138, 186] on input "1" at bounding box center [180, 183] width 131 height 15
type input "0"
click at [109, 111] on button "A single up-front payment" at bounding box center [136, 111] width 67 height 14
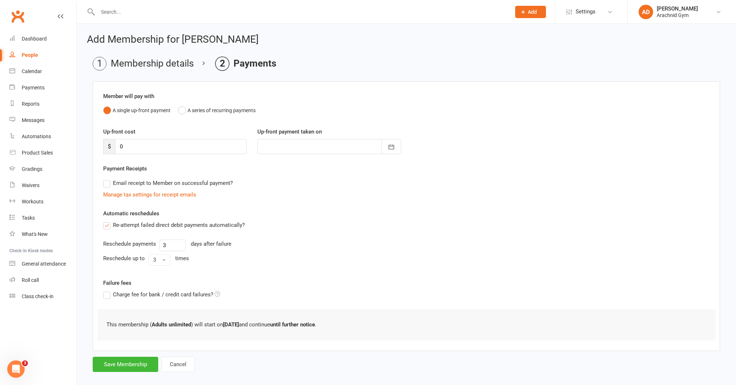
click at [109, 223] on label "Re-attempt failed direct debit payments automatically?" at bounding box center [174, 225] width 142 height 9
click at [108, 221] on input "Re-attempt failed direct debit payments automatically?" at bounding box center [105, 221] width 5 height 0
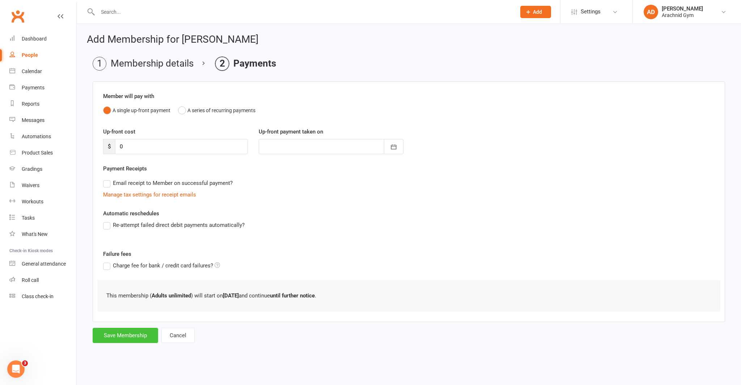
click at [136, 333] on button "Save Membership" at bounding box center [126, 335] width 66 height 15
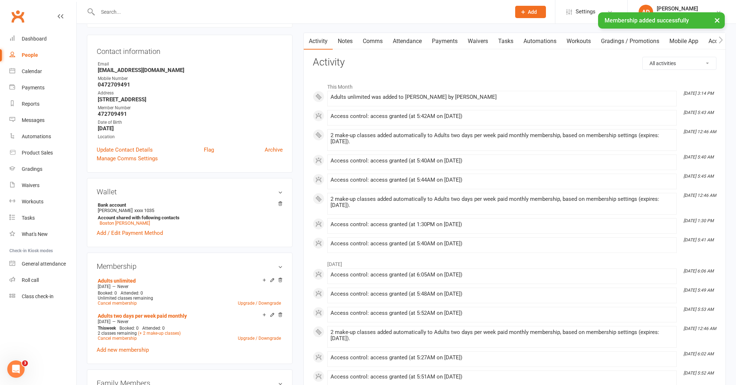
scroll to position [81, 0]
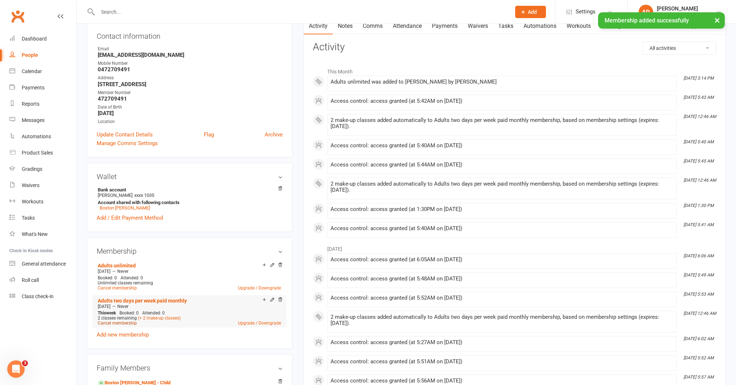
click at [111, 323] on link "Cancel membership" at bounding box center [117, 323] width 39 height 5
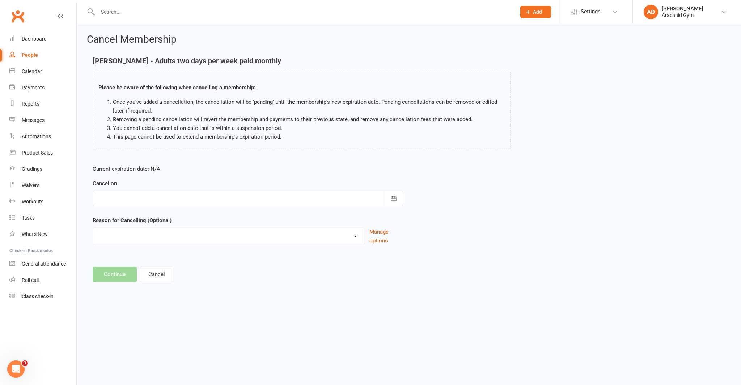
click at [168, 204] on div at bounding box center [248, 198] width 311 height 15
click at [137, 270] on span "11" at bounding box center [138, 272] width 6 height 6
type input "[DATE]"
click at [121, 278] on button "Continue" at bounding box center [115, 274] width 44 height 15
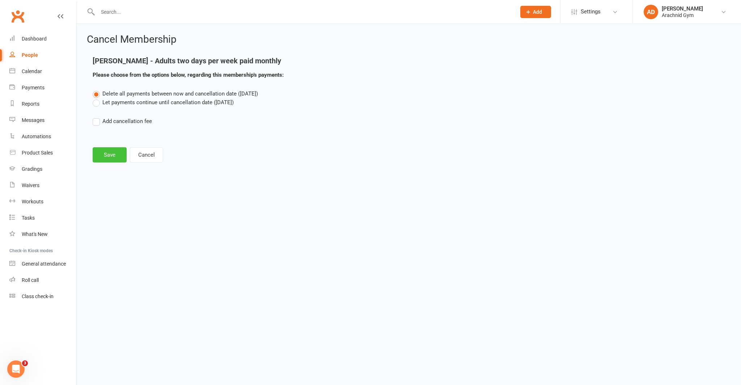
click at [113, 150] on button "Save" at bounding box center [110, 154] width 34 height 15
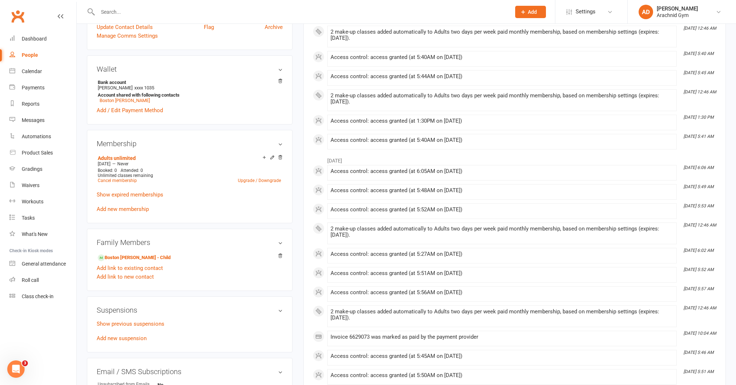
scroll to position [190, 0]
click at [141, 254] on link "Boston Mulcahy - Child" at bounding box center [134, 257] width 73 height 8
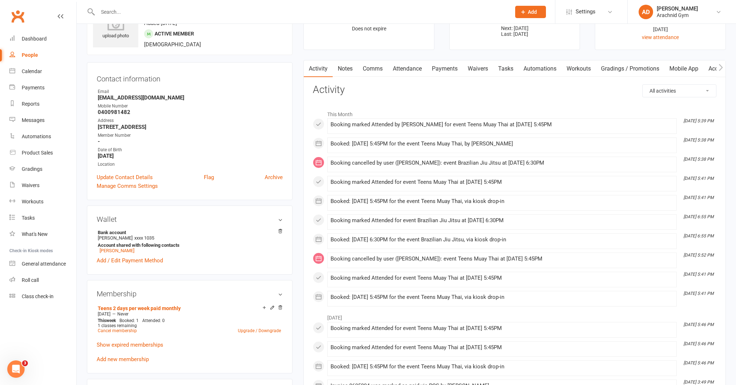
scroll to position [39, 0]
click at [135, 358] on link "Add new membership" at bounding box center [123, 359] width 52 height 7
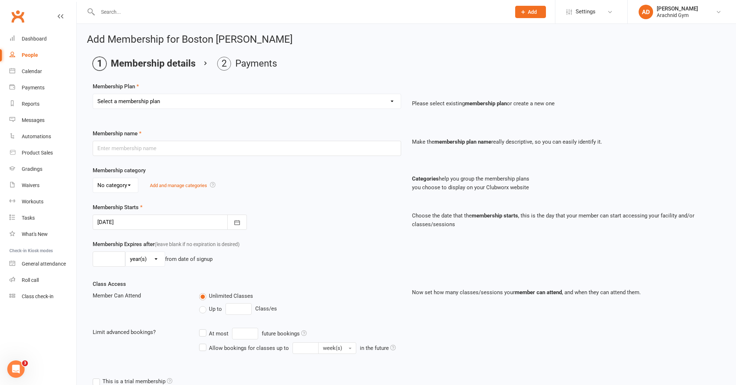
click at [155, 103] on select "Select a membership plan Create new Membership Plan Adults Teens 7-12's Under 7…" at bounding box center [247, 101] width 308 height 14
select select "2"
click at [93, 94] on select "Select a membership plan Create new Membership Plan Adults Teens 7-12's Under 7…" at bounding box center [247, 101] width 308 height 14
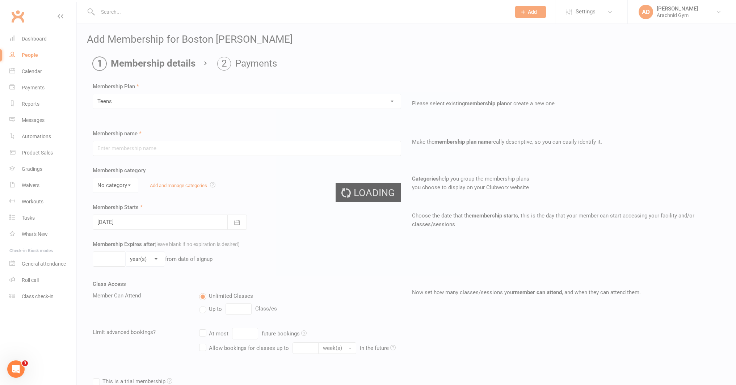
type input "Teens"
select select "3"
type input "0"
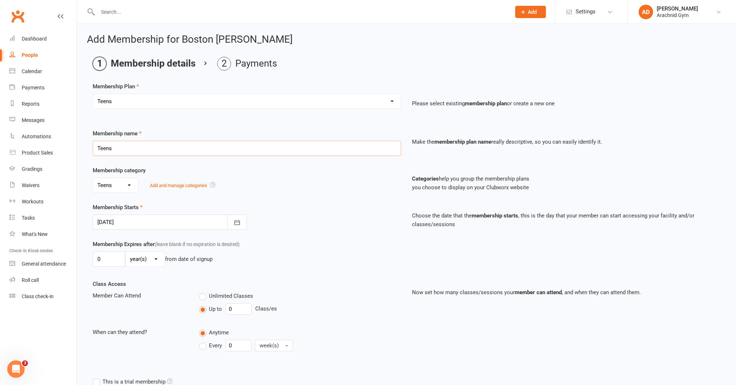
click at [146, 146] on input "Teens" at bounding box center [247, 148] width 308 height 15
type input "Teens Unlimited"
click at [324, 202] on div "Membership category No category 7-12yrs Adults General Teens Under 7's Add and …" at bounding box center [406, 184] width 638 height 37
click at [204, 298] on label "Unlimited Classes" at bounding box center [226, 296] width 54 height 9
click at [204, 292] on input "Unlimited Classes" at bounding box center [201, 292] width 5 height 0
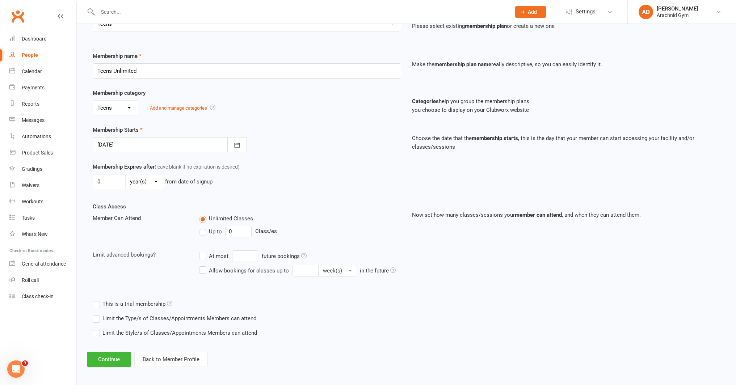
scroll to position [80, 0]
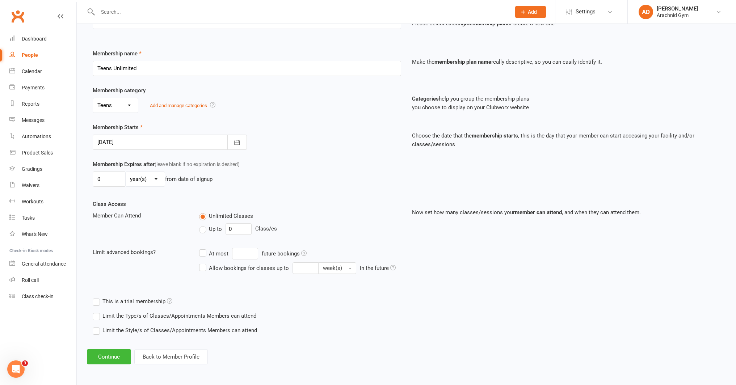
click at [176, 315] on label "Limit the Type/s of Classes/Appointments Members can attend" at bounding box center [175, 316] width 164 height 9
click at [97, 312] on input "Limit the Type/s of Classes/Appointments Members can attend" at bounding box center [95, 312] width 5 height 0
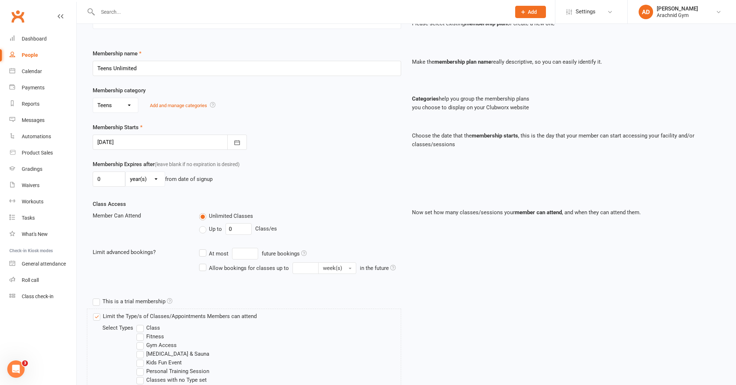
click at [155, 328] on label "Class" at bounding box center [148, 328] width 24 height 9
click at [141, 324] on input "Class" at bounding box center [138, 324] width 5 height 0
click at [153, 335] on label "Fitness" at bounding box center [150, 336] width 28 height 9
click at [141, 332] on input "Fitness" at bounding box center [138, 332] width 5 height 0
click at [152, 343] on label "Gym Access" at bounding box center [156, 345] width 40 height 9
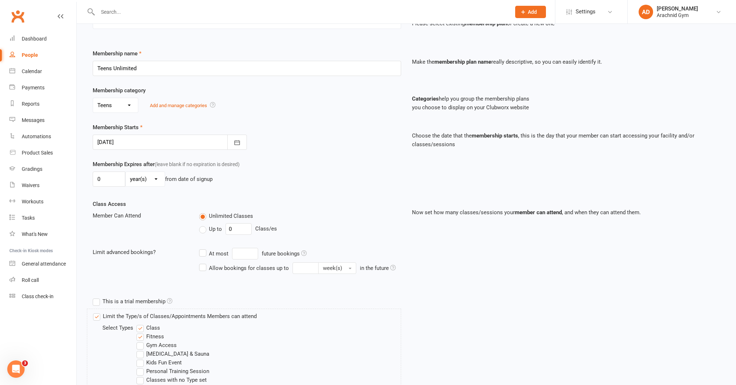
click at [141, 341] on input "Gym Access" at bounding box center [138, 341] width 5 height 0
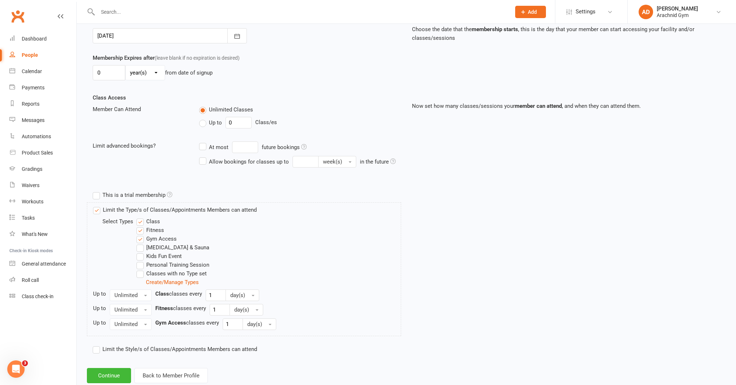
scroll to position [188, 0]
click at [116, 372] on button "Continue" at bounding box center [109, 374] width 44 height 15
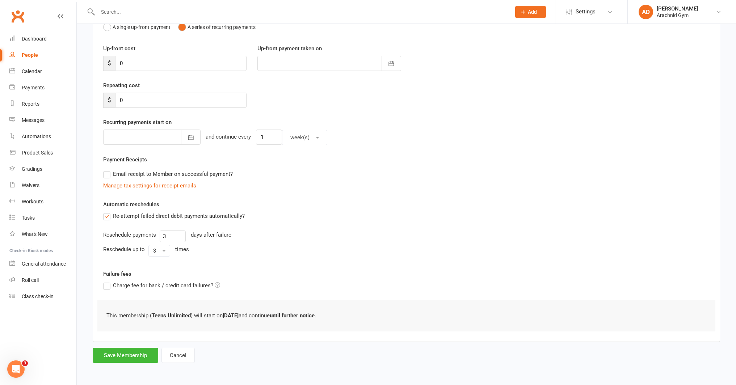
scroll to position [0, 0]
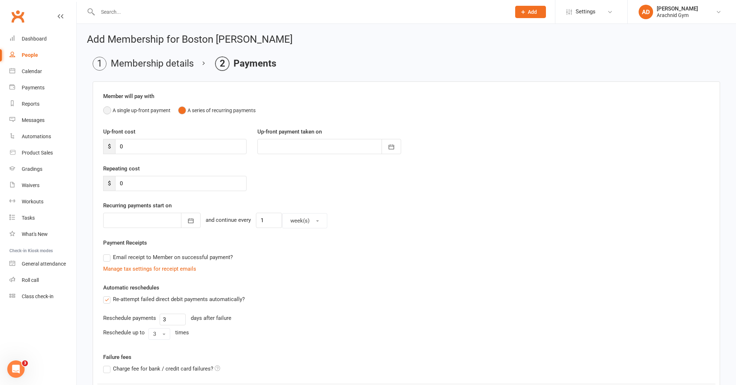
click at [108, 111] on button "A single up-front payment" at bounding box center [136, 111] width 67 height 14
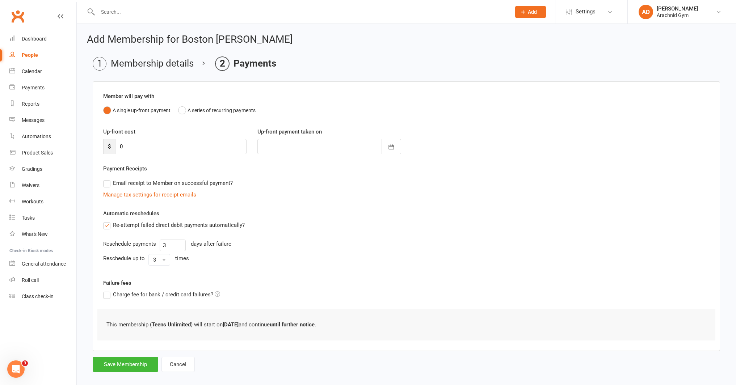
click at [106, 224] on label "Re-attempt failed direct debit payments automatically?" at bounding box center [174, 225] width 142 height 9
click at [106, 221] on input "Re-attempt failed direct debit payments automatically?" at bounding box center [105, 221] width 5 height 0
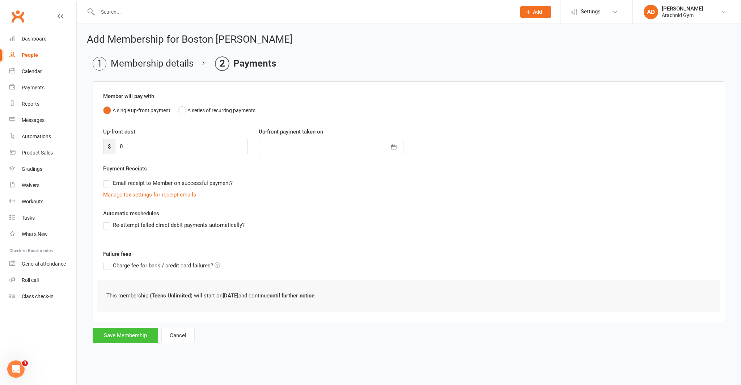
click at [126, 335] on button "Save Membership" at bounding box center [126, 335] width 66 height 15
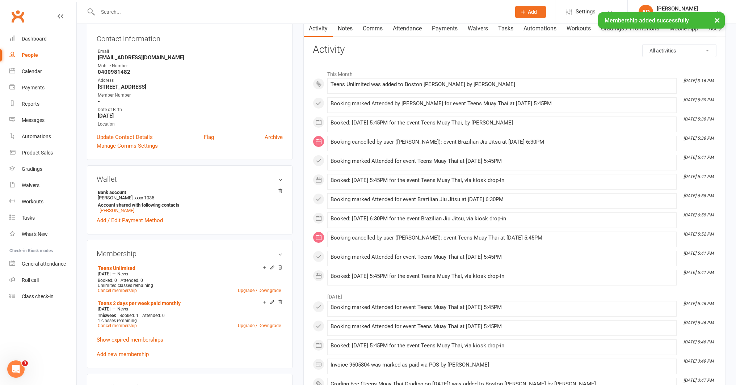
scroll to position [79, 0]
click at [130, 323] on link "Cancel membership" at bounding box center [117, 325] width 39 height 5
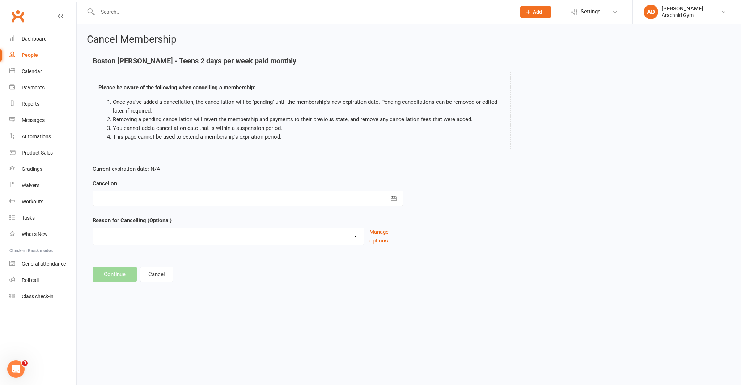
click at [210, 193] on div at bounding box center [248, 198] width 311 height 15
click at [138, 269] on span "11" at bounding box center [138, 272] width 6 height 6
type input "11 Aug 2025"
click at [120, 270] on button "Continue" at bounding box center [115, 274] width 44 height 15
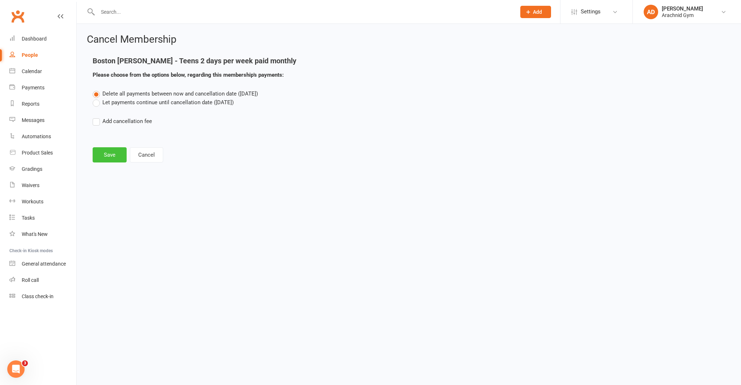
click at [106, 157] on button "Save" at bounding box center [110, 154] width 34 height 15
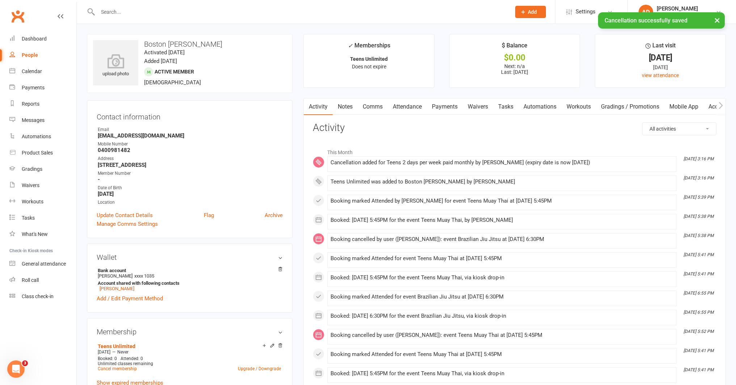
click at [451, 106] on link "Payments" at bounding box center [445, 106] width 36 height 17
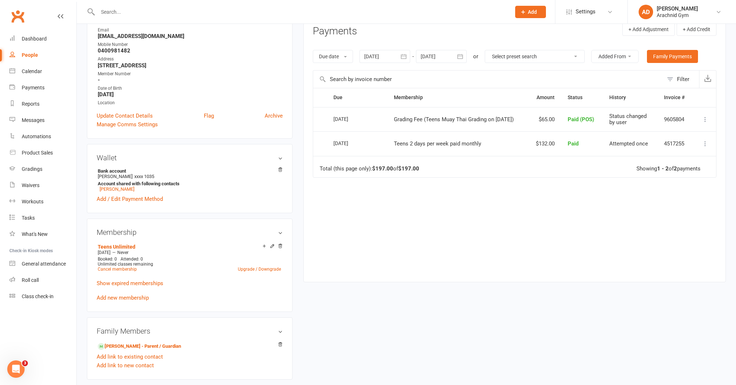
scroll to position [120, 0]
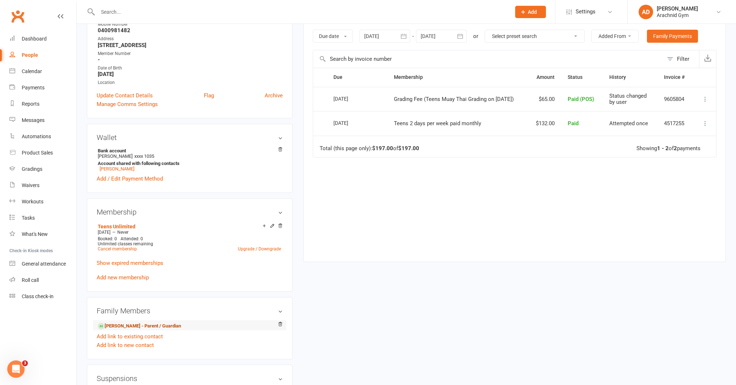
click at [138, 325] on link "Joshua Mulcahy - Parent / Guardian" at bounding box center [139, 327] width 83 height 8
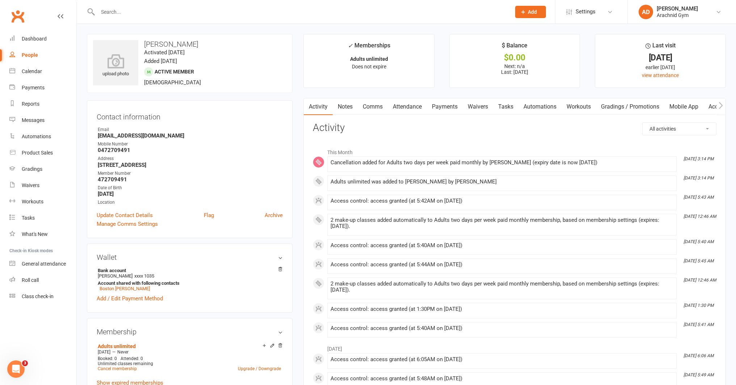
click at [445, 108] on link "Payments" at bounding box center [445, 106] width 36 height 17
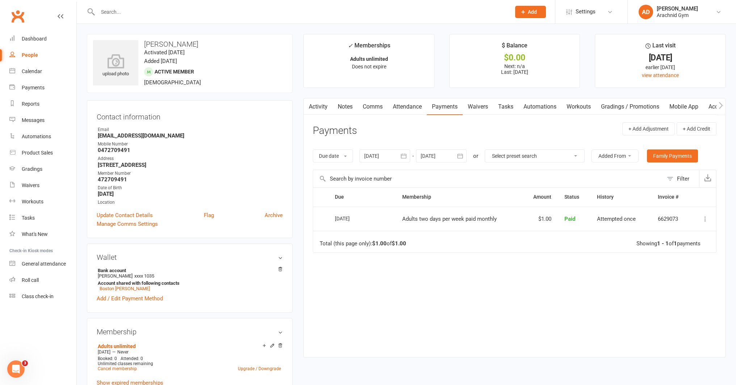
drag, startPoint x: 176, startPoint y: 14, endPoint x: 188, endPoint y: 3, distance: 16.4
click at [177, 10] on input "text" at bounding box center [301, 12] width 411 height 10
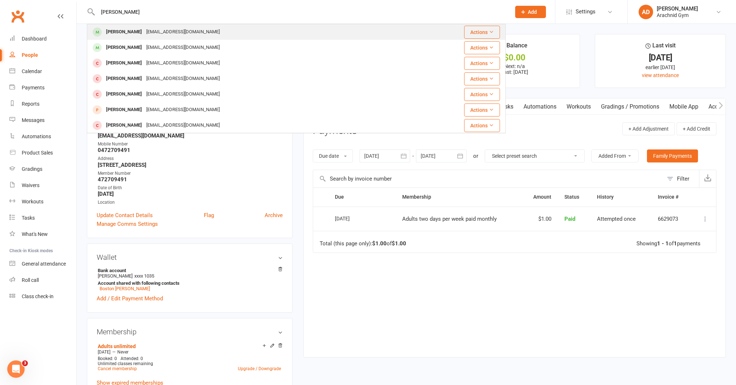
type input "liam bernath"
click at [136, 34] on div "[PERSON_NAME]" at bounding box center [124, 32] width 40 height 10
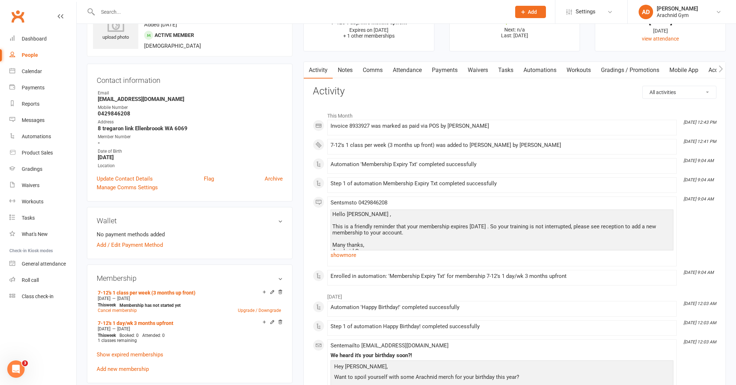
scroll to position [36, 0]
click at [445, 72] on link "Payments" at bounding box center [445, 70] width 36 height 17
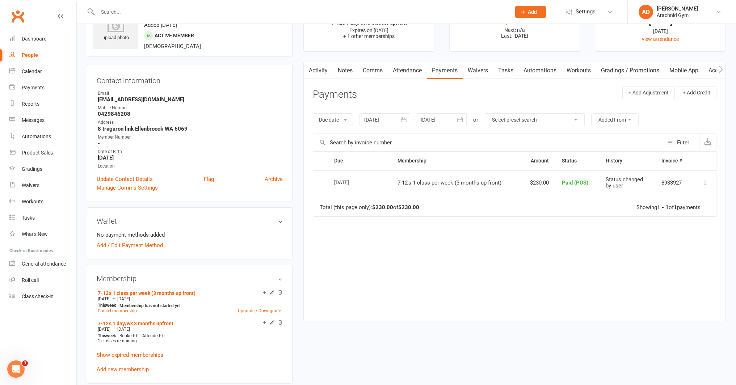
click at [400, 71] on link "Attendance" at bounding box center [407, 70] width 39 height 17
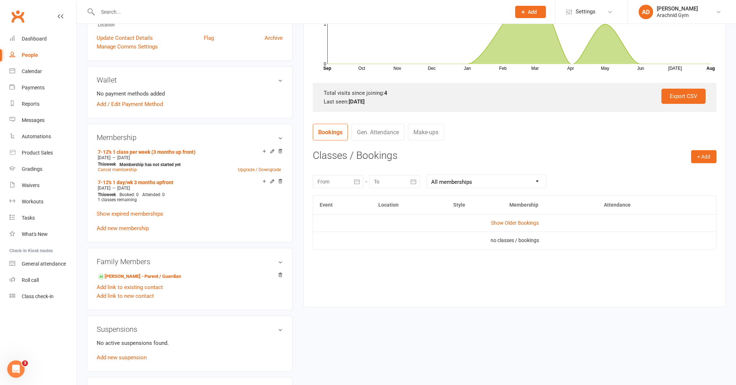
scroll to position [178, 0]
click at [505, 224] on link "Show Older Bookings" at bounding box center [515, 223] width 48 height 6
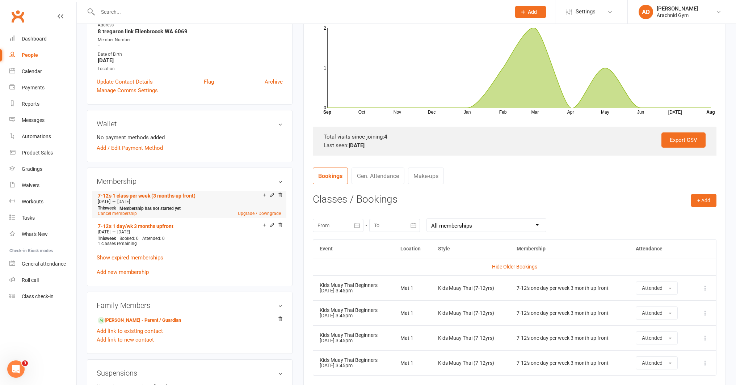
scroll to position [132, 0]
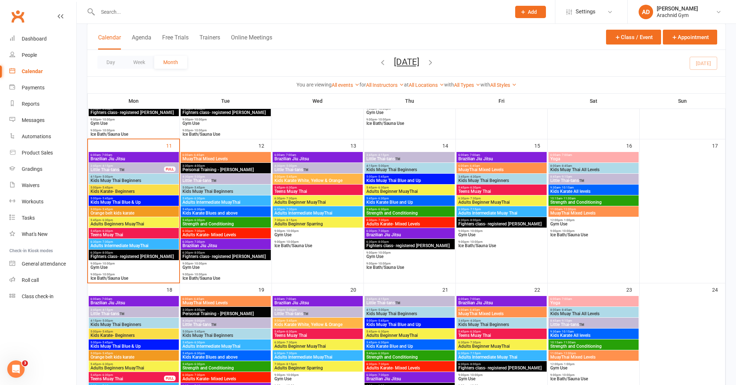
click at [140, 180] on span "Kids Muay Thai Beginners" at bounding box center [133, 180] width 87 height 4
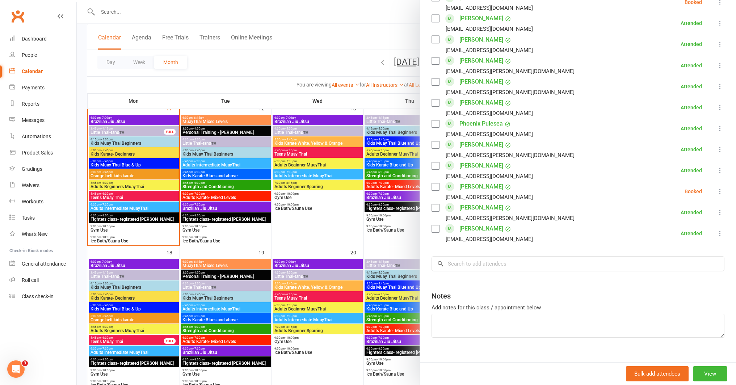
scroll to position [341, 0]
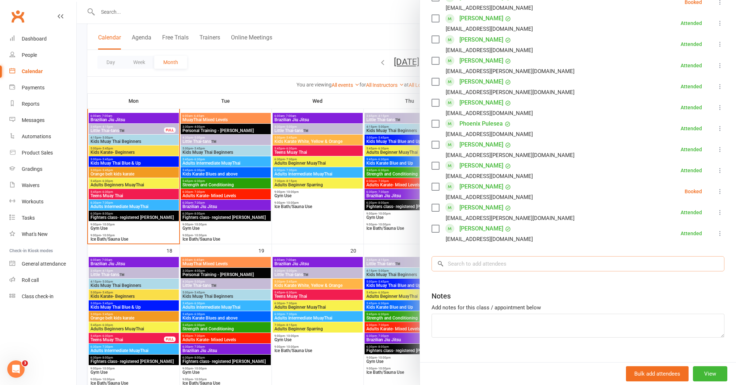
click at [460, 256] on input "search" at bounding box center [578, 263] width 293 height 15
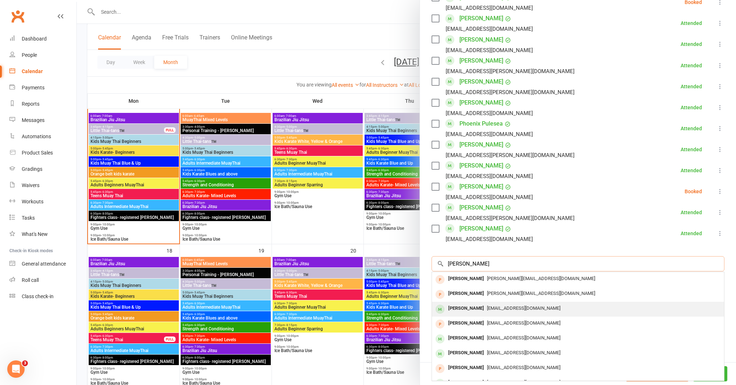
type input "[PERSON_NAME]"
click at [464, 303] on div "Blake Felber" at bounding box center [466, 308] width 42 height 10
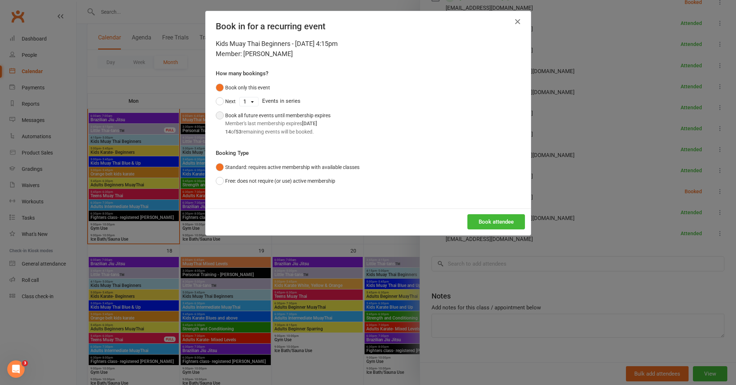
click at [300, 132] on div "14 of 53 remaining events will be booked." at bounding box center [277, 132] width 105 height 8
click at [501, 226] on button "Book attendee" at bounding box center [496, 221] width 58 height 15
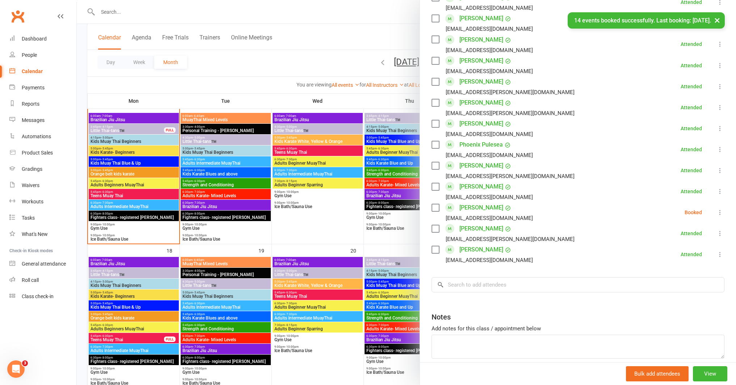
scroll to position [470, 0]
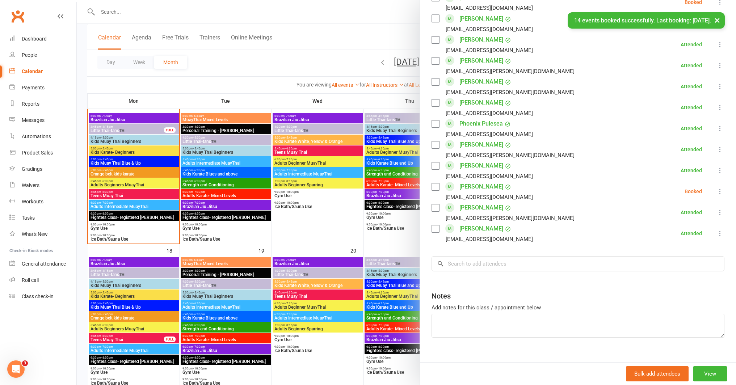
click at [332, 215] on div at bounding box center [406, 192] width 659 height 385
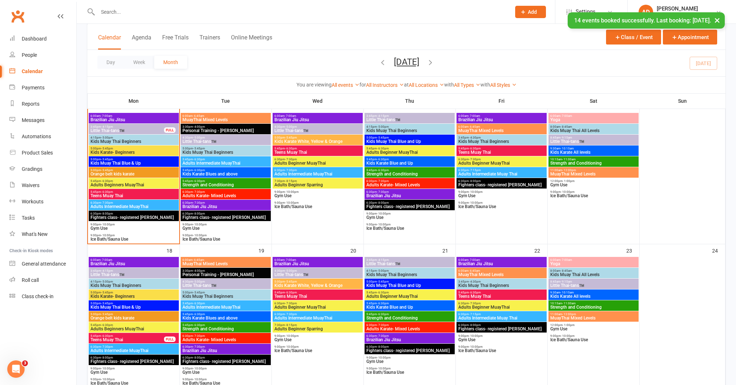
click at [445, 129] on span "Kids Muay Thai Beginners" at bounding box center [409, 131] width 87 height 4
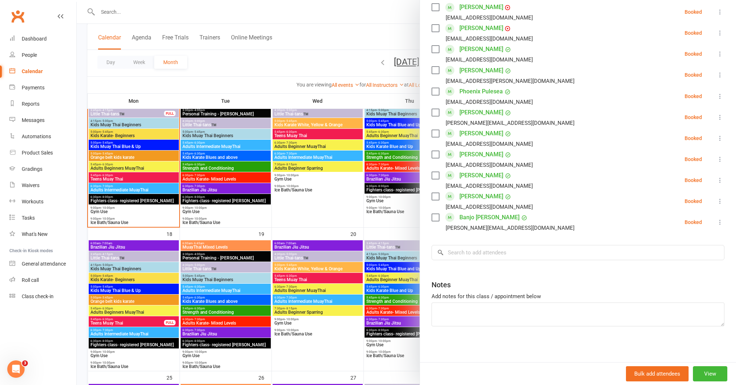
scroll to position [386, 0]
click at [516, 258] on input "search" at bounding box center [578, 252] width 293 height 15
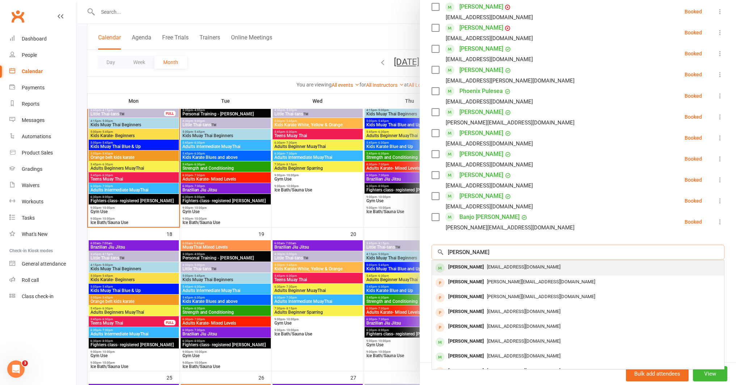
type input "blake fe"
click at [509, 269] on span "svfelber@yahoo.com" at bounding box center [523, 266] width 73 height 5
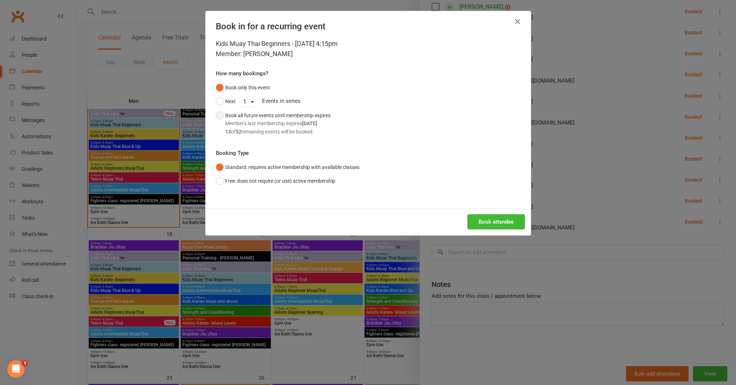
click at [277, 122] on div "Member's last membership expires Nov 10, 2025" at bounding box center [277, 123] width 105 height 8
click at [480, 225] on button "Book attendee" at bounding box center [496, 221] width 58 height 15
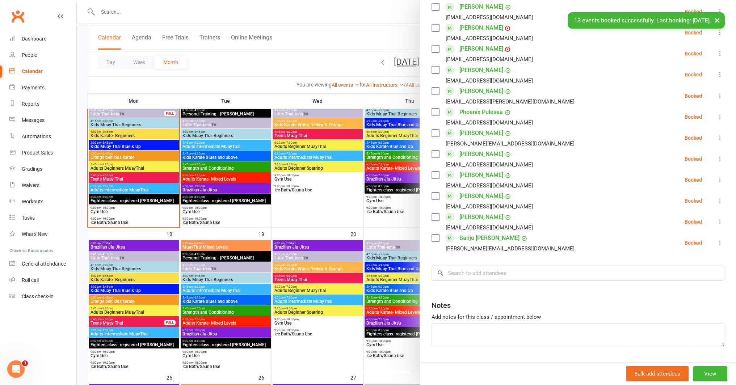
scroll to position [407, 0]
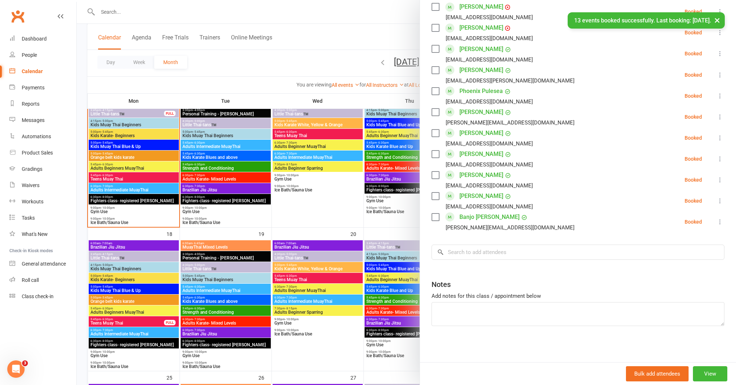
click at [315, 67] on div at bounding box center [406, 192] width 659 height 385
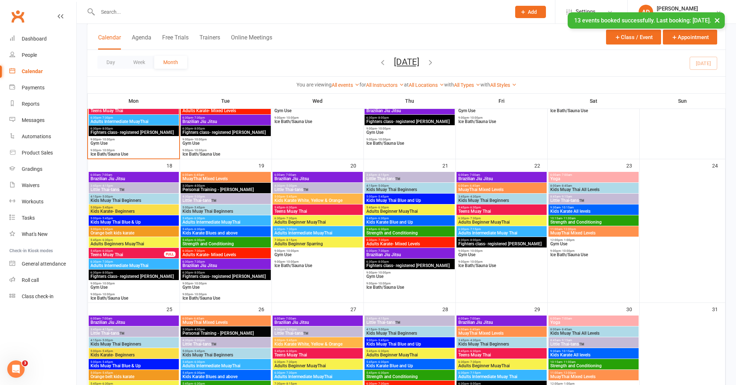
scroll to position [429, 0]
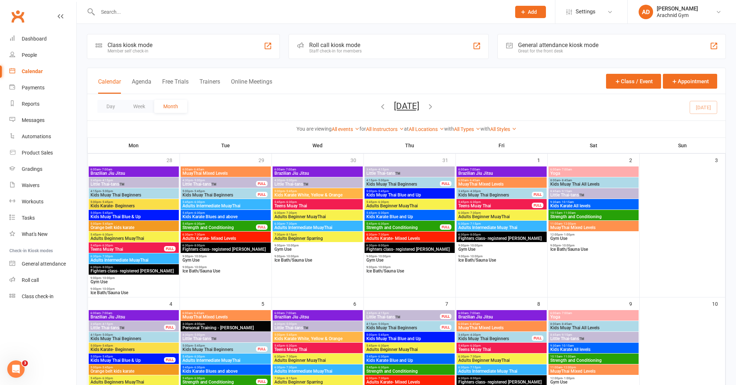
click at [155, 336] on span "4:15pm - 5:00pm" at bounding box center [133, 334] width 87 height 3
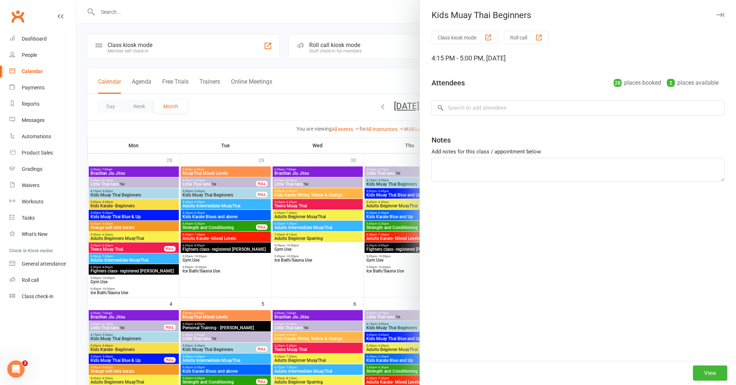
click at [156, 359] on div at bounding box center [406, 192] width 659 height 385
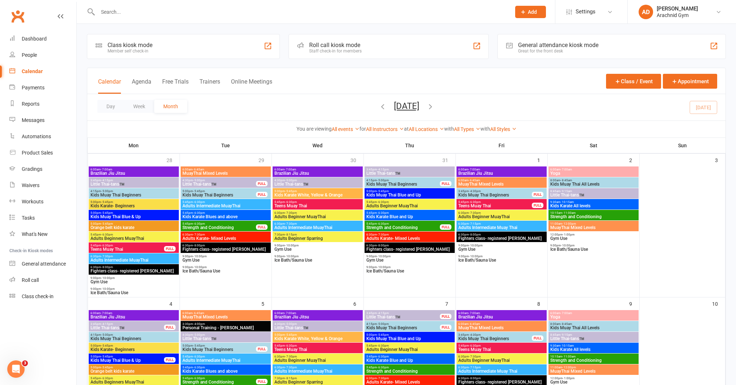
click at [140, 358] on span "Kids Muay Thai Blue & Up" at bounding box center [127, 360] width 74 height 4
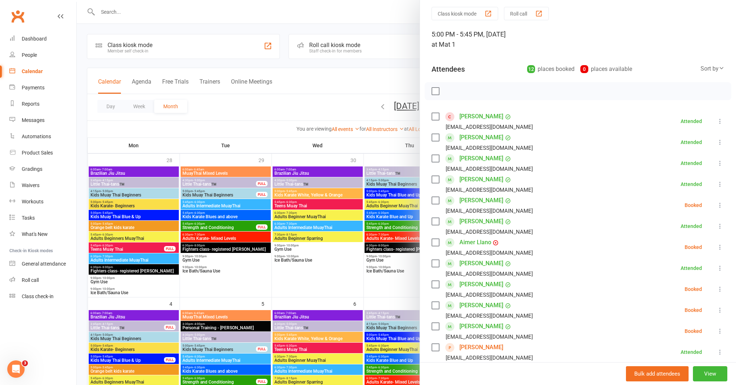
scroll to position [22, 0]
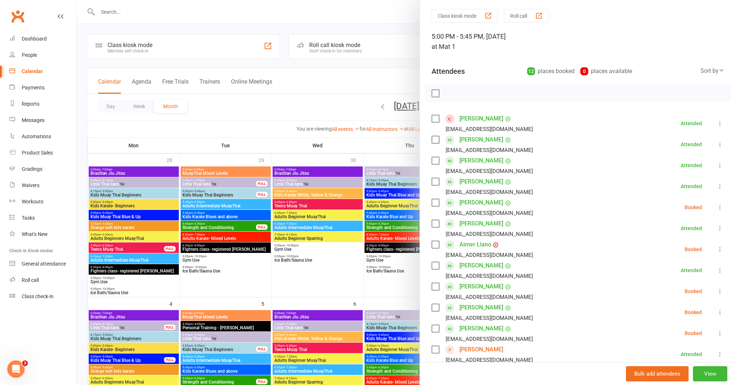
click at [364, 297] on div at bounding box center [406, 192] width 659 height 385
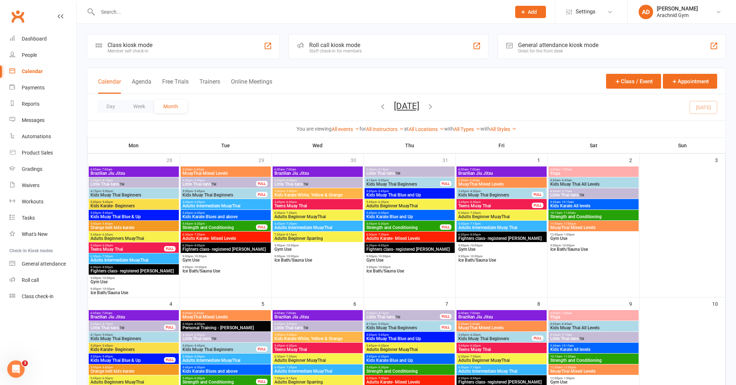
click at [130, 13] on input "text" at bounding box center [301, 12] width 411 height 10
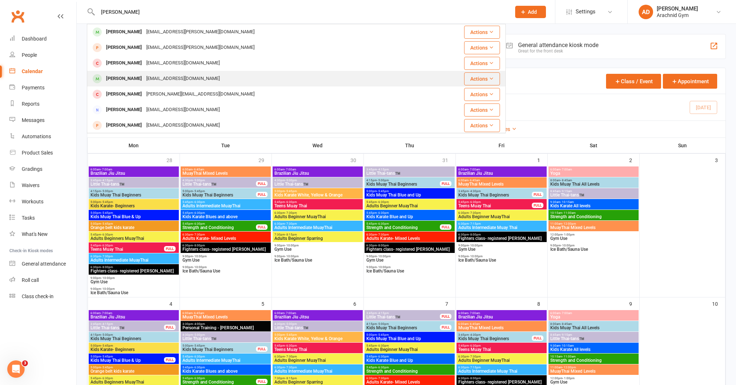
type input "[PERSON_NAME]"
click at [134, 76] on div "[PERSON_NAME]" at bounding box center [124, 78] width 40 height 10
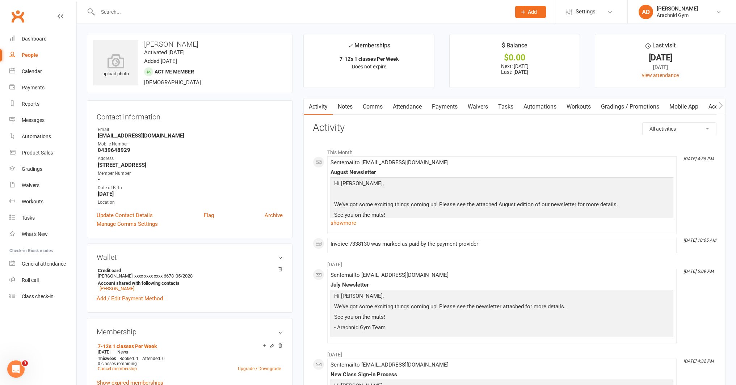
click at [115, 10] on input "text" at bounding box center [301, 12] width 411 height 10
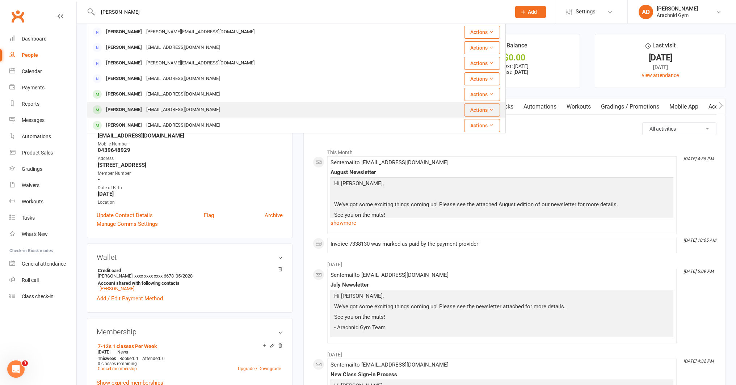
type input "[PERSON_NAME]"
click at [114, 112] on div "[PERSON_NAME]" at bounding box center [124, 110] width 40 height 10
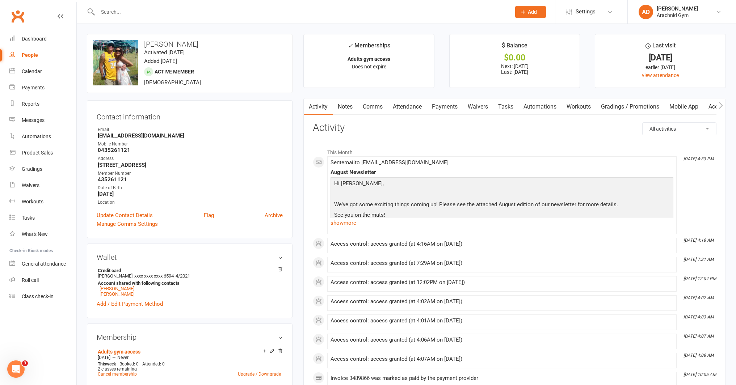
click at [438, 106] on link "Payments" at bounding box center [445, 106] width 36 height 17
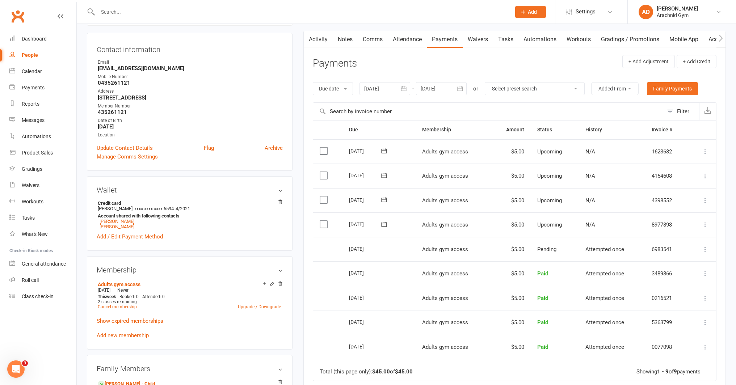
scroll to position [68, 0]
click at [706, 224] on icon at bounding box center [705, 224] width 7 height 7
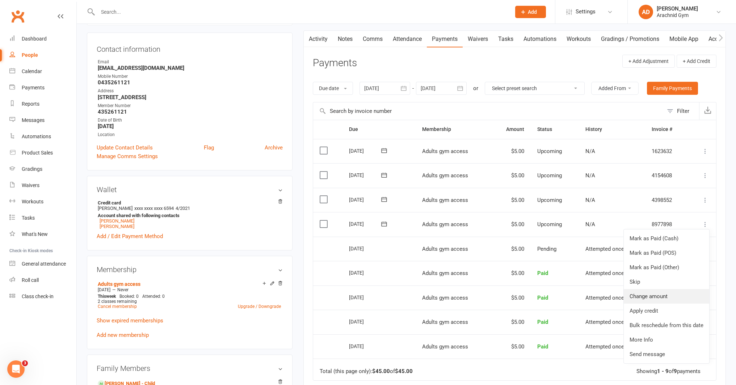
click at [653, 293] on link "Change amount" at bounding box center [666, 296] width 85 height 14
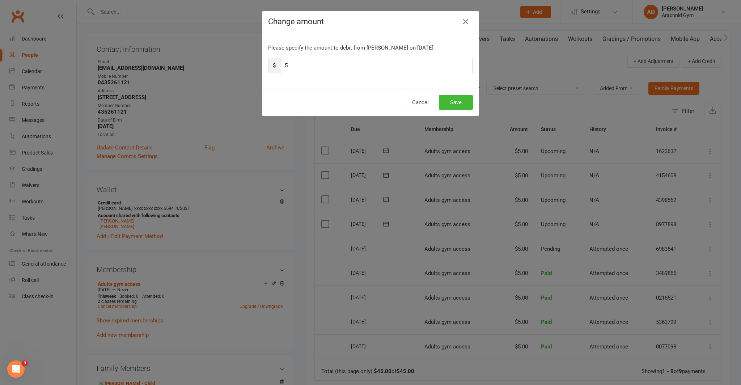
click at [337, 69] on input "5" at bounding box center [376, 65] width 193 height 15
type input "20"
click at [448, 100] on button "Save" at bounding box center [456, 102] width 34 height 15
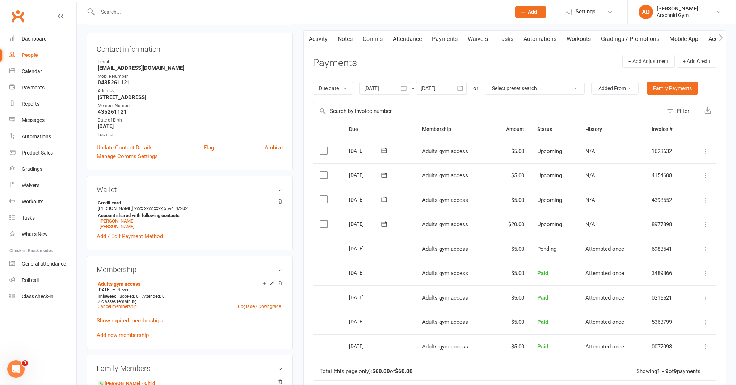
click at [706, 223] on icon at bounding box center [705, 224] width 7 height 7
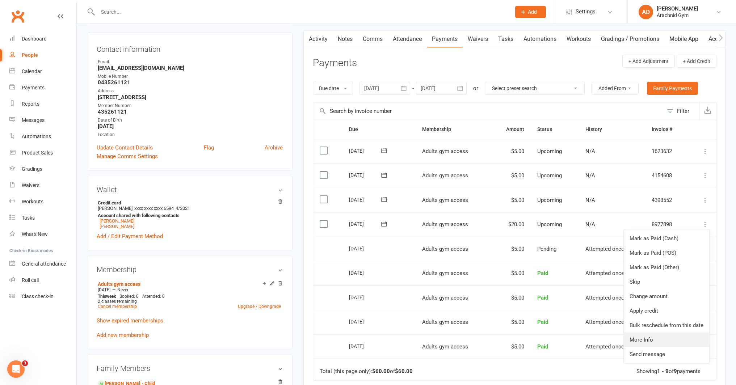
click at [659, 342] on link "More Info" at bounding box center [666, 340] width 85 height 14
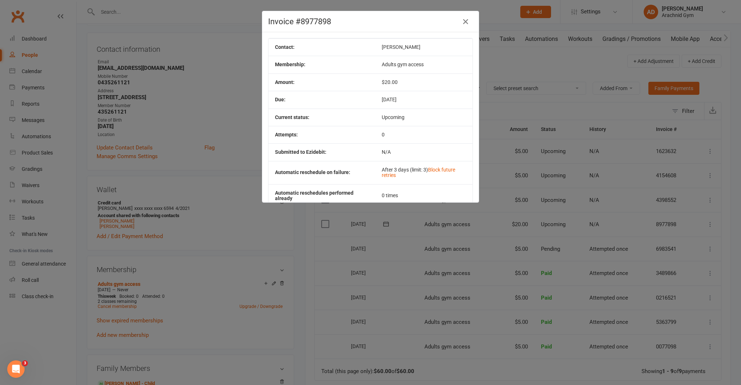
click at [312, 238] on div "Invoice #8977898 Contact: [PERSON_NAME] Membership: Adults gym access Amount: $…" at bounding box center [370, 192] width 741 height 385
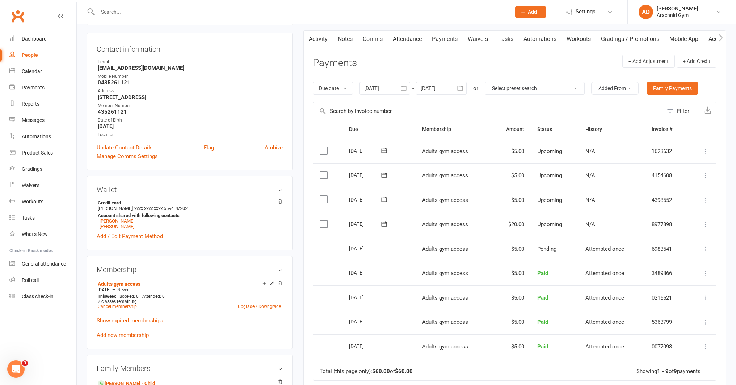
click at [349, 37] on link "Notes" at bounding box center [345, 39] width 25 height 17
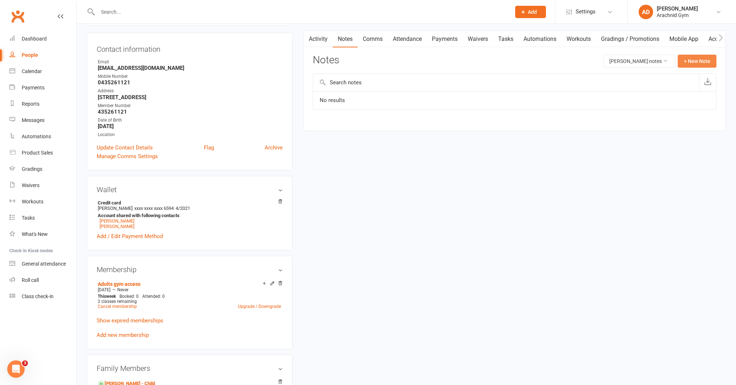
click at [704, 59] on button "+ New Note" at bounding box center [697, 61] width 39 height 13
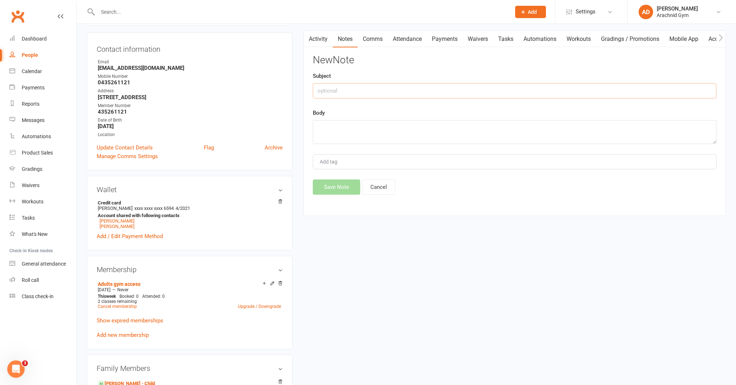
click at [363, 93] on input "text" at bounding box center [515, 90] width 404 height 15
type input "W"
type input "Sauna use"
click at [335, 130] on textarea at bounding box center [515, 132] width 404 height 24
click at [468, 128] on textarea "paying $20 on 15th August for a week's membership of Saunau use." at bounding box center [515, 132] width 404 height 24
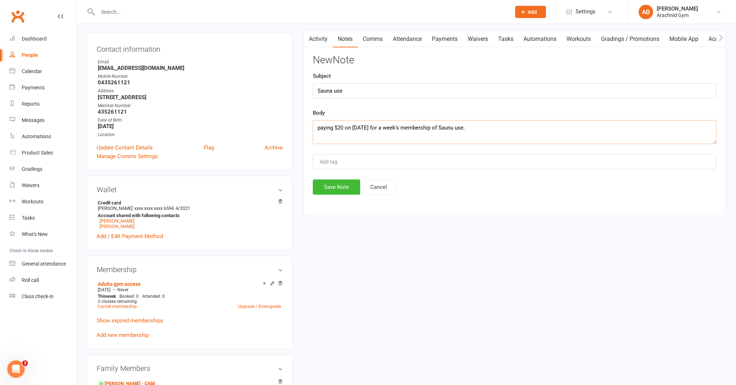
click at [466, 127] on textarea "paying $20 on 15th August for a week's membership of Saunu use." at bounding box center [515, 132] width 404 height 24
type textarea "paying $20 on [DATE] for a week's membership of Sauna use."
click at [328, 189] on button "Save Note" at bounding box center [336, 187] width 47 height 15
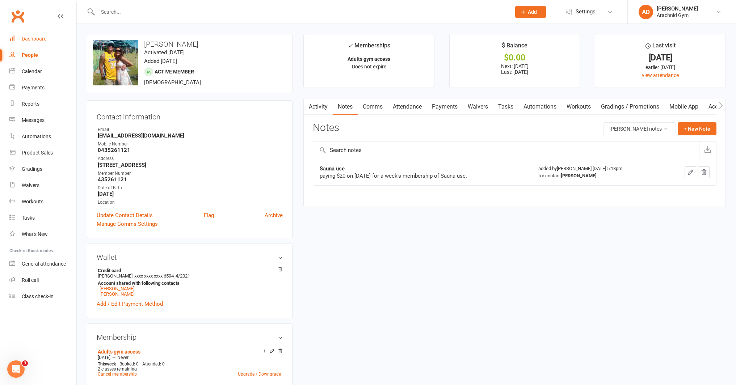
click at [45, 41] on div "Dashboard" at bounding box center [34, 39] width 25 height 6
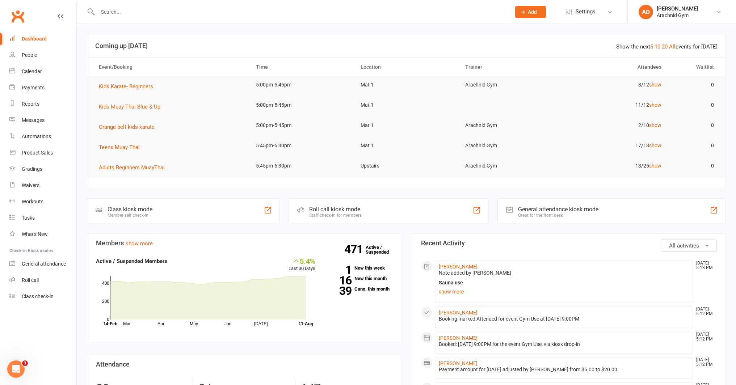
click at [200, 10] on input "text" at bounding box center [301, 12] width 411 height 10
type input "t"
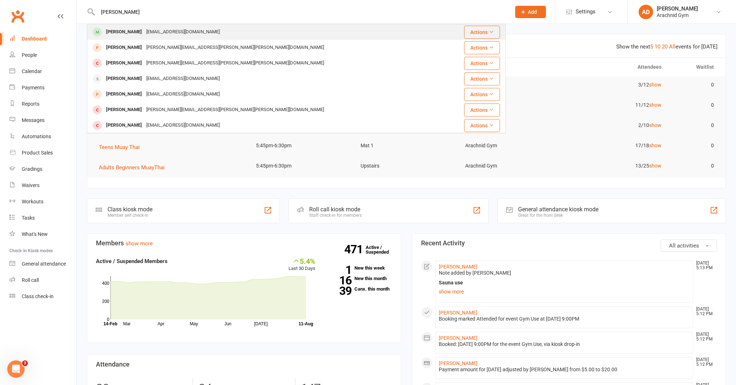
type input "[PERSON_NAME]"
click at [126, 29] on div "[PERSON_NAME]" at bounding box center [124, 32] width 40 height 10
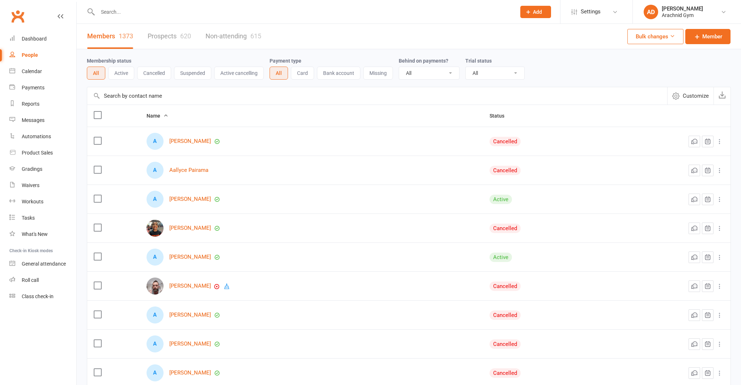
select select "100"
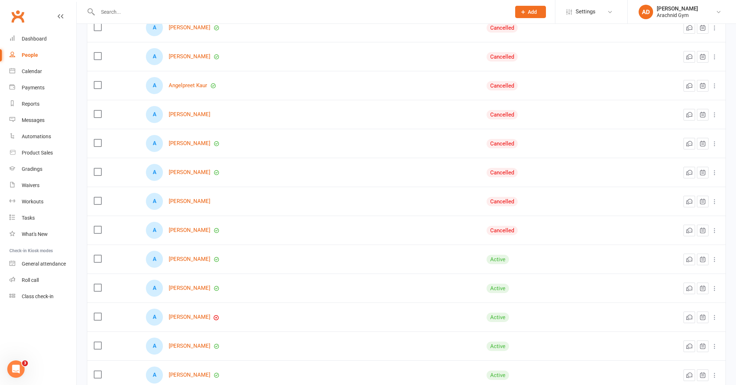
scroll to position [2118, 0]
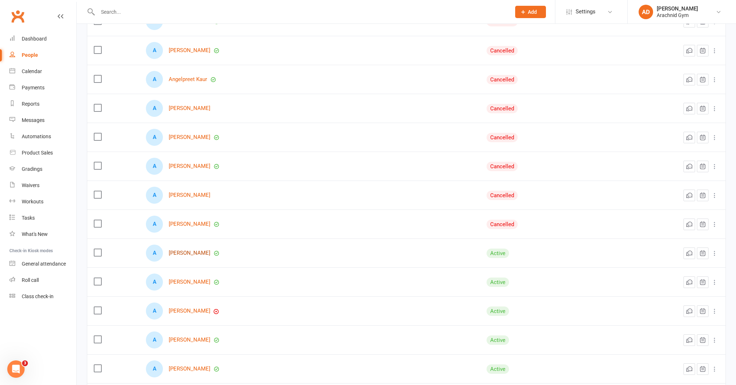
click at [196, 254] on link "Anna Bateman" at bounding box center [190, 253] width 42 height 6
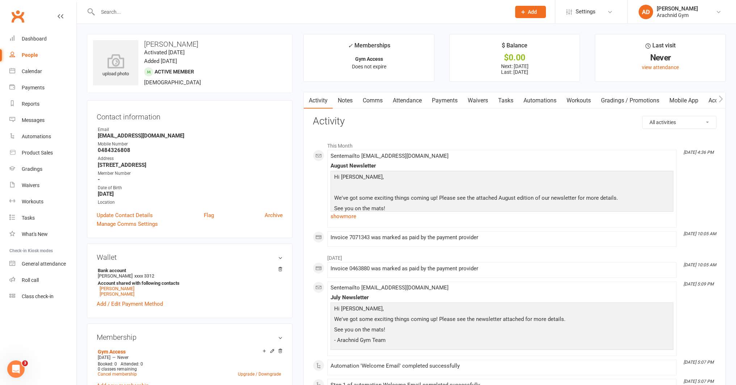
scroll to position [46, 0]
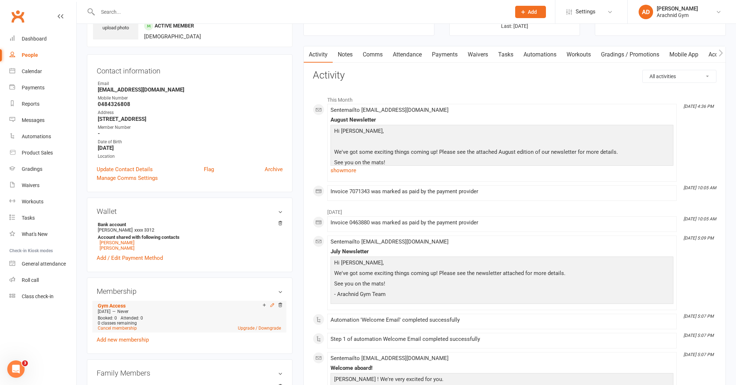
click at [272, 304] on icon at bounding box center [272, 305] width 5 height 5
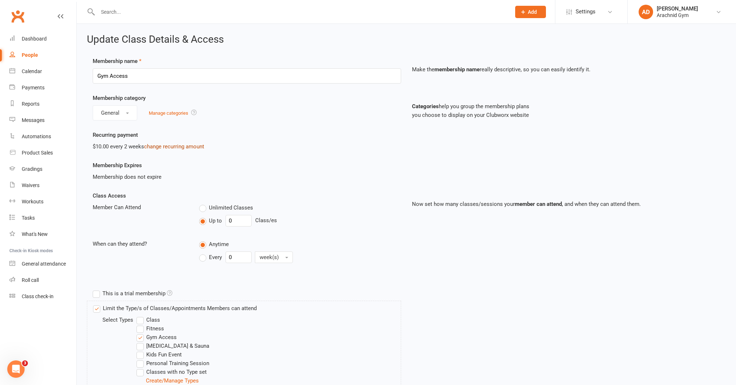
click at [176, 146] on link "change recurring amount" at bounding box center [174, 146] width 60 height 7
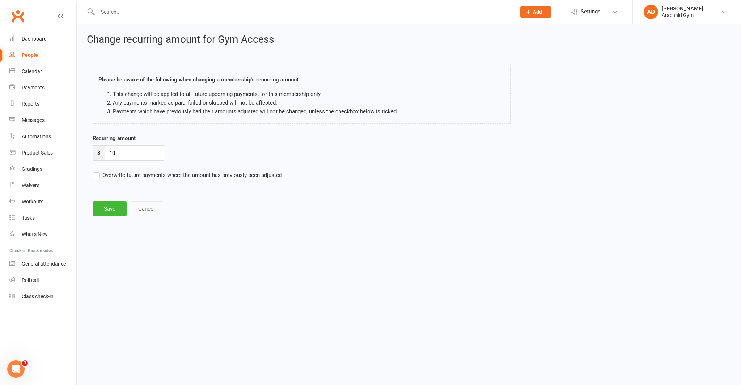
click at [148, 210] on button "Cancel" at bounding box center [146, 208] width 33 height 15
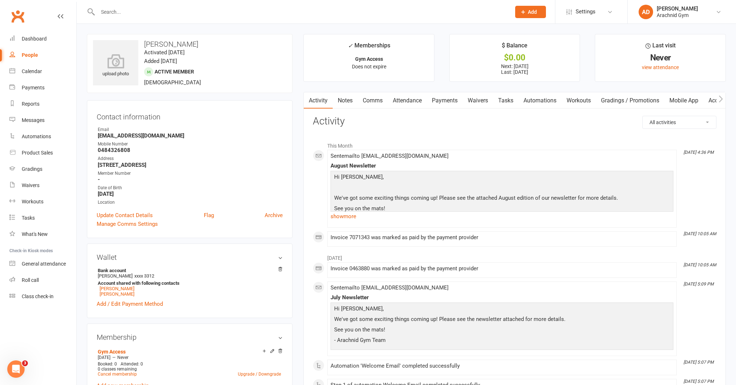
click at [443, 102] on link "Payments" at bounding box center [445, 100] width 36 height 17
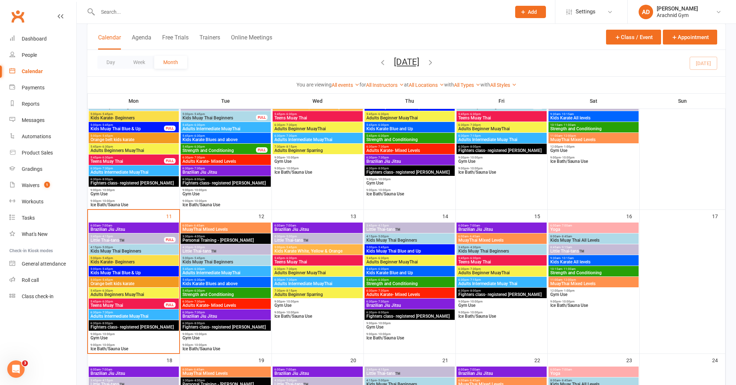
scroll to position [235, 0]
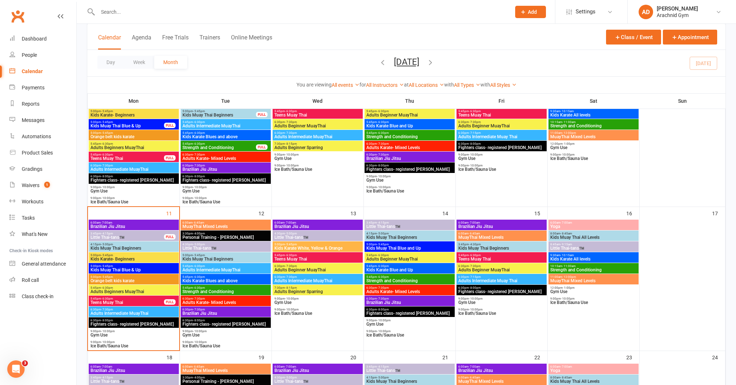
click at [135, 299] on span "5:45pm - 6:30pm" at bounding box center [127, 298] width 74 height 3
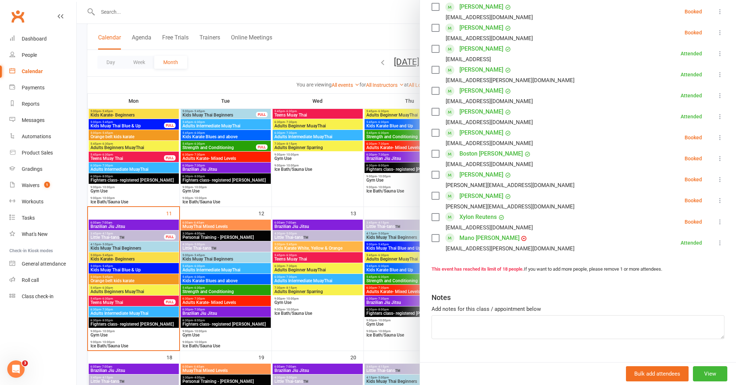
scroll to position [262, 0]
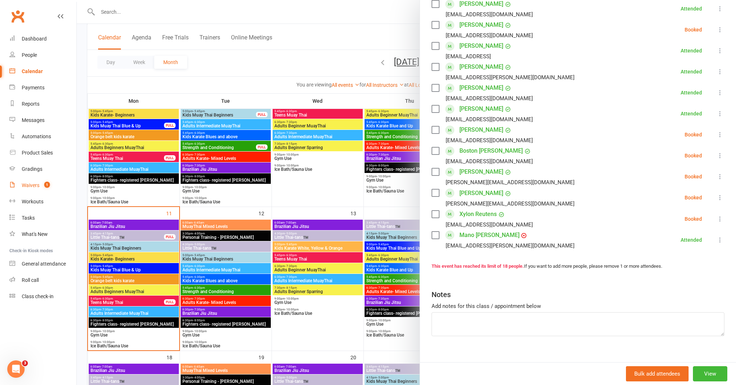
click at [45, 185] on span "1" at bounding box center [47, 185] width 6 height 6
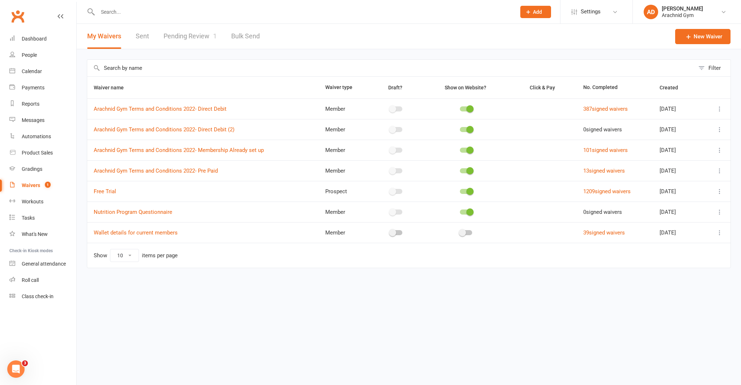
click at [188, 40] on link "Pending Review 1" at bounding box center [190, 36] width 53 height 25
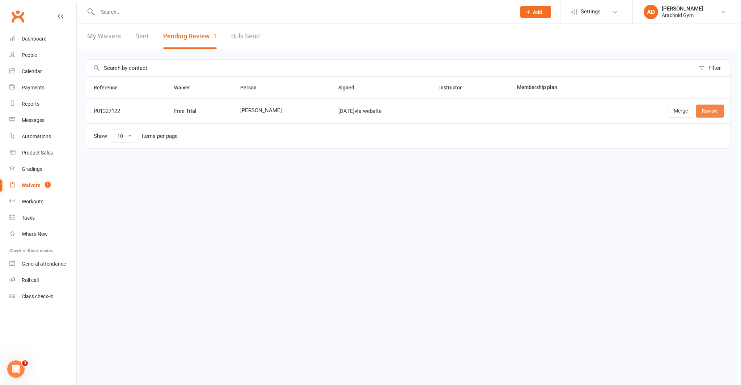
click at [715, 110] on link "Review" at bounding box center [710, 111] width 28 height 13
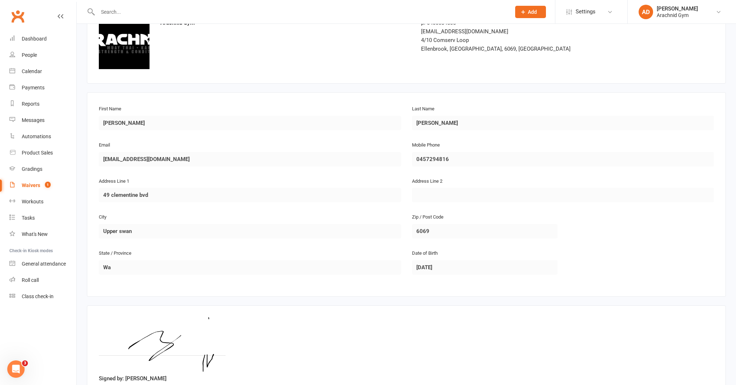
scroll to position [107, 0]
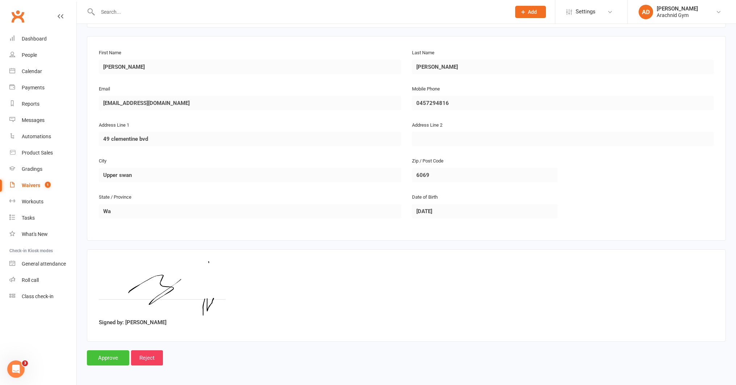
click at [119, 359] on input "Approve" at bounding box center [108, 357] width 42 height 15
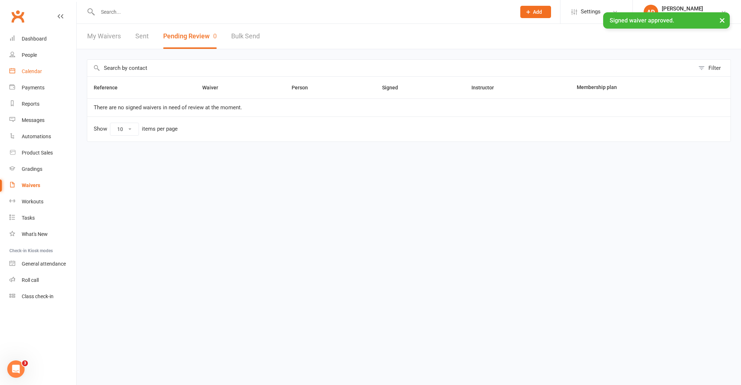
click at [35, 72] on div "Calendar" at bounding box center [32, 71] width 20 height 6
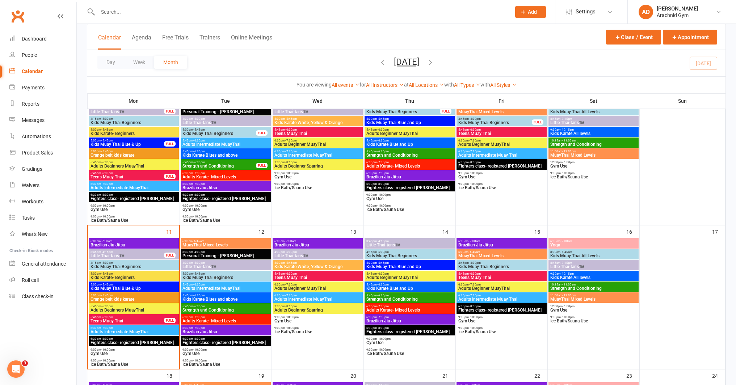
scroll to position [218, 0]
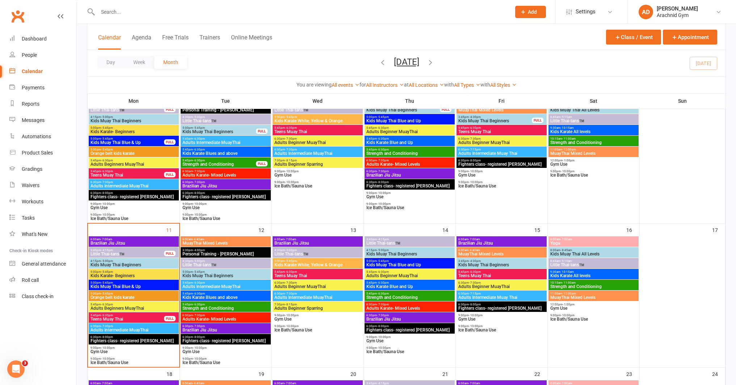
click at [142, 306] on span "Adults Beginners MuayThai" at bounding box center [133, 308] width 87 height 4
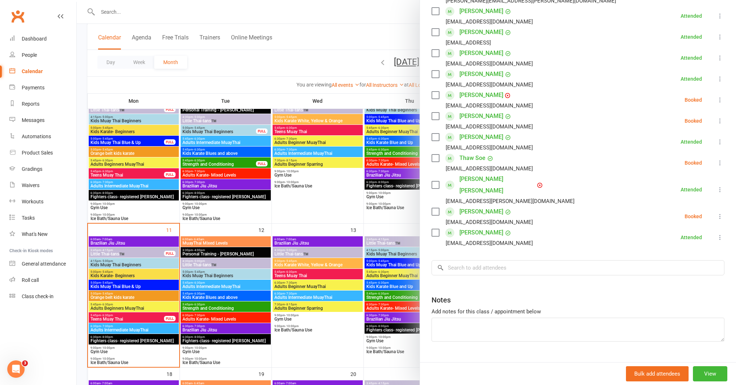
scroll to position [236, 0]
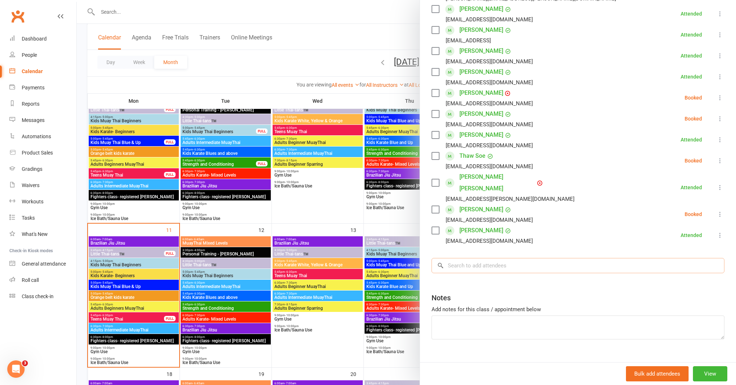
click at [488, 258] on input "search" at bounding box center [578, 265] width 293 height 15
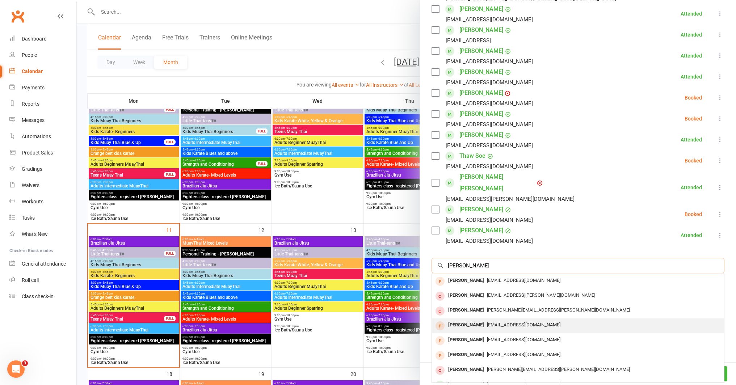
type input "lee"
click at [467, 320] on div "Lee Flaherty" at bounding box center [466, 325] width 42 height 10
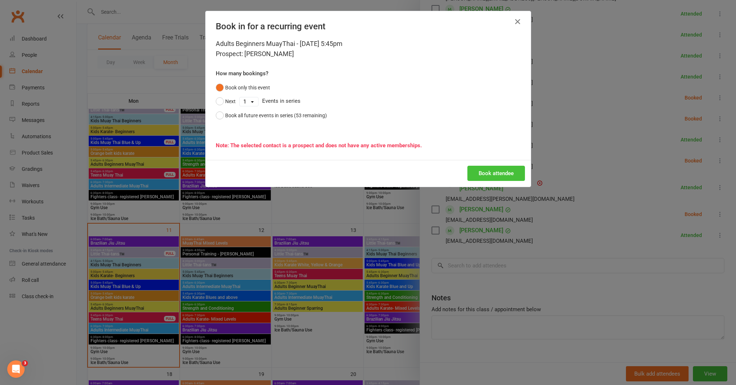
click at [480, 173] on button "Book attendee" at bounding box center [496, 173] width 58 height 15
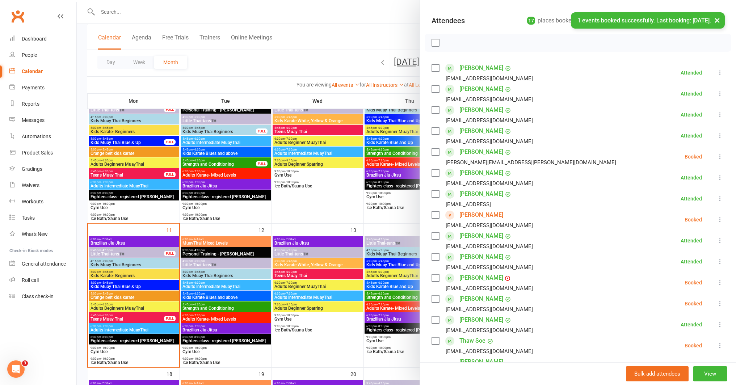
scroll to position [72, 0]
click at [716, 219] on icon at bounding box center [719, 220] width 7 height 7
click at [676, 264] on link "Check in" at bounding box center [688, 263] width 72 height 14
click at [300, 65] on div at bounding box center [406, 192] width 659 height 385
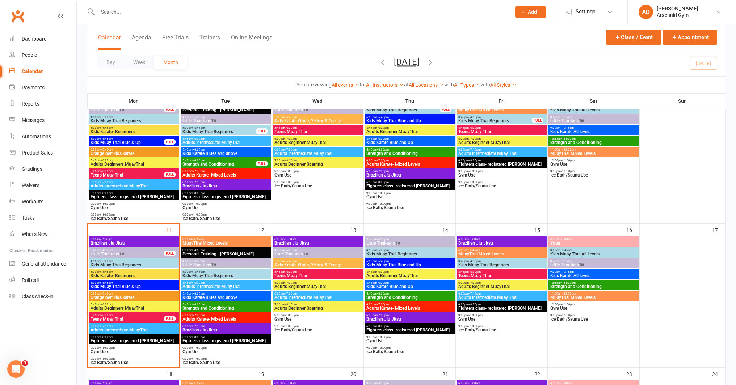
click at [133, 17] on div at bounding box center [296, 12] width 419 height 24
click at [132, 13] on input "text" at bounding box center [301, 12] width 411 height 10
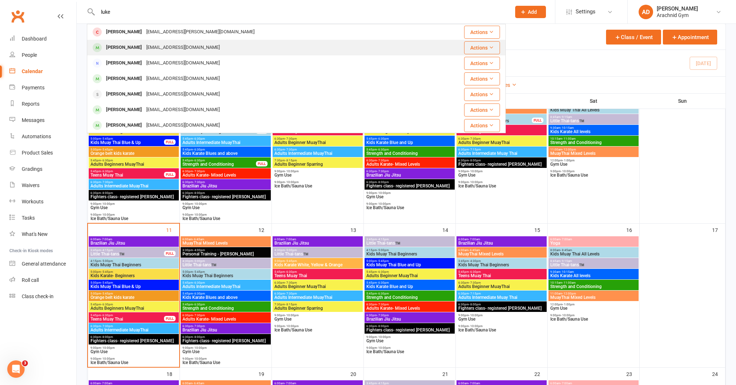
type input "luke"
click at [122, 47] on div "Luke Apted" at bounding box center [124, 47] width 40 height 10
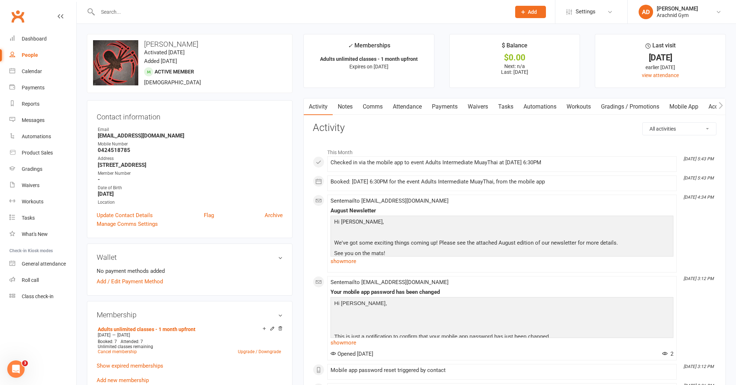
click at [440, 104] on link "Payments" at bounding box center [445, 106] width 36 height 17
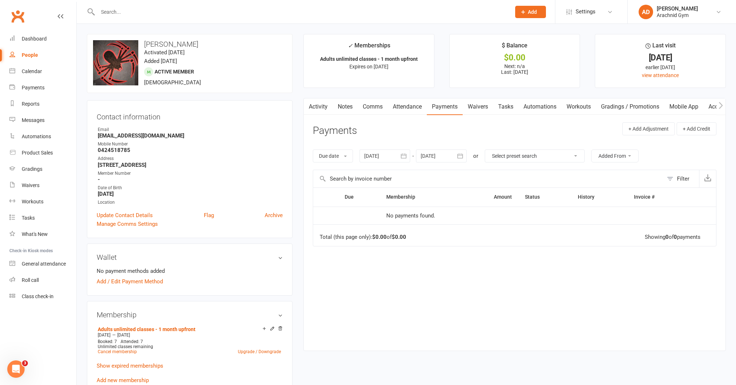
click at [404, 158] on icon "button" at bounding box center [403, 155] width 5 height 5
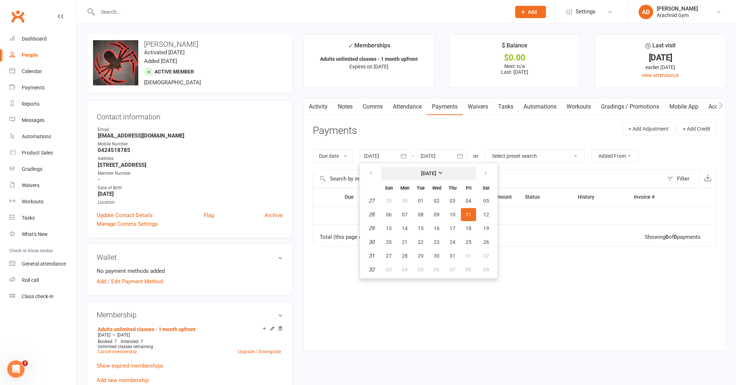
click at [431, 174] on strong "[DATE]" at bounding box center [428, 174] width 15 height 6
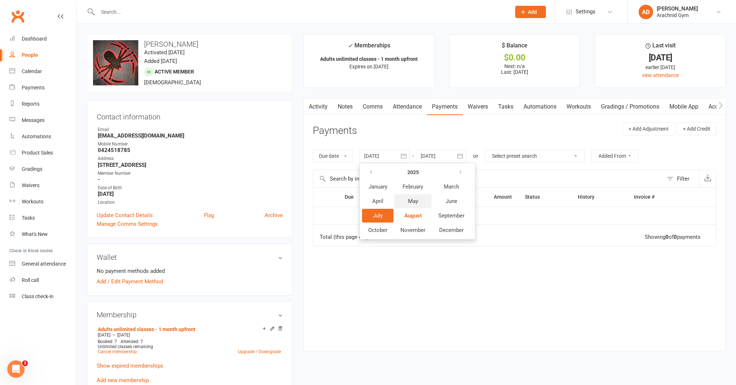
click at [406, 199] on button "May" at bounding box center [412, 201] width 37 height 14
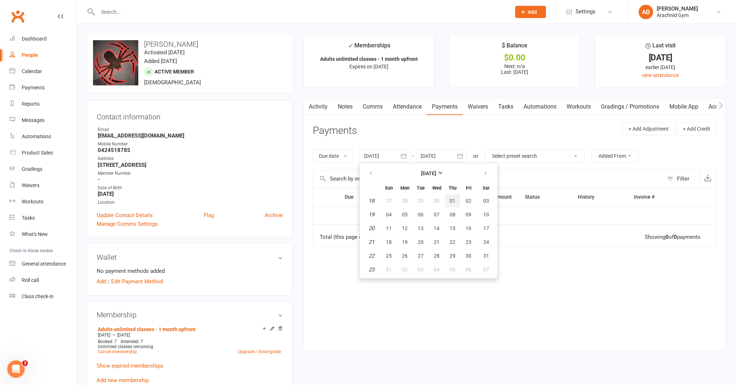
click at [455, 201] on span "01" at bounding box center [453, 201] width 6 height 6
type input "01 May 2025"
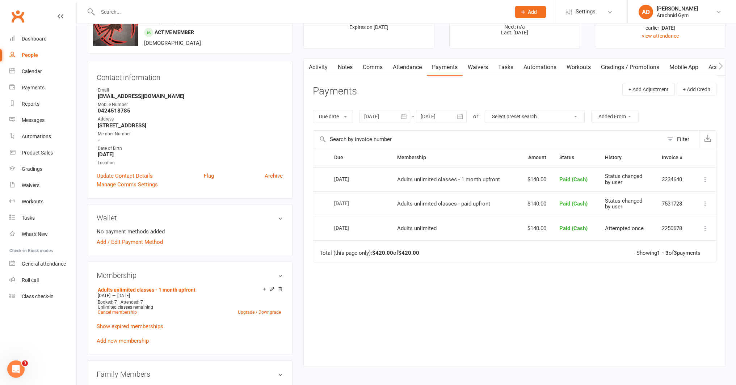
scroll to position [47, 0]
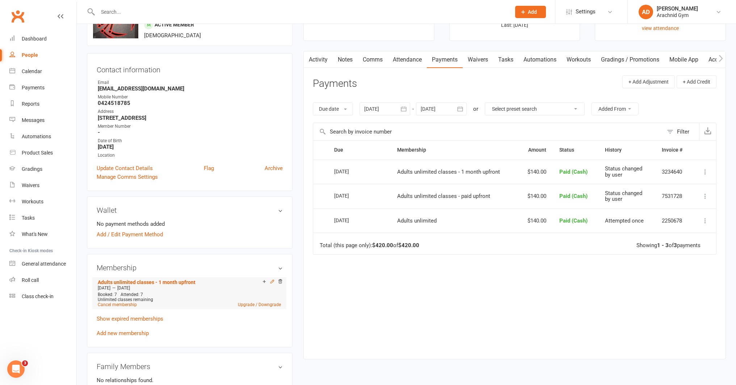
click at [273, 282] on icon at bounding box center [272, 281] width 5 height 5
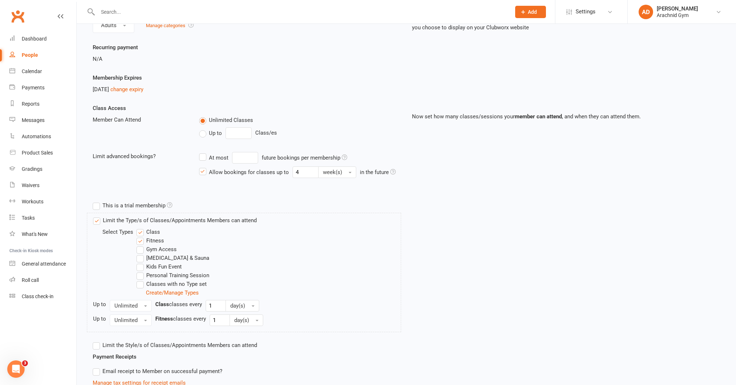
scroll to position [89, 0]
click at [139, 90] on link "change expiry" at bounding box center [126, 88] width 33 height 7
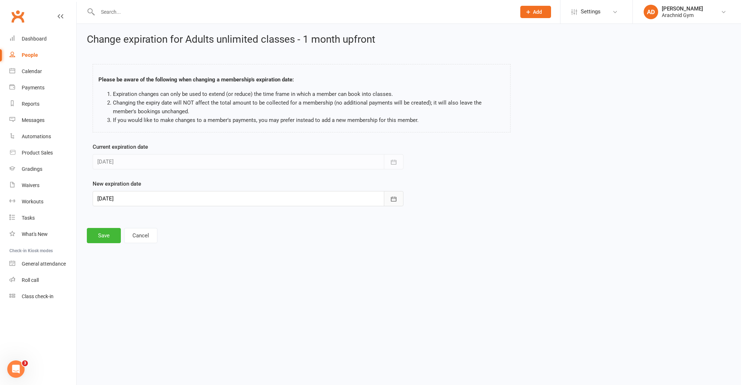
click at [390, 196] on icon "button" at bounding box center [393, 198] width 7 height 7
click at [297, 254] on html "Prospect Member Non-attending contact Class / event Appointment Grading event T…" at bounding box center [370, 132] width 741 height 264
click at [131, 236] on button "Cancel" at bounding box center [140, 235] width 33 height 15
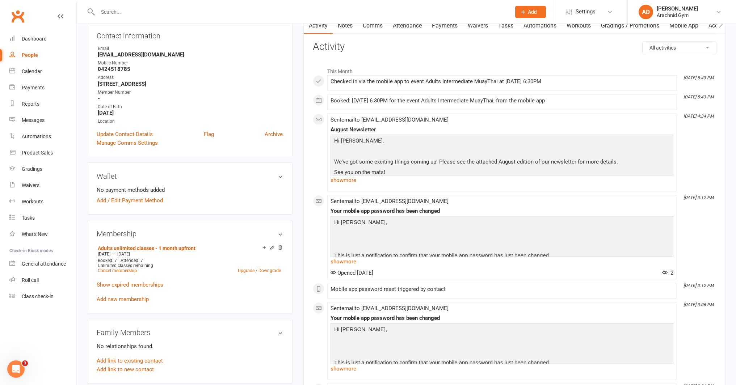
scroll to position [88, 0]
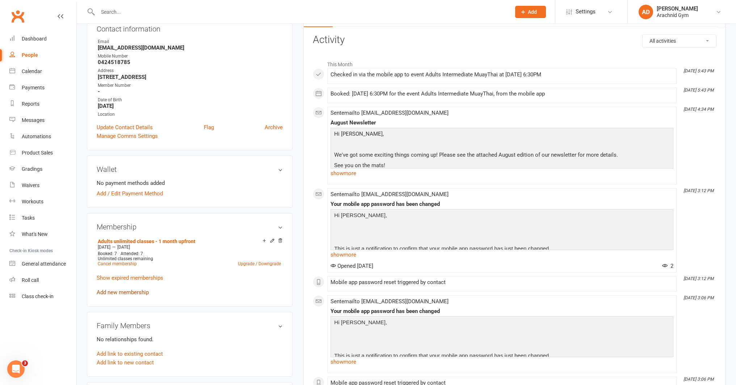
click at [141, 292] on link "Add new membership" at bounding box center [123, 292] width 52 height 7
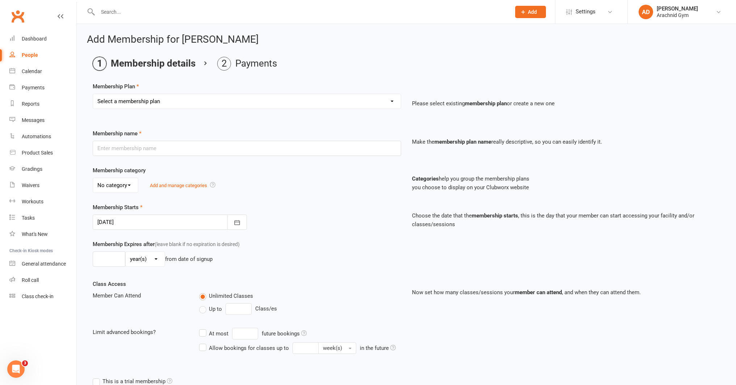
click at [146, 98] on select "Select a membership plan Create new Membership Plan Adults Teens 7-12's Under 7…" at bounding box center [247, 101] width 308 height 14
select select "1"
click at [93, 94] on select "Select a membership plan Create new Membership Plan Adults Teens 7-12's Under 7…" at bounding box center [247, 101] width 308 height 14
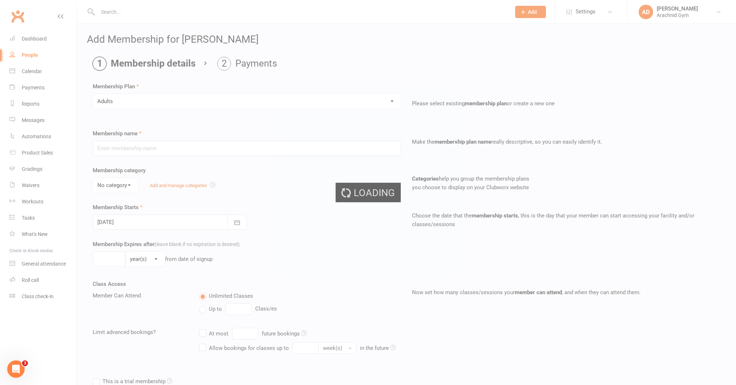
type input "Adults"
select select "1"
type input "0"
type input "1"
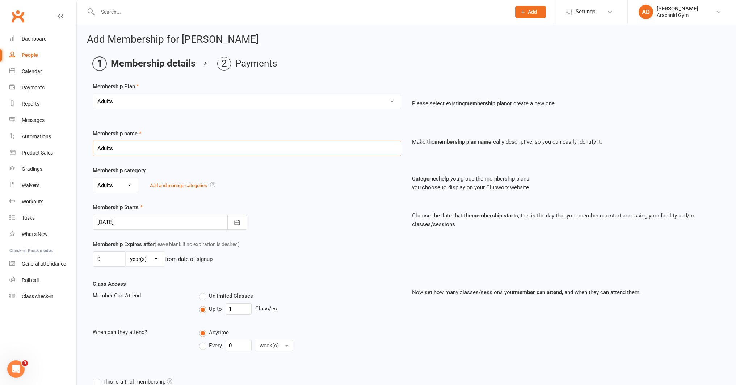
click at [127, 147] on input "Adults" at bounding box center [247, 148] width 308 height 15
type input "Adults unlimited - 1 month upfront"
click at [244, 223] on button "button" at bounding box center [237, 222] width 20 height 15
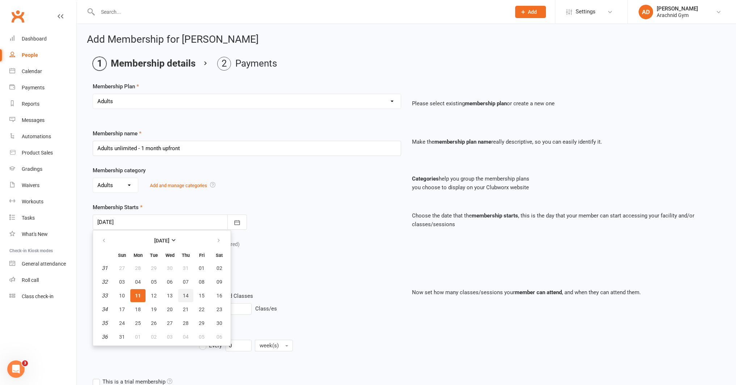
click at [185, 291] on button "14" at bounding box center [185, 295] width 15 height 13
type input "14 Aug 2025"
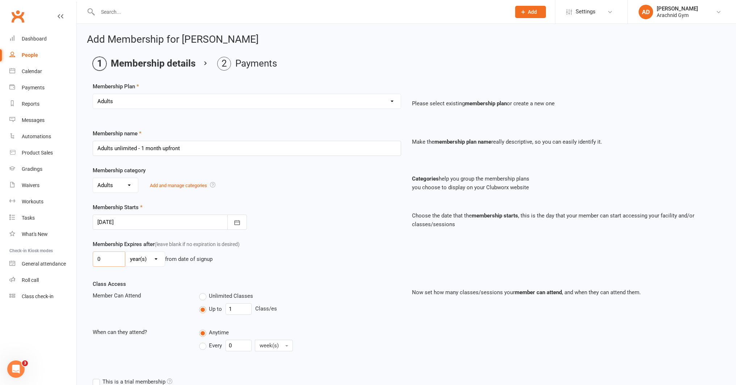
click at [117, 260] on input "0" at bounding box center [109, 259] width 33 height 15
type input "1"
click at [131, 257] on select "day(s) week(s) month(s) year(s)" at bounding box center [145, 259] width 39 height 14
select select "2"
click at [126, 252] on select "day(s) week(s) month(s) year(s)" at bounding box center [145, 259] width 39 height 14
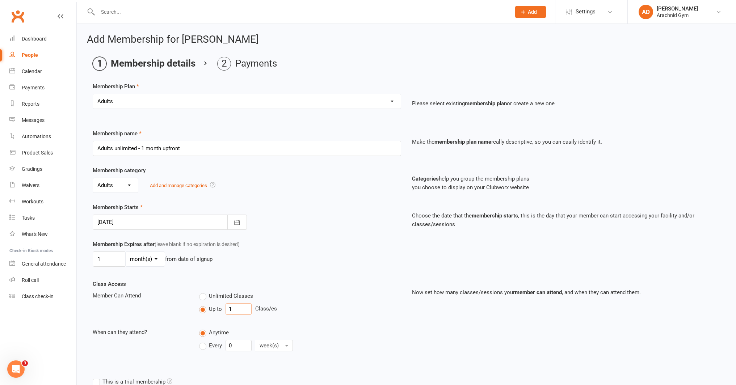
click at [235, 310] on input "1" at bounding box center [239, 309] width 26 height 12
click at [205, 295] on label "Unlimited Classes" at bounding box center [226, 296] width 54 height 9
click at [204, 292] on input "Unlimited Classes" at bounding box center [201, 292] width 5 height 0
type input "0"
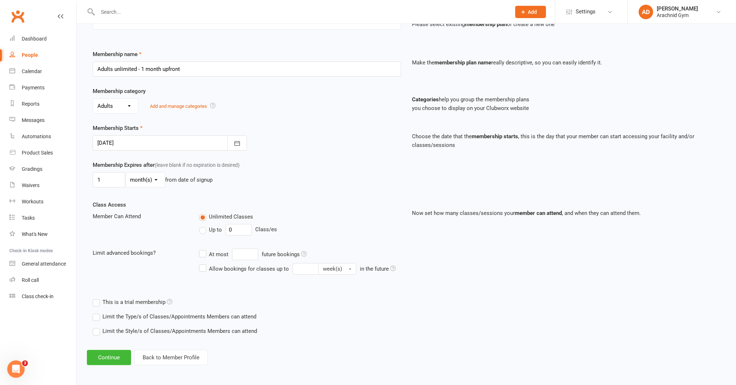
scroll to position [80, 0]
click at [245, 312] on label "Limit the Type/s of Classes/Appointments Members can attend" at bounding box center [175, 316] width 164 height 9
click at [97, 312] on input "Limit the Type/s of Classes/Appointments Members can attend" at bounding box center [95, 312] width 5 height 0
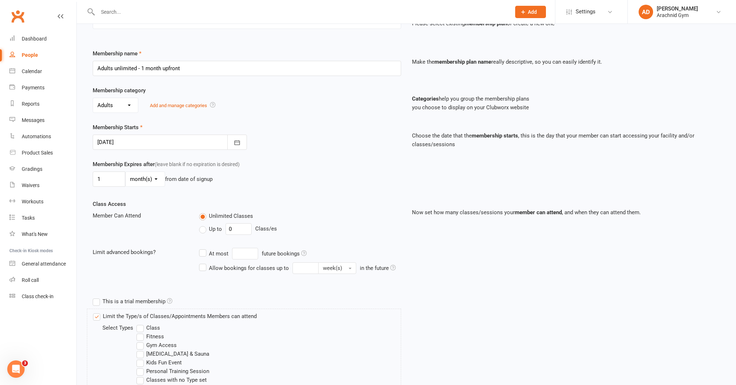
click at [158, 330] on label "Class" at bounding box center [148, 328] width 24 height 9
click at [141, 324] on input "Class" at bounding box center [138, 324] width 5 height 0
click at [157, 334] on label "Fitness" at bounding box center [150, 336] width 28 height 9
click at [141, 332] on input "Fitness" at bounding box center [138, 332] width 5 height 0
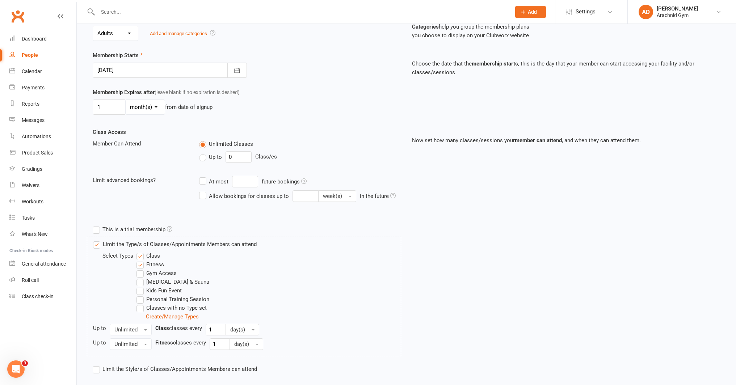
scroll to position [191, 0]
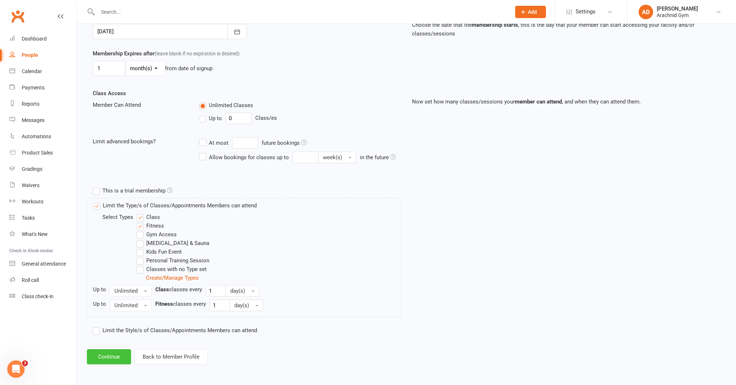
click at [115, 357] on button "Continue" at bounding box center [109, 356] width 44 height 15
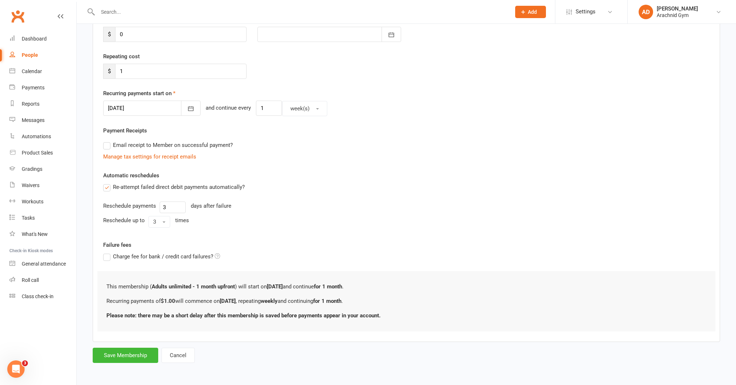
scroll to position [0, 0]
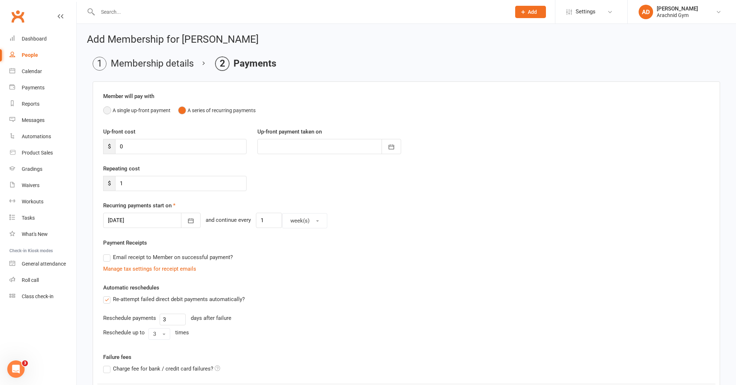
click at [132, 113] on button "A single up-front payment" at bounding box center [136, 111] width 67 height 14
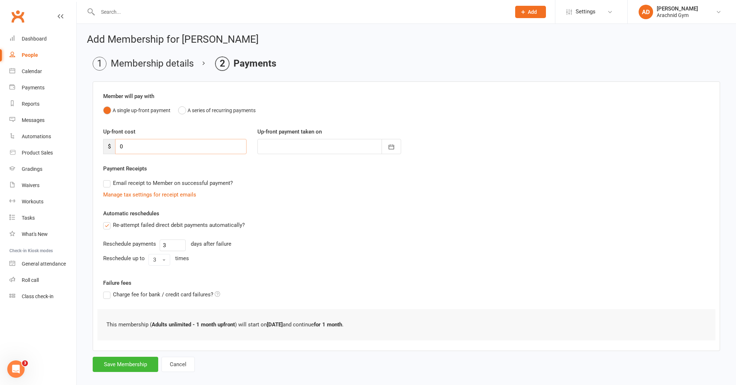
click at [131, 146] on input "0" at bounding box center [180, 146] width 131 height 15
type input "1"
type input "11 Aug 2025"
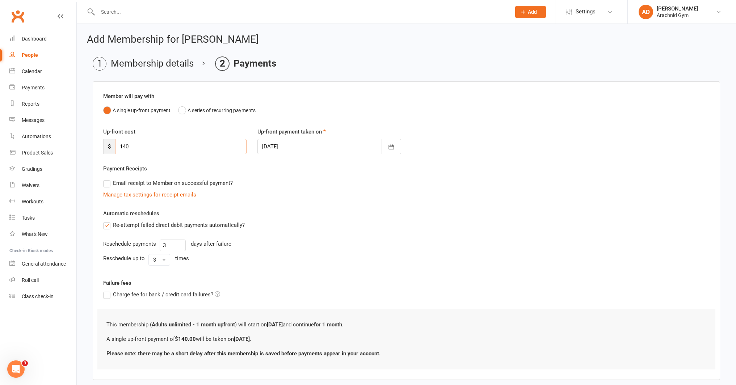
type input "140"
click at [107, 227] on label "Re-attempt failed direct debit payments automatically?" at bounding box center [174, 225] width 142 height 9
click at [107, 221] on input "Re-attempt failed direct debit payments automatically?" at bounding box center [105, 221] width 5 height 0
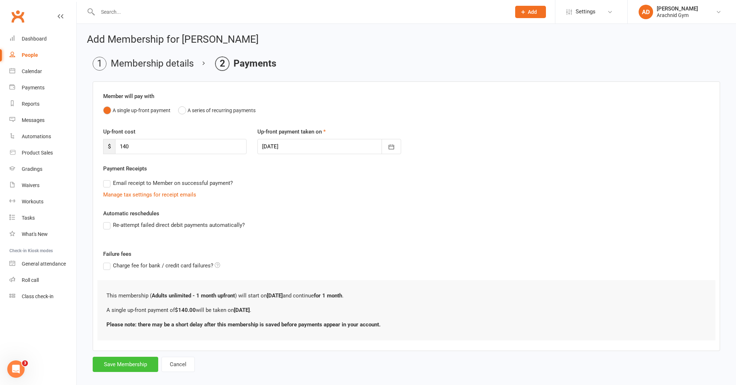
click at [129, 367] on button "Save Membership" at bounding box center [126, 364] width 66 height 15
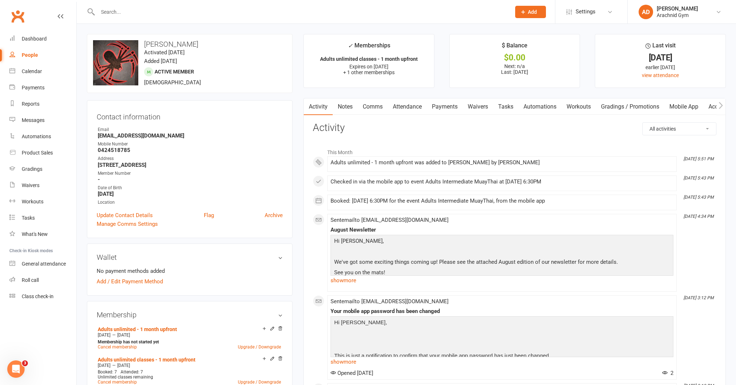
click at [443, 108] on link "Payments" at bounding box center [445, 106] width 36 height 17
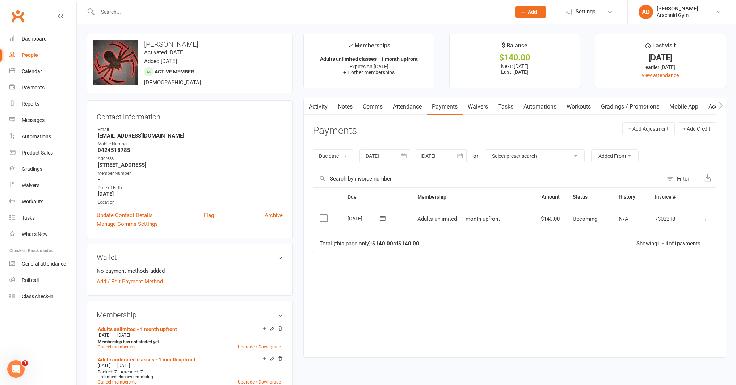
click at [703, 217] on icon at bounding box center [705, 218] width 7 height 7
click at [679, 234] on link "Mark as Paid (Cash)" at bounding box center [674, 233] width 72 height 14
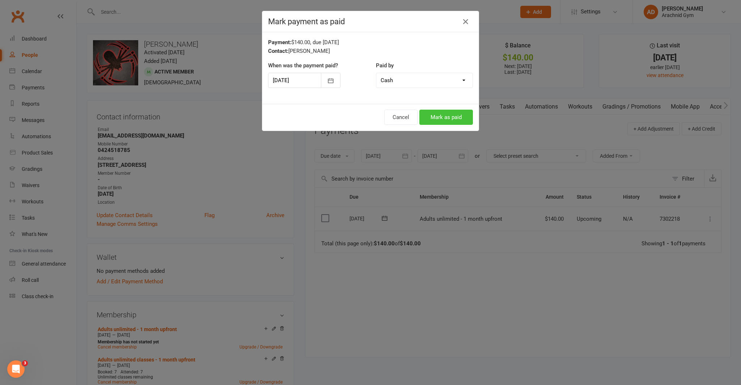
click at [443, 114] on button "Mark as paid" at bounding box center [447, 117] width 54 height 15
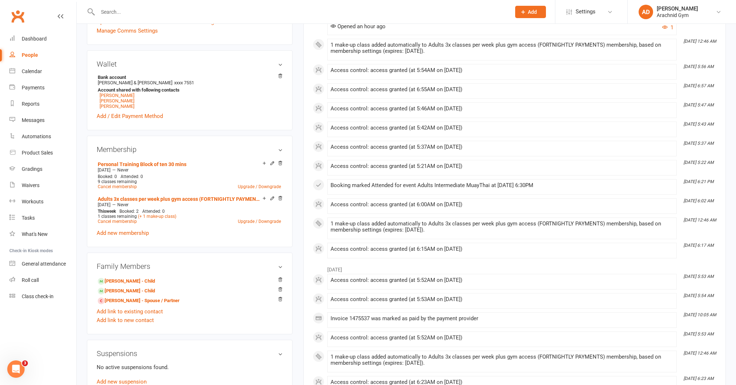
scroll to position [213, 0]
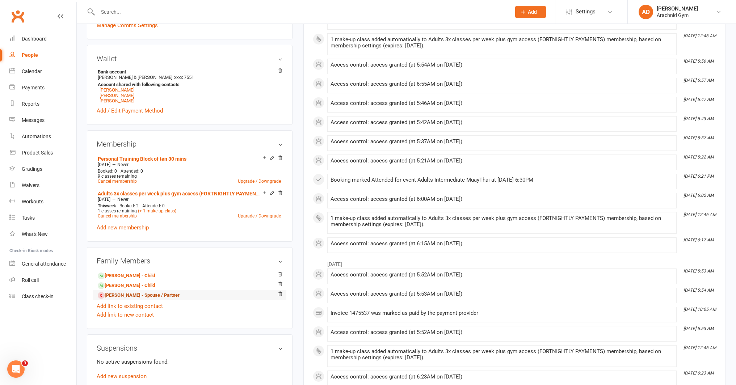
click at [146, 296] on link "[PERSON_NAME] - Spouse / Partner" at bounding box center [139, 296] width 82 height 8
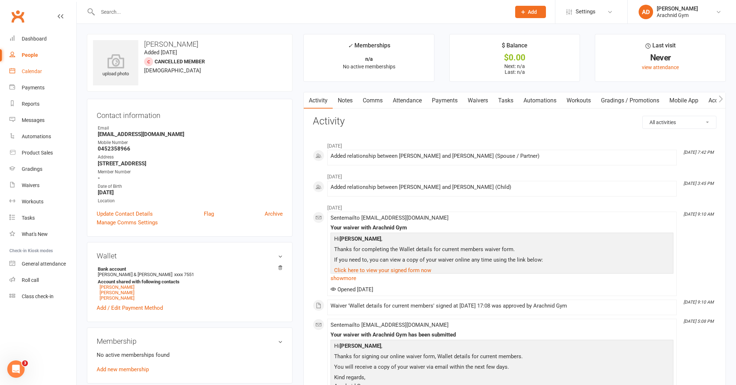
click at [35, 76] on link "Calendar" at bounding box center [42, 71] width 67 height 16
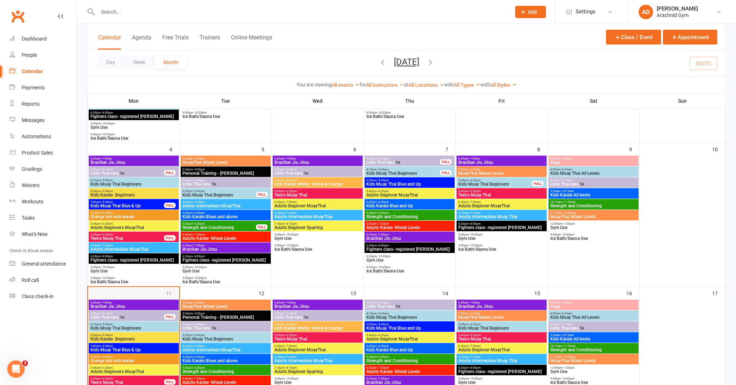
scroll to position [157, 0]
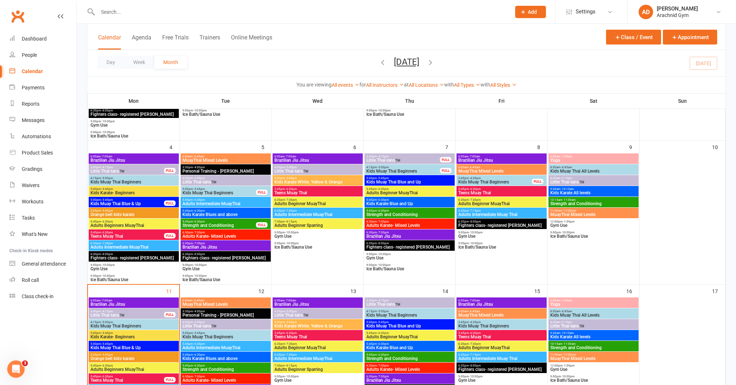
click at [163, 379] on span "Teens Muay Thai" at bounding box center [127, 380] width 74 height 4
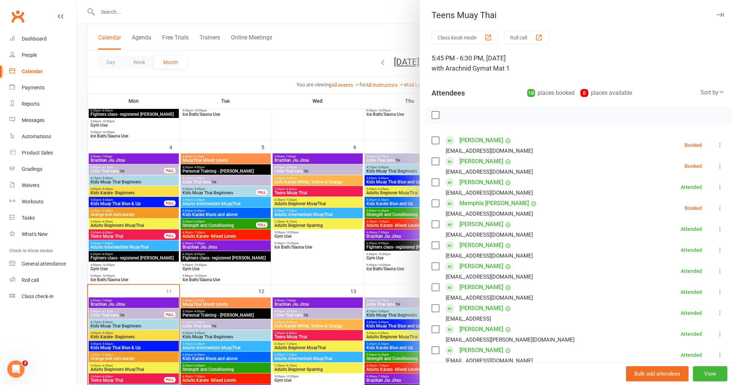
click at [716, 209] on icon at bounding box center [719, 208] width 7 height 7
click at [687, 239] on link "Remove" at bounding box center [685, 237] width 78 height 14
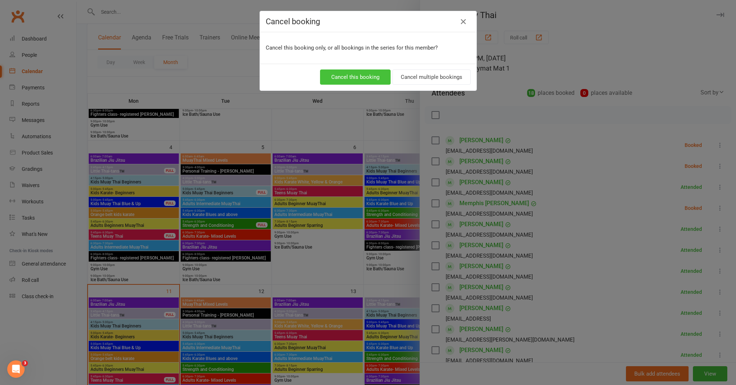
click at [359, 79] on button "Cancel this booking" at bounding box center [355, 77] width 71 height 15
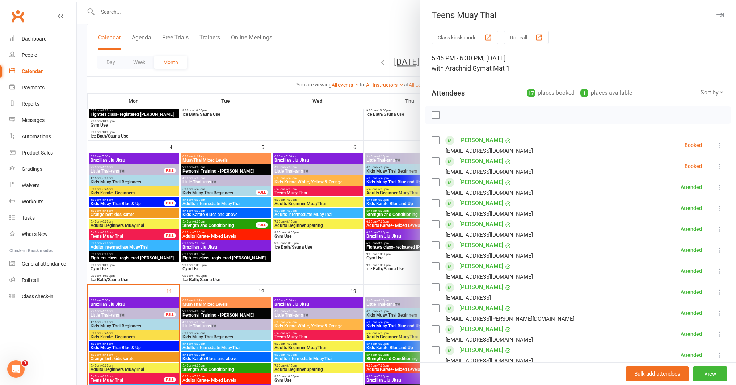
click at [716, 163] on icon at bounding box center [719, 166] width 7 height 7
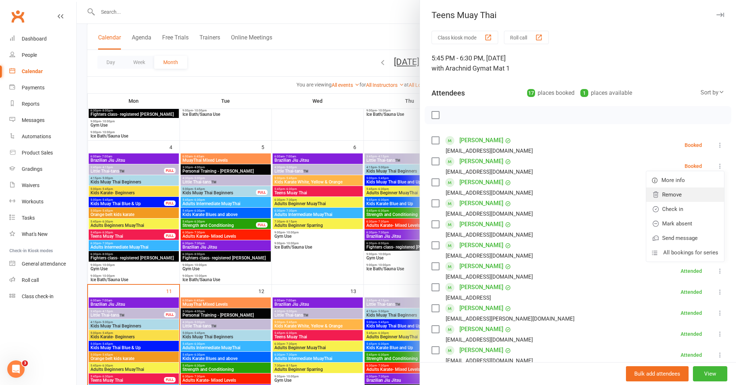
click at [668, 191] on link "Remove" at bounding box center [685, 195] width 78 height 14
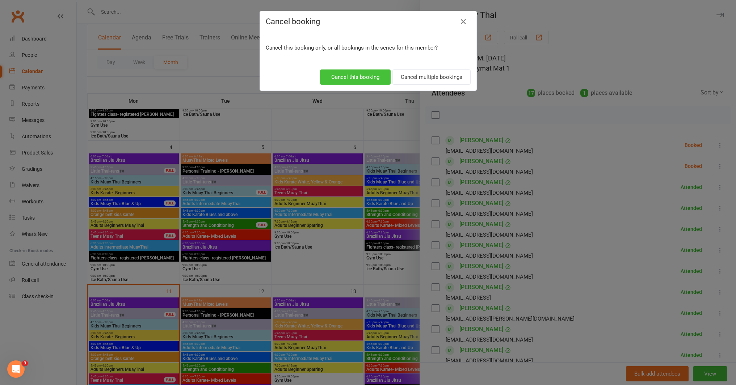
click at [352, 79] on button "Cancel this booking" at bounding box center [355, 77] width 71 height 15
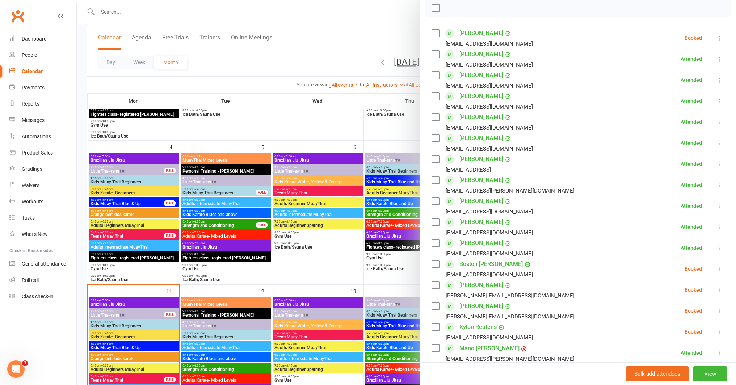
scroll to position [0, 0]
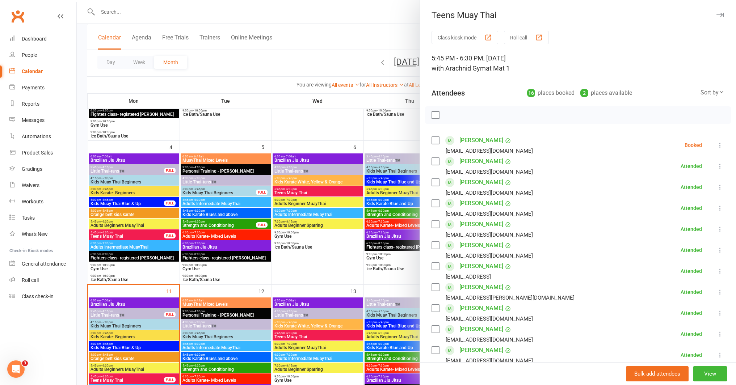
click at [716, 207] on icon at bounding box center [719, 208] width 7 height 7
click at [676, 240] on link "Remove" at bounding box center [685, 237] width 78 height 14
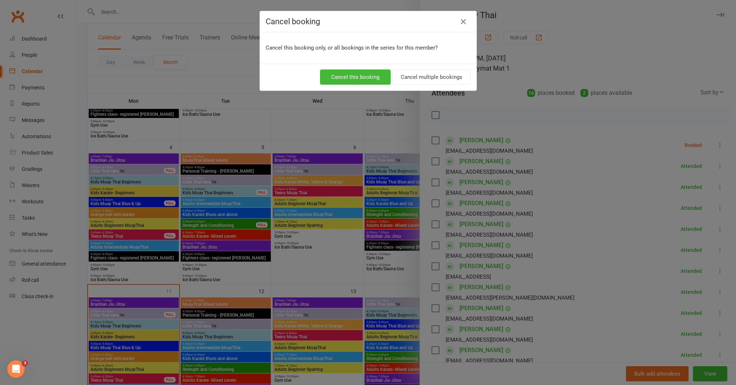
click at [692, 232] on div "Cancel booking Cancel this booking only, or all bookings in the series for this…" at bounding box center [368, 192] width 736 height 385
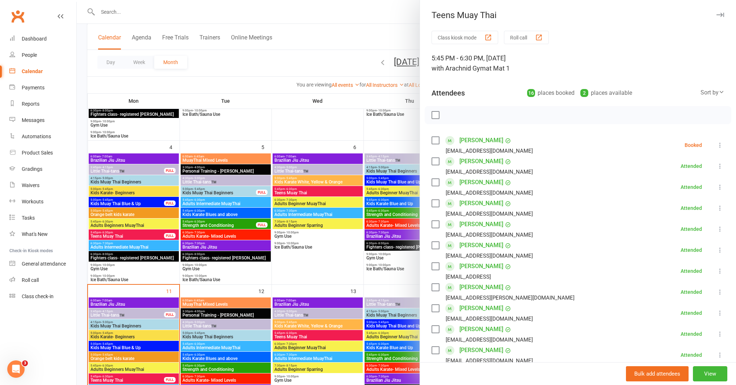
click at [716, 209] on icon at bounding box center [719, 208] width 7 height 7
click at [669, 264] on link "Undo check-in" at bounding box center [685, 265] width 78 height 14
click at [716, 205] on icon at bounding box center [719, 208] width 7 height 7
click at [672, 235] on link "Remove" at bounding box center [685, 237] width 78 height 14
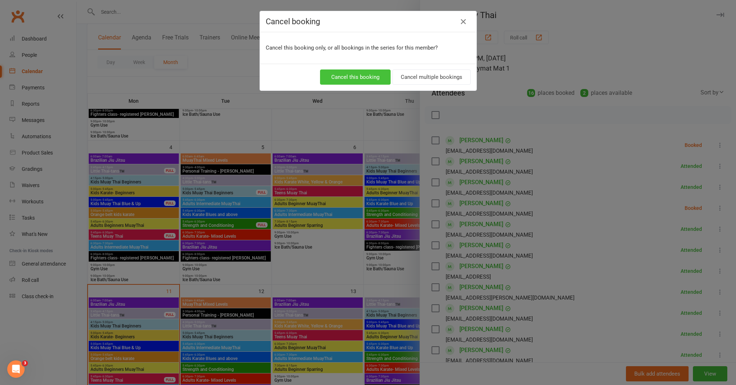
click at [351, 77] on button "Cancel this booking" at bounding box center [355, 77] width 71 height 15
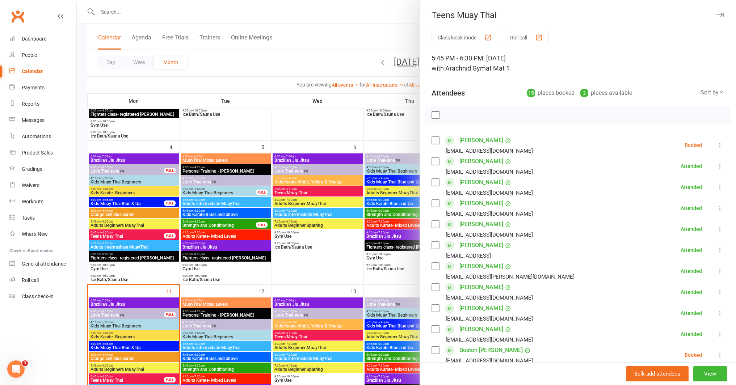
click at [154, 368] on div at bounding box center [406, 192] width 659 height 385
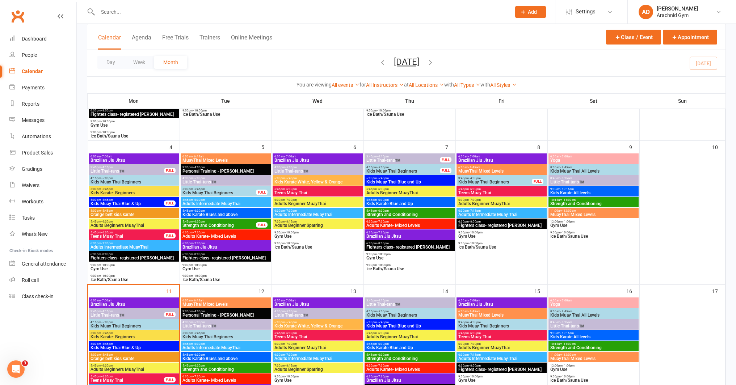
click at [148, 364] on div "5:45pm - 6:30pm Adults Beginners MuayThai" at bounding box center [134, 368] width 90 height 10
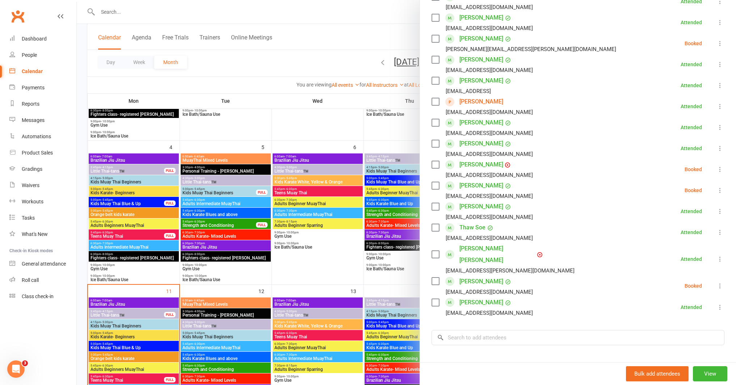
scroll to position [210, 0]
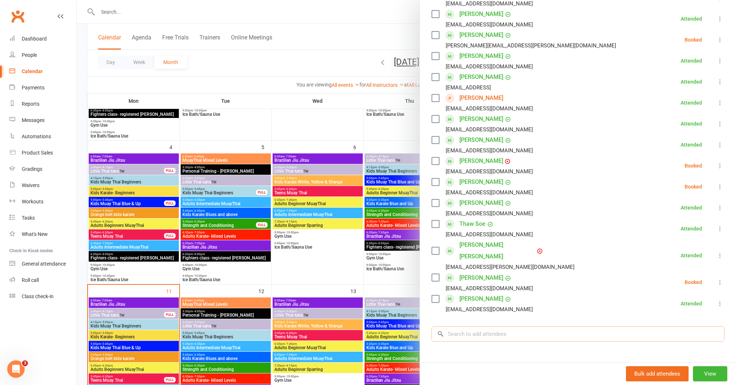
click at [504, 327] on input "search" at bounding box center [578, 334] width 293 height 15
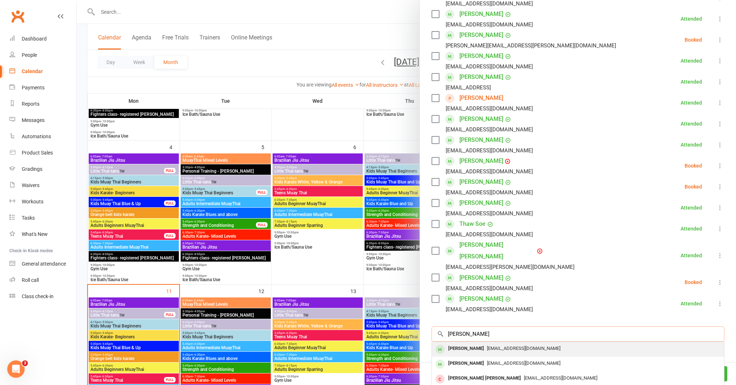
type input "chris col"
click at [514, 346] on span "Chriscollias88@gmail.com" at bounding box center [523, 348] width 73 height 5
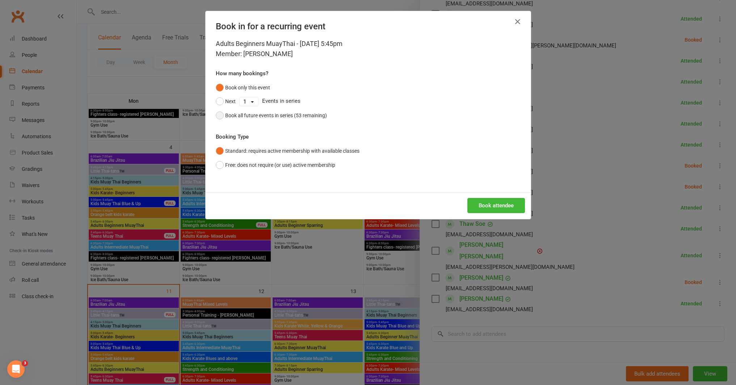
click at [302, 114] on div "Book all future events in series (53 remaining)" at bounding box center [276, 116] width 102 height 8
click at [475, 205] on button "Book attendee" at bounding box center [496, 205] width 58 height 15
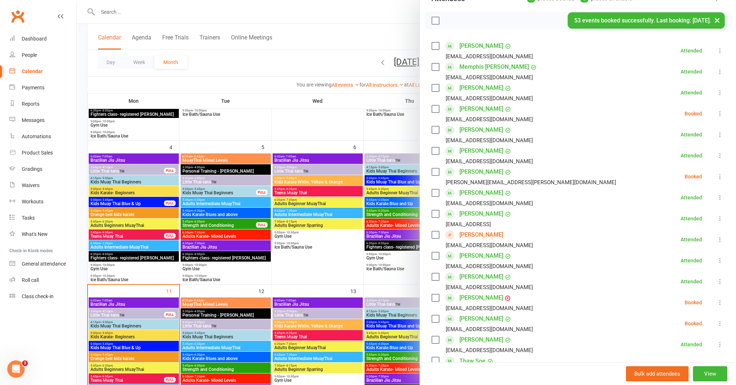
scroll to position [81, 0]
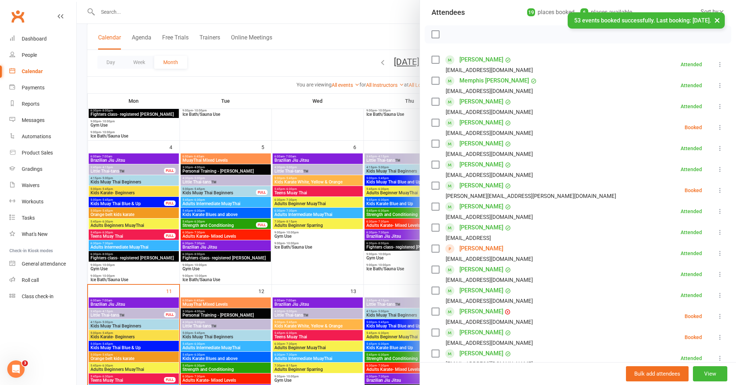
click at [716, 126] on icon at bounding box center [719, 127] width 7 height 7
click at [669, 175] on link "Check in" at bounding box center [685, 170] width 78 height 14
click at [165, 377] on div at bounding box center [406, 192] width 659 height 385
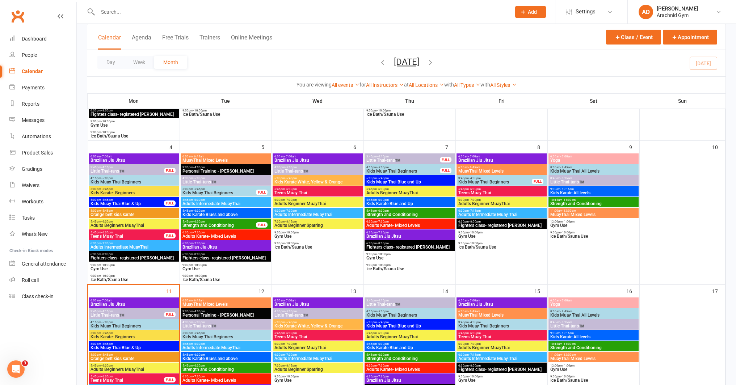
click at [165, 377] on div "FULL" at bounding box center [170, 379] width 12 height 5
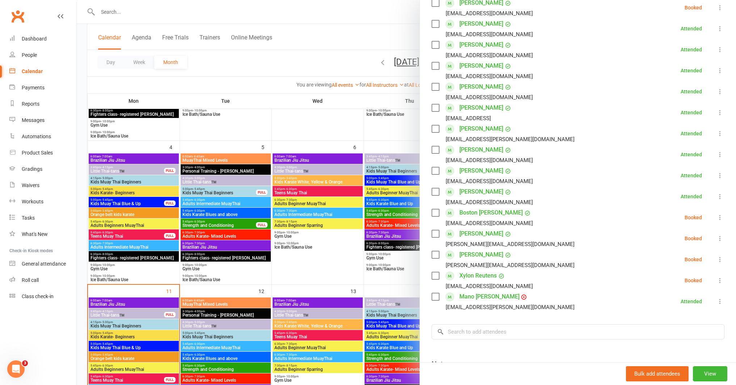
scroll to position [138, 0]
click at [716, 216] on icon at bounding box center [719, 217] width 7 height 7
click at [674, 247] on link "Remove" at bounding box center [685, 246] width 78 height 14
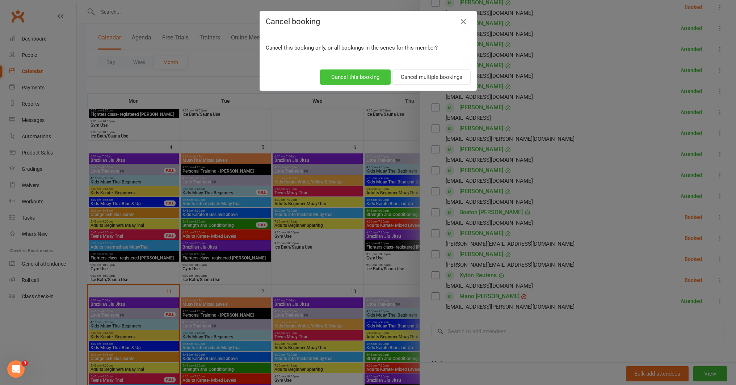
click at [361, 79] on button "Cancel this booking" at bounding box center [355, 77] width 71 height 15
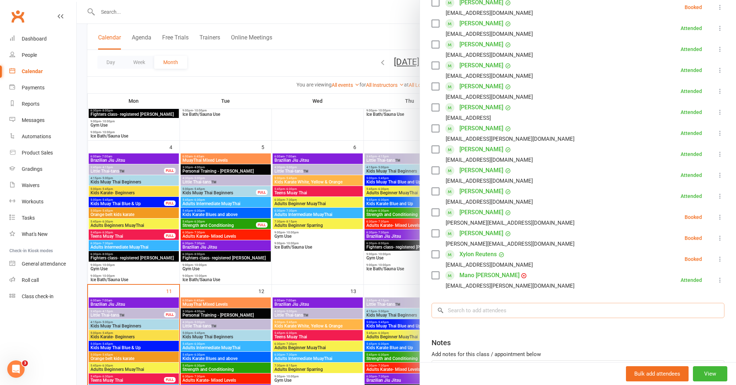
click at [504, 312] on input "search" at bounding box center [578, 310] width 293 height 15
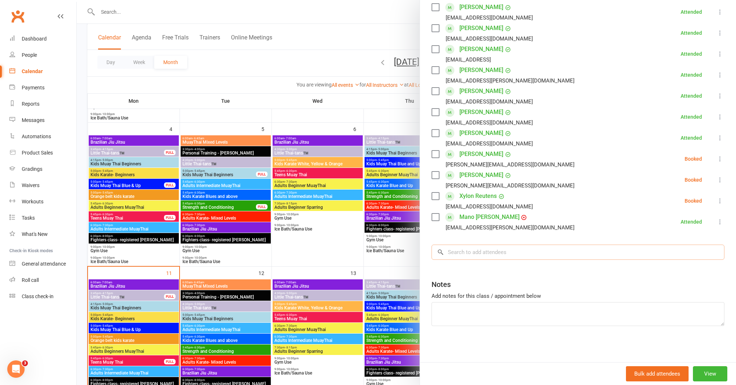
scroll to position [180, 0]
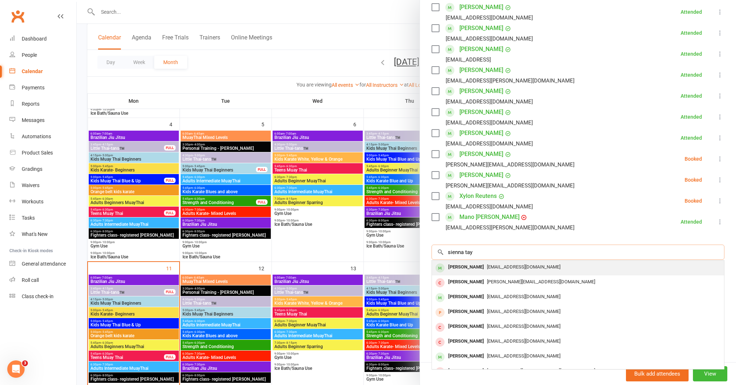
type input "sienna tay"
click at [475, 268] on div "Sienna Taylor" at bounding box center [466, 267] width 42 height 10
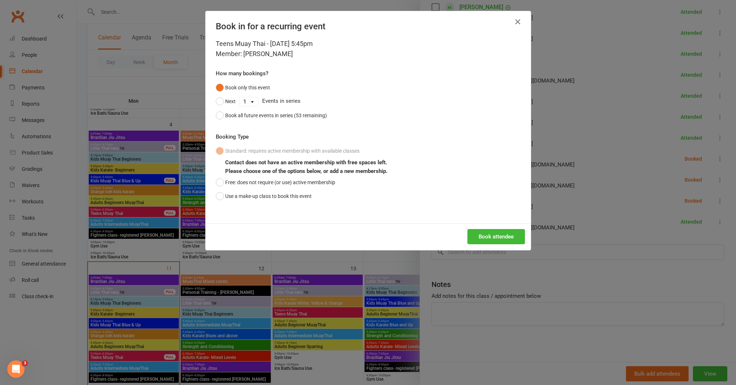
click at [515, 23] on icon "button" at bounding box center [517, 21] width 9 height 9
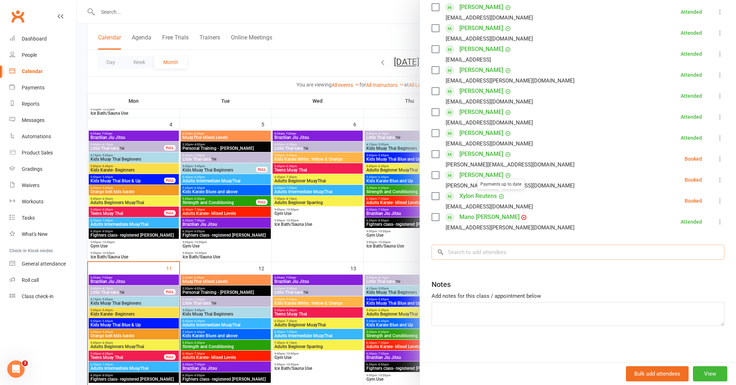
click at [493, 250] on input "search" at bounding box center [578, 252] width 293 height 15
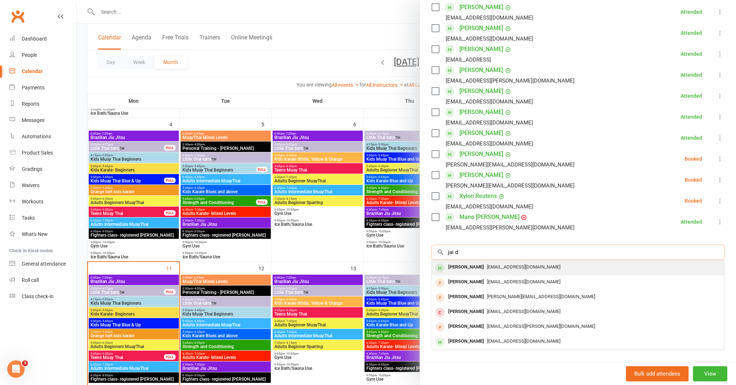
type input "jai d"
click at [488, 268] on span "Gem_wani@hotmail.com" at bounding box center [523, 266] width 73 height 5
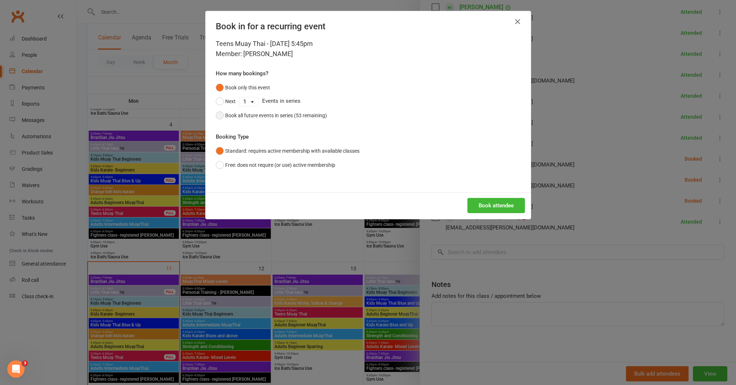
click at [312, 118] on div "Book all future events in series (53 remaining)" at bounding box center [276, 116] width 102 height 8
click at [483, 209] on button "Book attendee" at bounding box center [496, 205] width 58 height 15
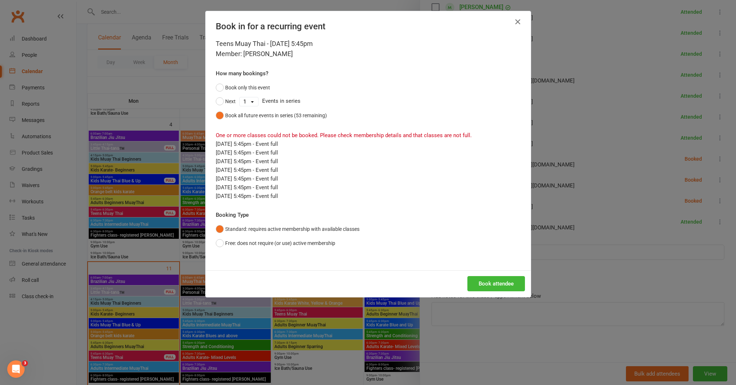
click at [520, 20] on button "button" at bounding box center [518, 22] width 12 height 12
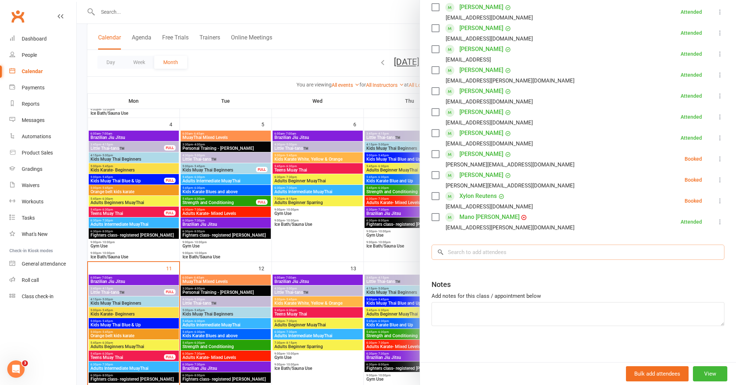
click at [484, 252] on input "search" at bounding box center [578, 252] width 293 height 15
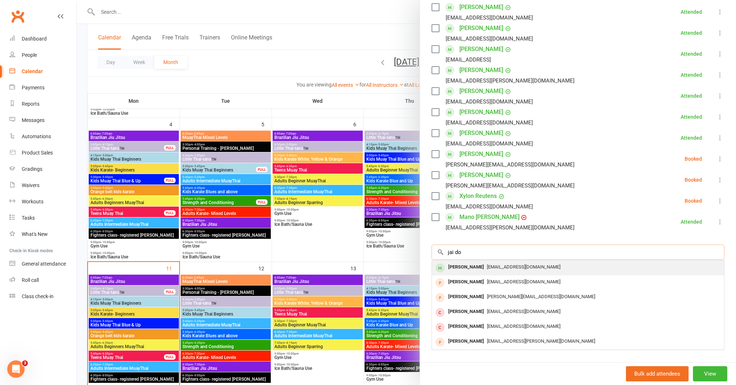
type input "jai do"
click at [487, 268] on span "Gem_wani@hotmail.com" at bounding box center [523, 266] width 73 height 5
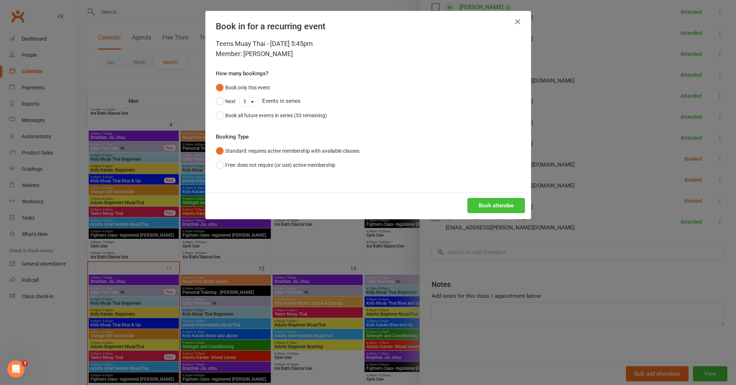
click at [484, 203] on button "Book attendee" at bounding box center [496, 205] width 58 height 15
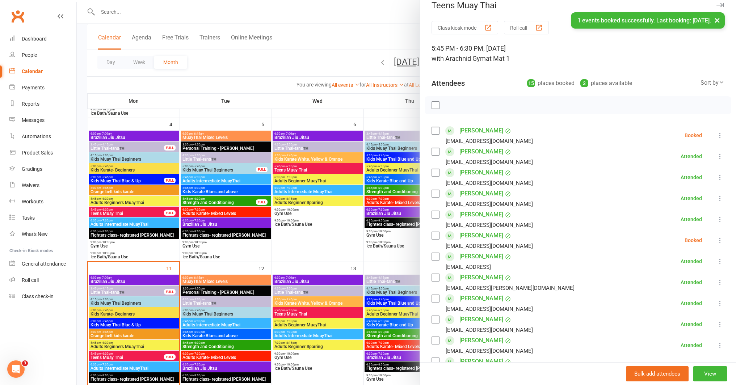
scroll to position [8, 0]
click at [716, 240] on icon at bounding box center [719, 241] width 7 height 7
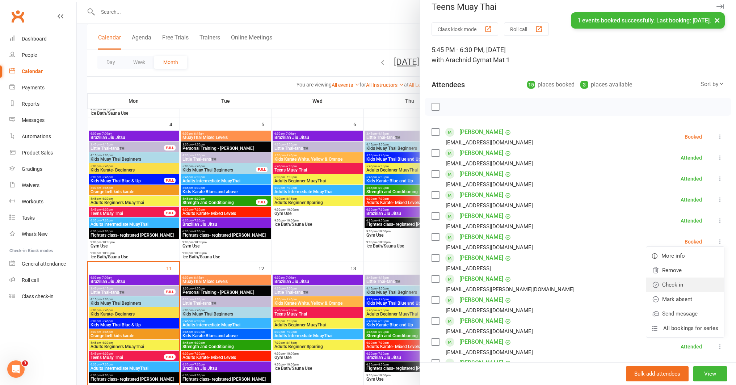
click at [667, 282] on link "Check in" at bounding box center [685, 285] width 78 height 14
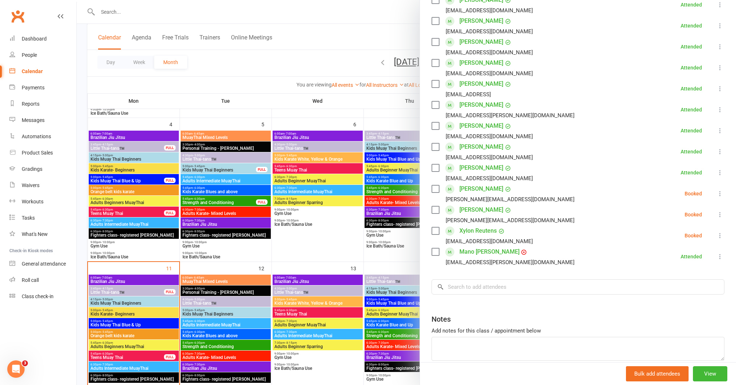
scroll to position [217, 0]
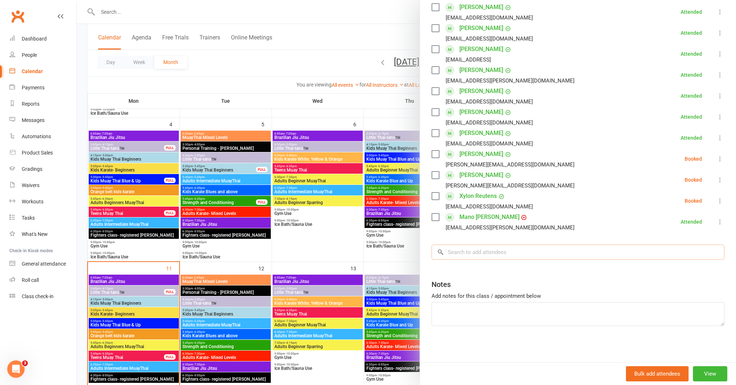
click at [509, 253] on input "search" at bounding box center [578, 252] width 293 height 15
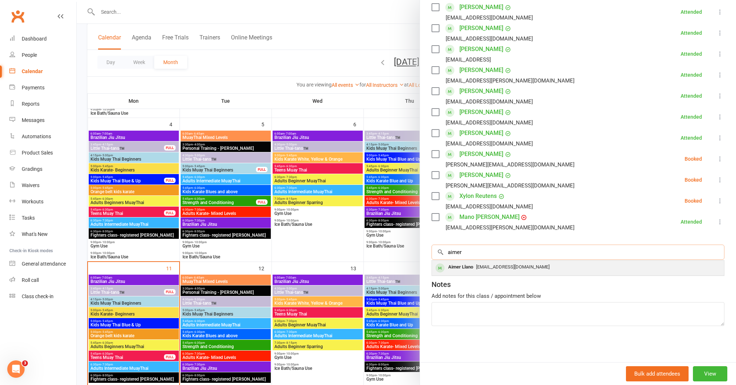
type input "aimer"
click at [488, 268] on span "arbellellano@gmail.com" at bounding box center [512, 266] width 73 height 5
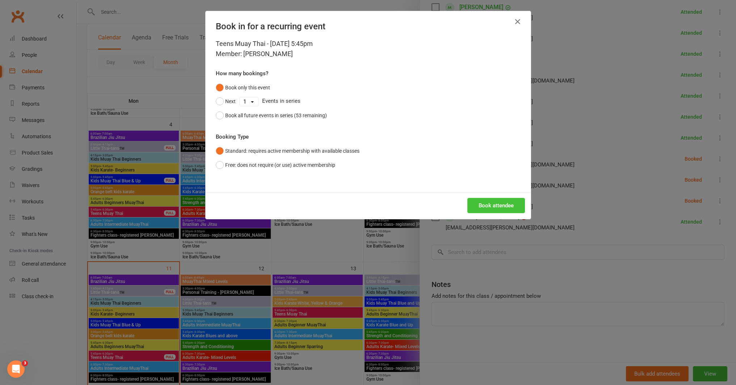
click at [481, 207] on button "Book attendee" at bounding box center [496, 205] width 58 height 15
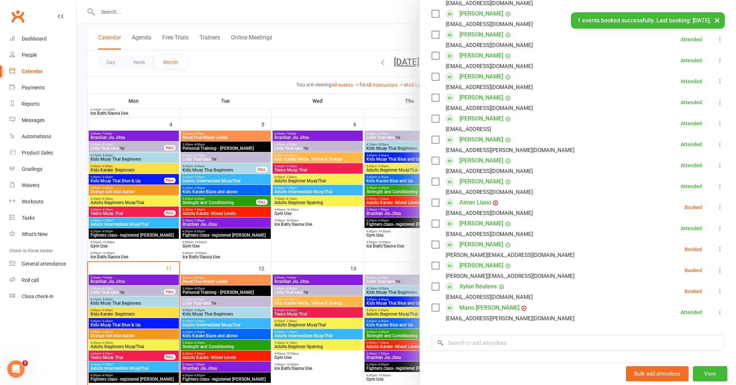
scroll to position [148, 0]
click at [716, 207] on icon at bounding box center [719, 206] width 7 height 7
click at [670, 247] on link "Check in" at bounding box center [685, 250] width 78 height 14
click at [177, 13] on div at bounding box center [406, 192] width 659 height 385
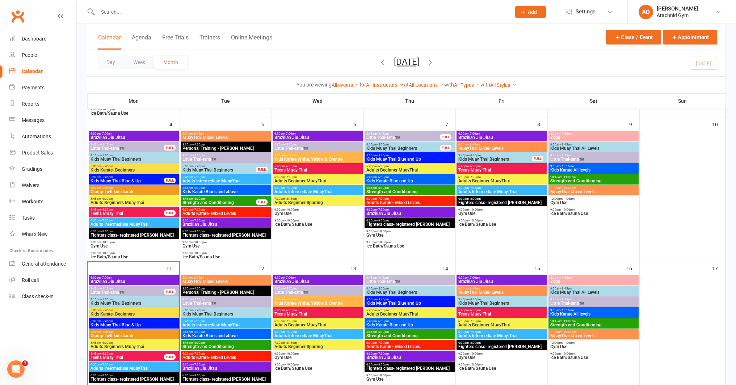
click at [159, 12] on input "text" at bounding box center [301, 12] width 411 height 10
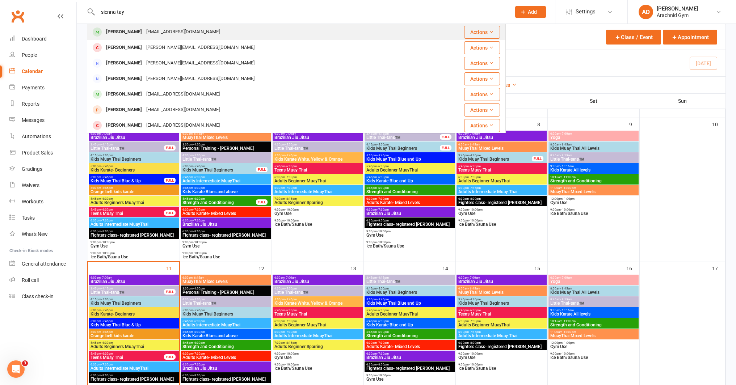
type input "sienna tay"
click at [128, 35] on div "Sienna Taylor" at bounding box center [124, 32] width 40 height 10
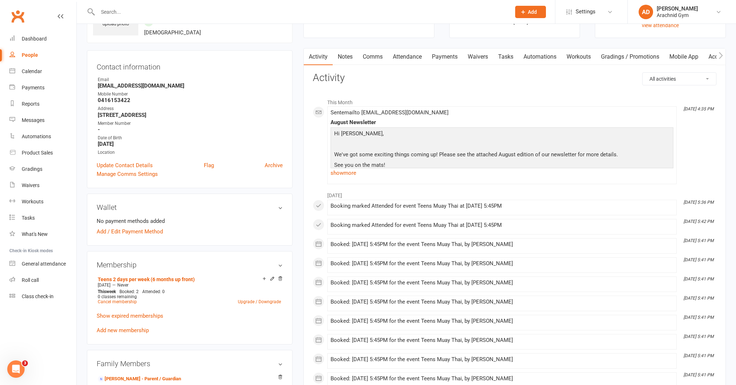
scroll to position [49, 0]
click at [442, 61] on link "Payments" at bounding box center [445, 57] width 36 height 17
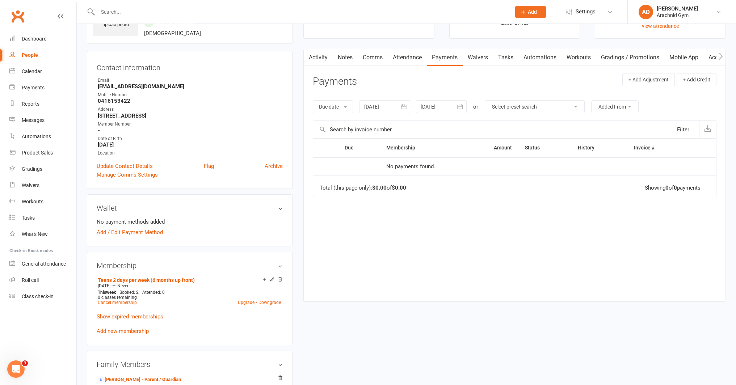
click at [390, 114] on div "Due date Due date Date paid Date failed Date settled 11 Jul 2025 July 2025 Sun …" at bounding box center [515, 107] width 404 height 28
click at [390, 111] on div at bounding box center [384, 106] width 51 height 13
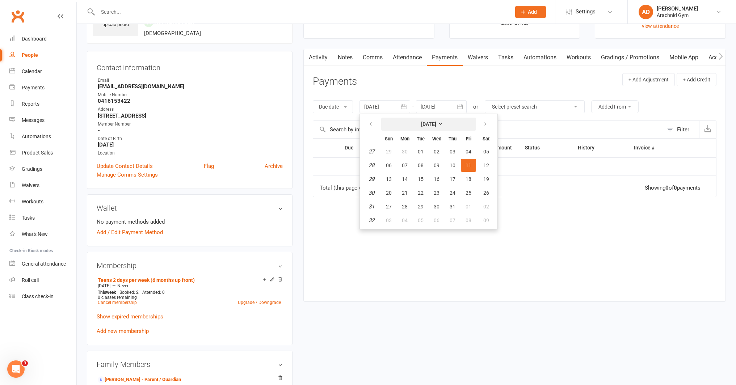
click at [408, 122] on button "[DATE]" at bounding box center [428, 124] width 95 height 13
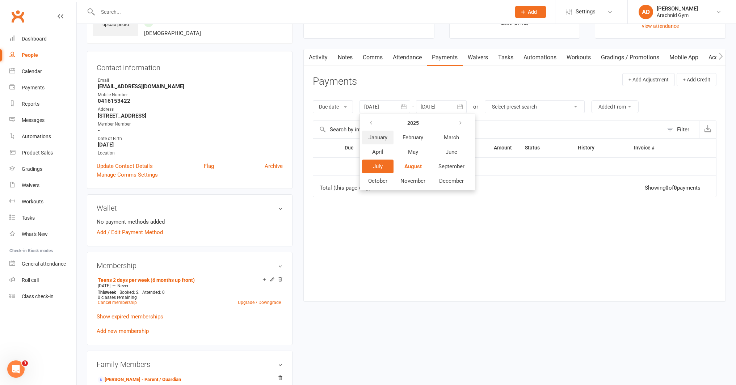
click at [380, 138] on span "January" at bounding box center [378, 137] width 19 height 7
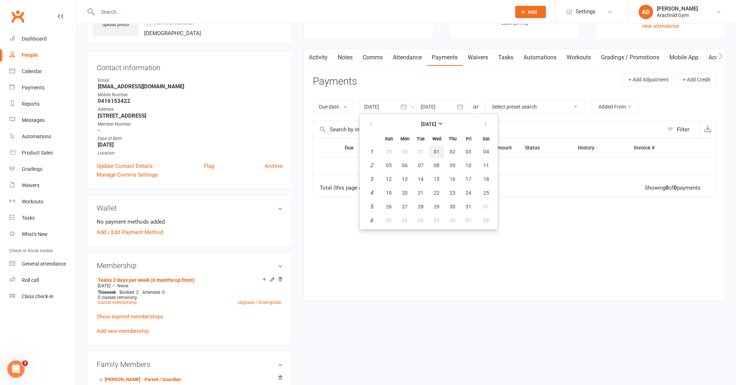
click at [438, 156] on button "01" at bounding box center [436, 151] width 15 height 13
type input "01 Jan 2025"
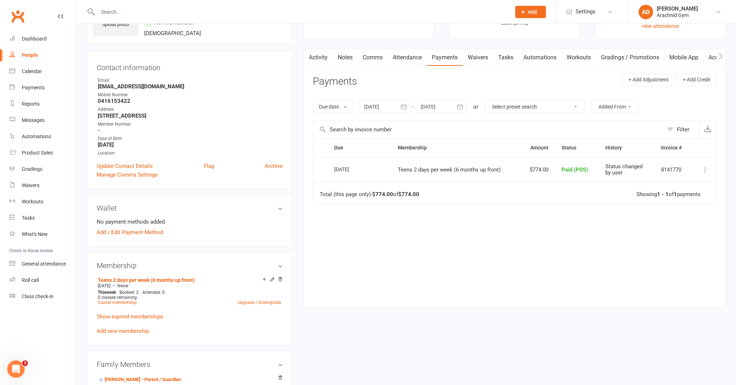
click at [396, 60] on link "Attendance" at bounding box center [407, 57] width 39 height 17
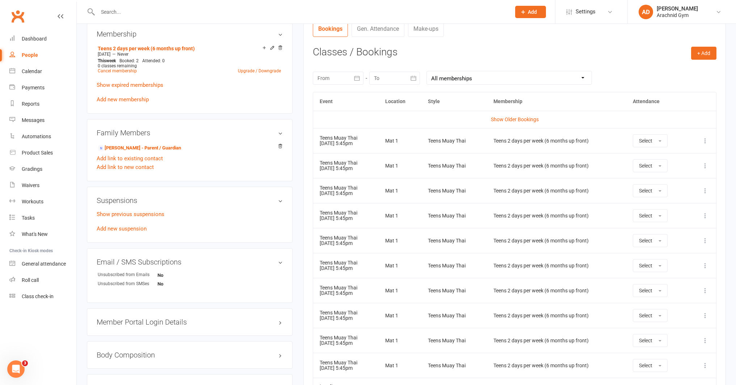
scroll to position [296, 0]
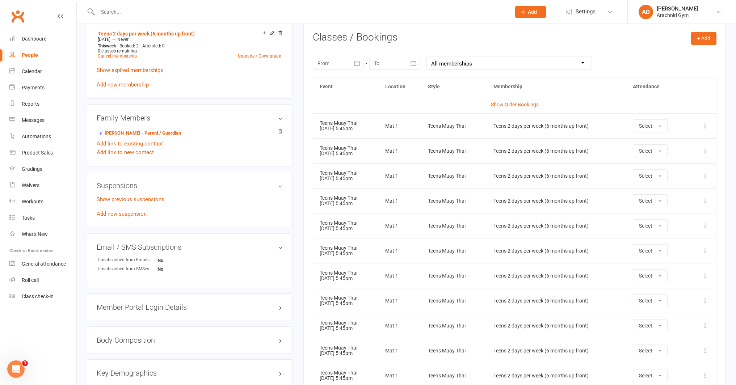
click at [705, 126] on icon at bounding box center [705, 125] width 7 height 7
click at [674, 170] on link "Remove booking" at bounding box center [674, 169] width 72 height 14
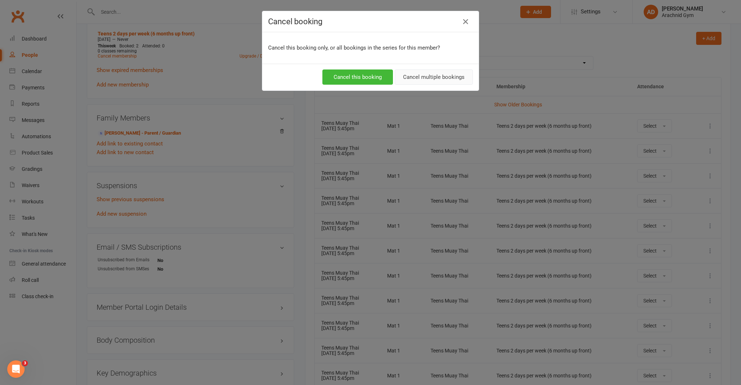
click at [418, 77] on button "Cancel multiple bookings" at bounding box center [434, 77] width 78 height 15
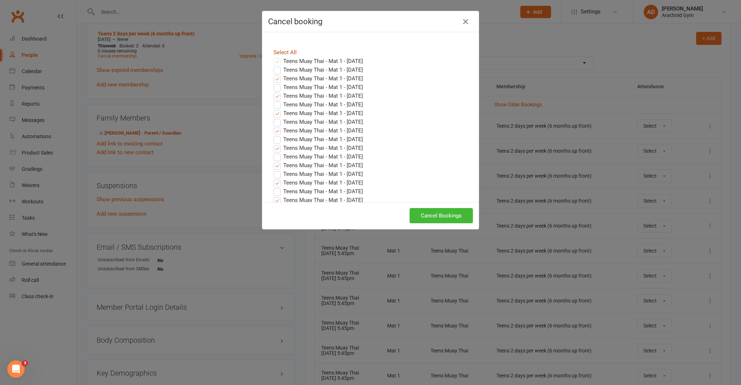
click at [281, 53] on link "Select All" at bounding box center [285, 52] width 23 height 7
click at [443, 211] on button "Cancel Bookings" at bounding box center [441, 215] width 63 height 15
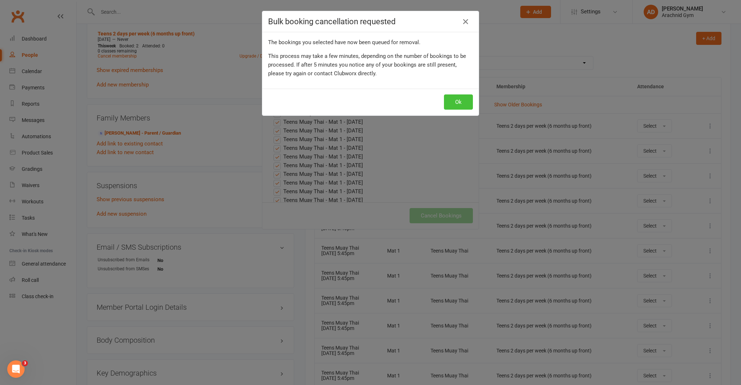
click at [450, 102] on button "Ok" at bounding box center [458, 101] width 29 height 15
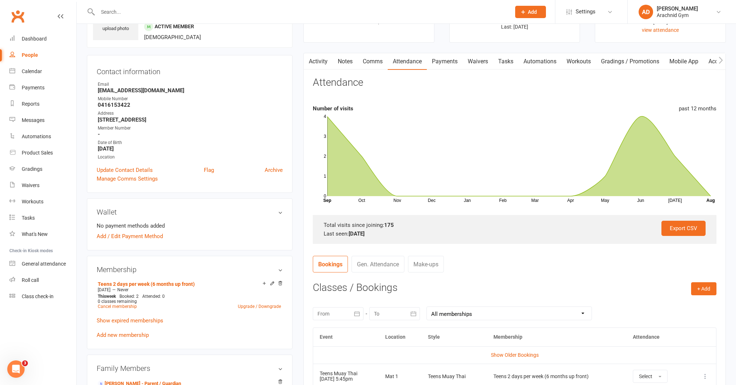
scroll to position [0, 0]
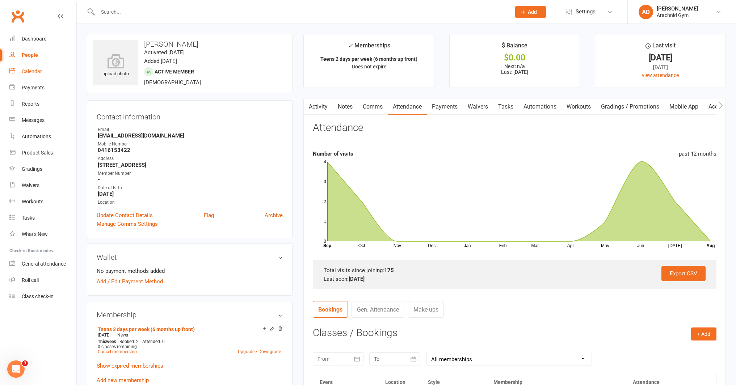
click at [17, 74] on link "Calendar" at bounding box center [42, 71] width 67 height 16
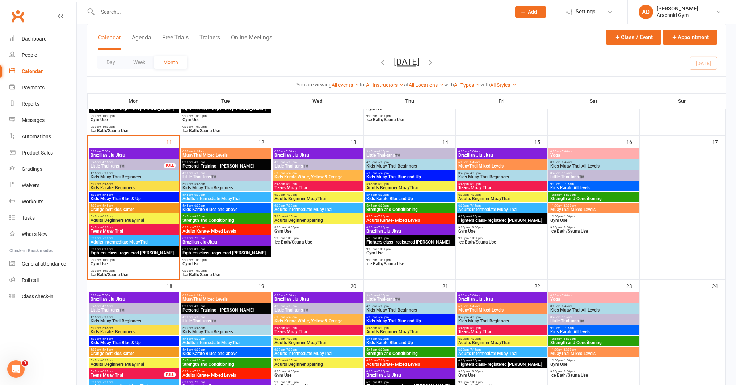
scroll to position [303, 0]
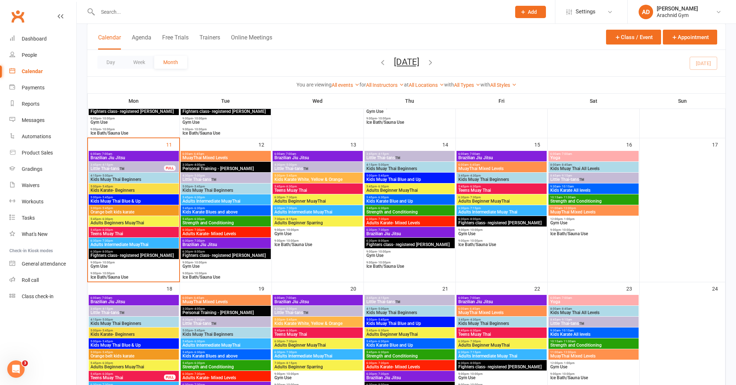
click at [156, 233] on span "Teens Muay Thai" at bounding box center [133, 234] width 87 height 4
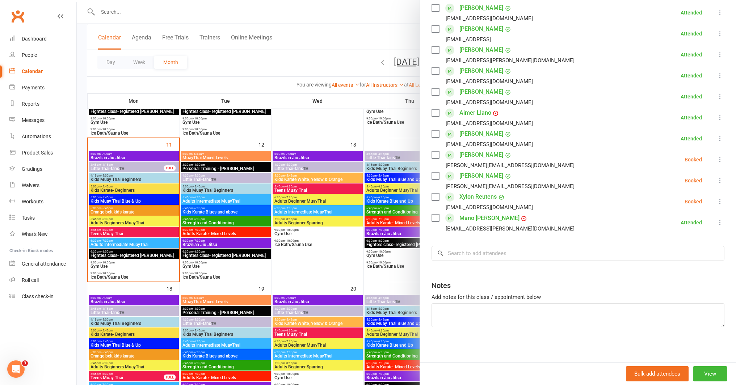
scroll to position [238, 0]
click at [482, 252] on input "search" at bounding box center [578, 252] width 293 height 15
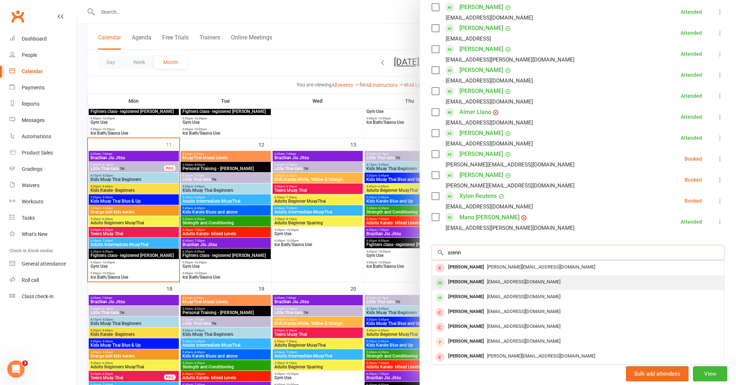
type input "sienn"
click at [475, 282] on div "Sienna Taylor" at bounding box center [466, 282] width 42 height 10
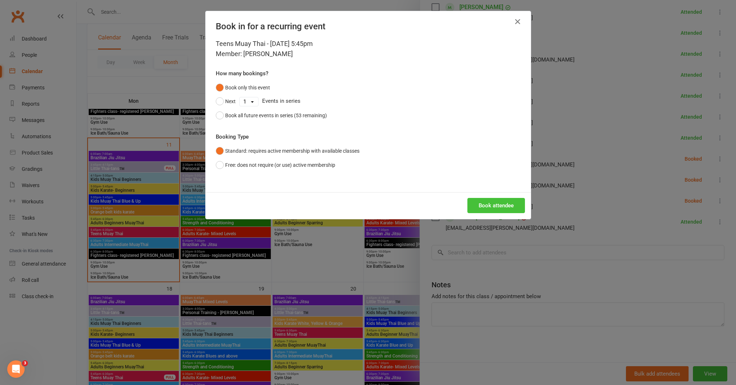
click at [484, 205] on button "Book attendee" at bounding box center [496, 205] width 58 height 15
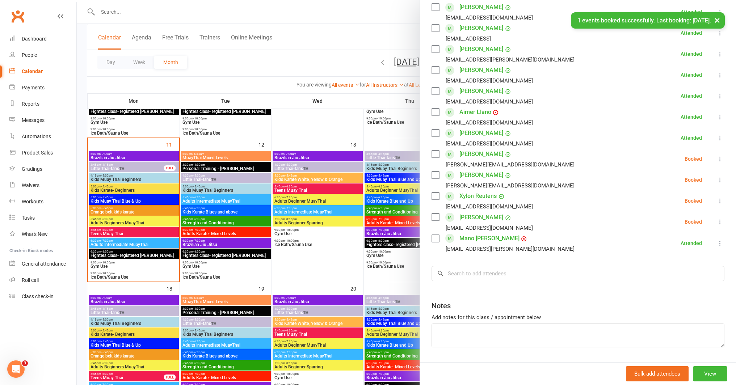
click at [716, 221] on icon at bounding box center [719, 221] width 7 height 7
click at [682, 266] on link "Check in" at bounding box center [685, 265] width 78 height 14
click at [348, 265] on div at bounding box center [406, 192] width 659 height 385
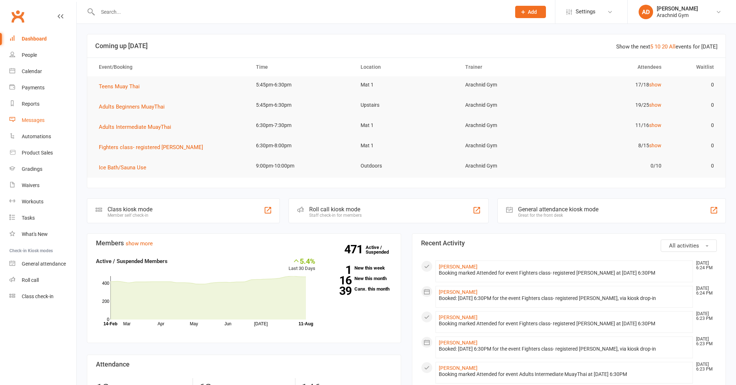
click at [43, 119] on div "Messages" at bounding box center [33, 120] width 23 height 6
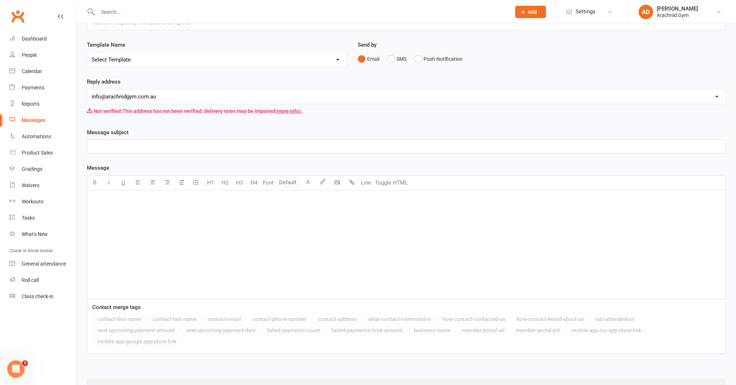
scroll to position [40, 0]
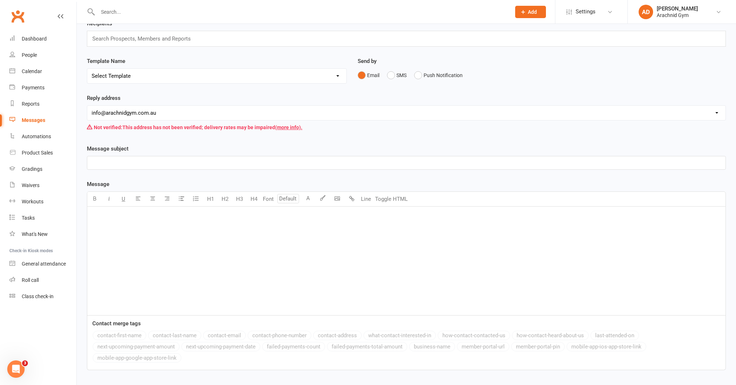
click at [126, 41] on input "text" at bounding box center [145, 38] width 106 height 9
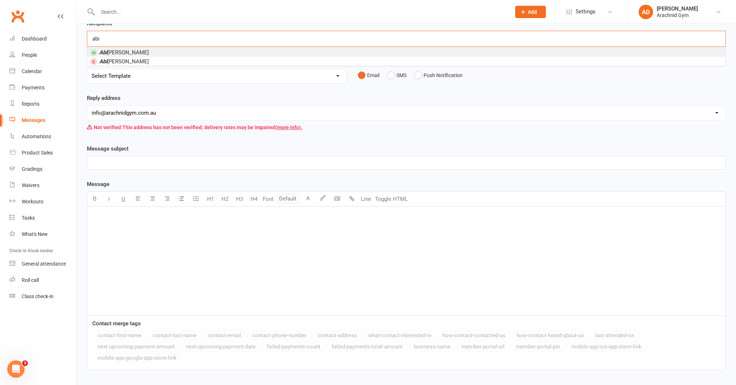
type input "abi"
click at [119, 51] on span "[PERSON_NAME]" at bounding box center [124, 52] width 50 height 7
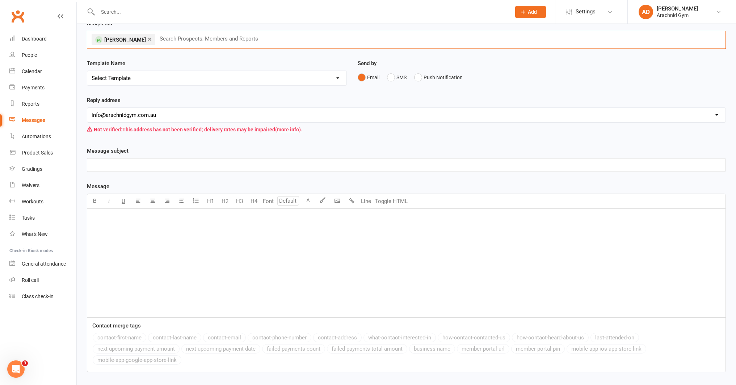
click at [127, 162] on p "﻿" at bounding box center [407, 165] width 630 height 9
click at [161, 263] on div "﻿" at bounding box center [406, 263] width 638 height 109
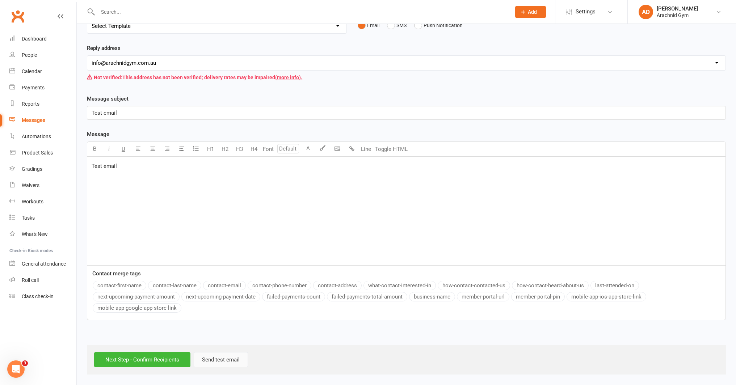
click at [229, 362] on button "Send test email" at bounding box center [221, 359] width 54 height 15
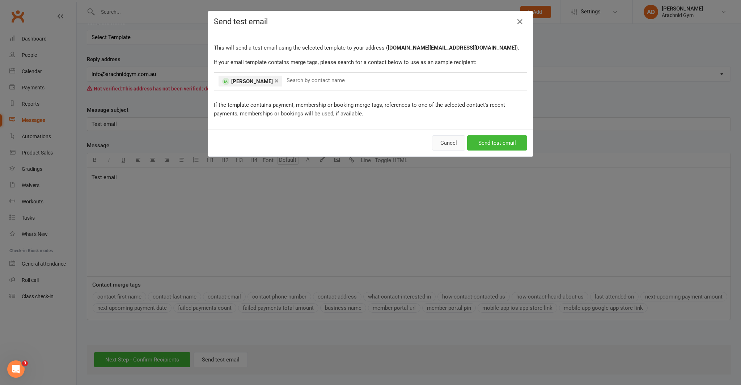
click at [436, 142] on button "Cancel" at bounding box center [448, 142] width 33 height 15
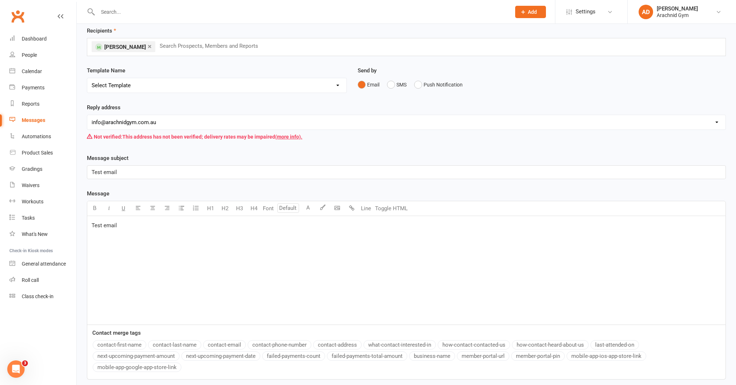
scroll to position [32, 0]
click at [159, 50] on input "text" at bounding box center [212, 46] width 106 height 9
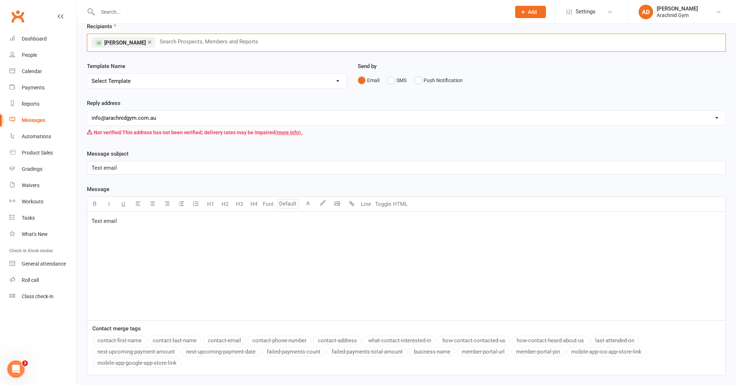
scroll to position [0, 0]
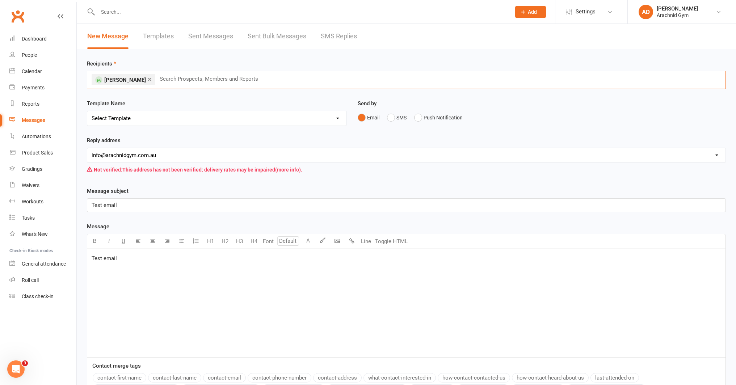
click at [148, 78] on link "×" at bounding box center [150, 79] width 4 height 12
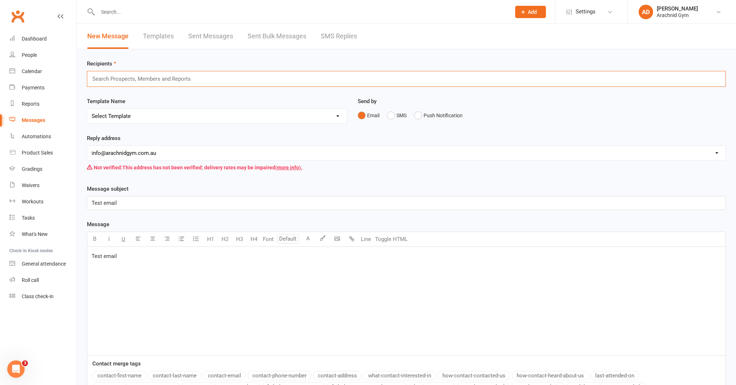
click at [51, 123] on link "Messages" at bounding box center [42, 120] width 67 height 16
click at [41, 37] on div "Dashboard" at bounding box center [34, 39] width 25 height 6
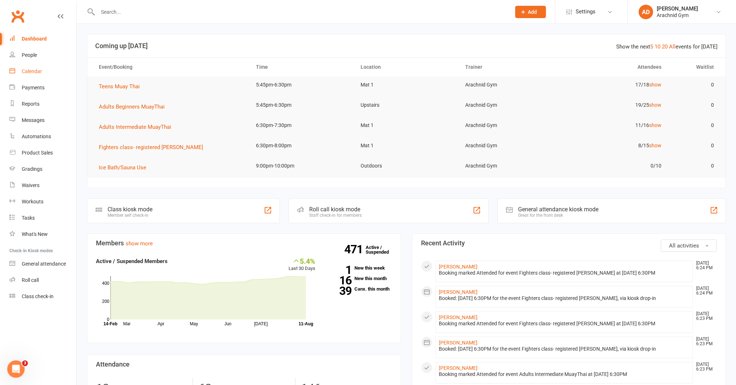
click at [30, 73] on div "Calendar" at bounding box center [32, 71] width 20 height 6
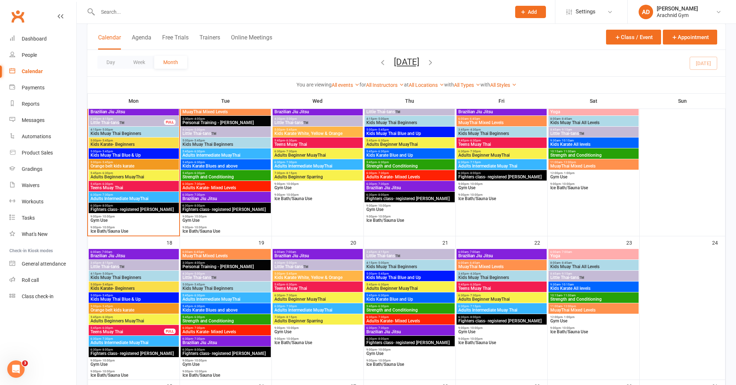
scroll to position [353, 0]
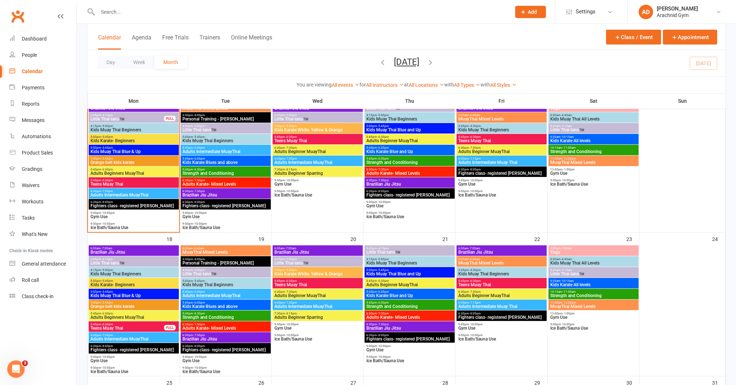
click at [175, 212] on span "9:00pm - 10:00pm" at bounding box center [133, 212] width 87 height 3
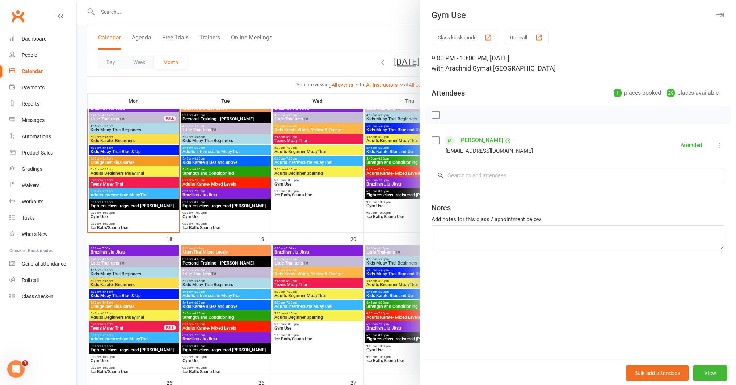
click at [151, 171] on div at bounding box center [406, 192] width 659 height 385
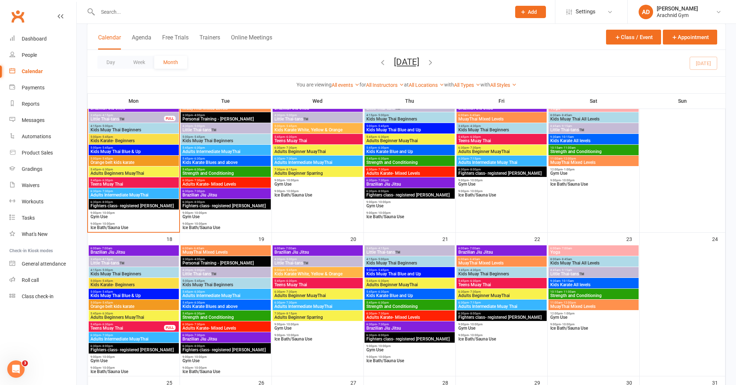
click at [151, 171] on span "5:45pm - 6:30pm" at bounding box center [133, 169] width 87 height 3
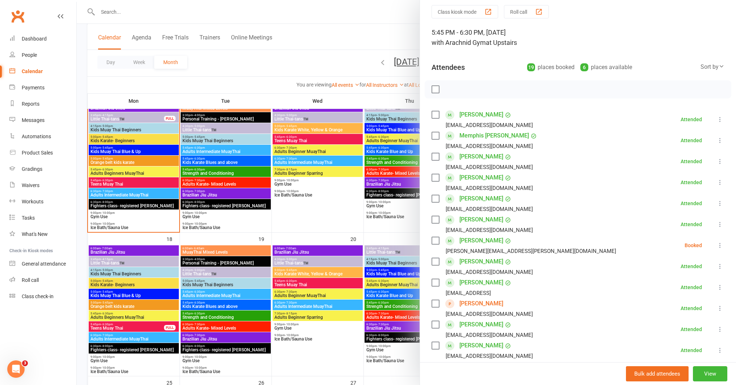
scroll to position [33, 0]
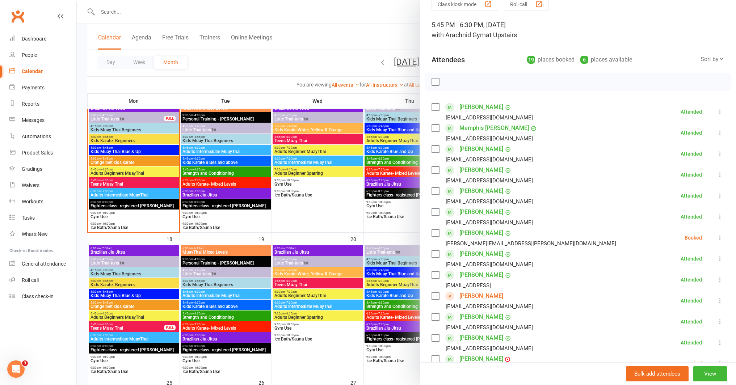
click at [326, 225] on div at bounding box center [406, 192] width 659 height 385
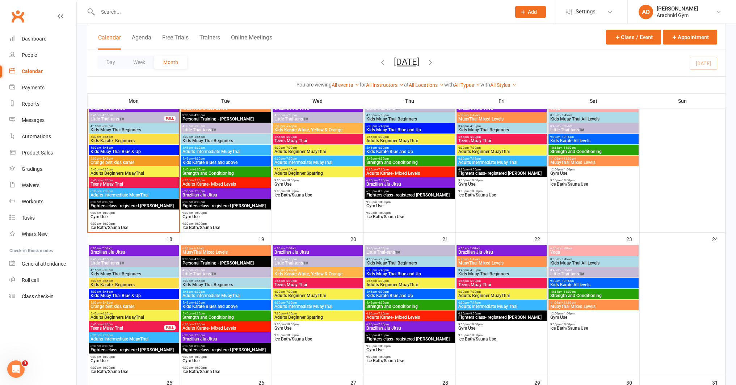
click at [329, 150] on span "Adults Beginner MuayThai" at bounding box center [317, 152] width 87 height 4
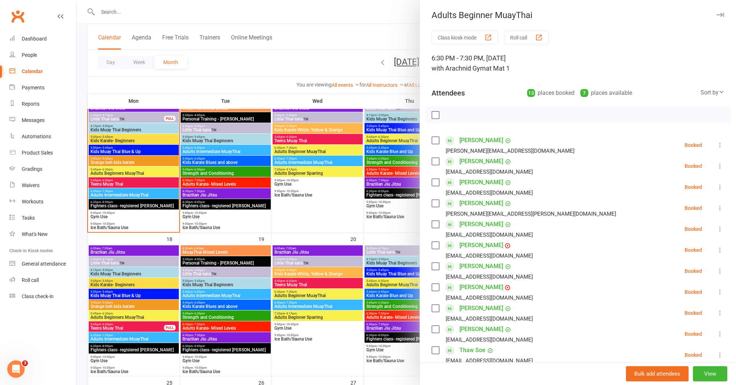
click at [345, 199] on div at bounding box center [406, 192] width 659 height 385
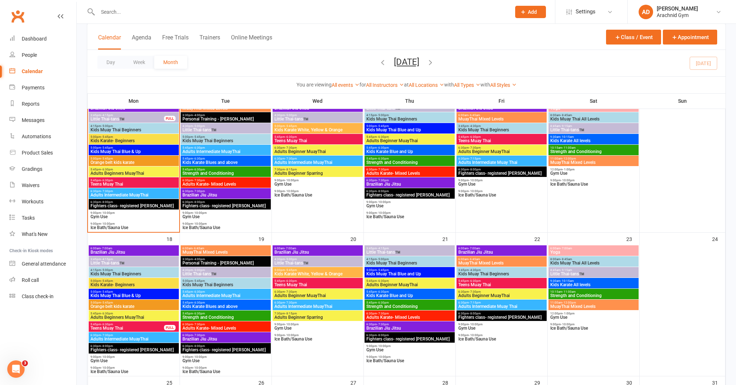
click at [465, 152] on span "Adults Beginner MuayThai" at bounding box center [501, 152] width 87 height 4
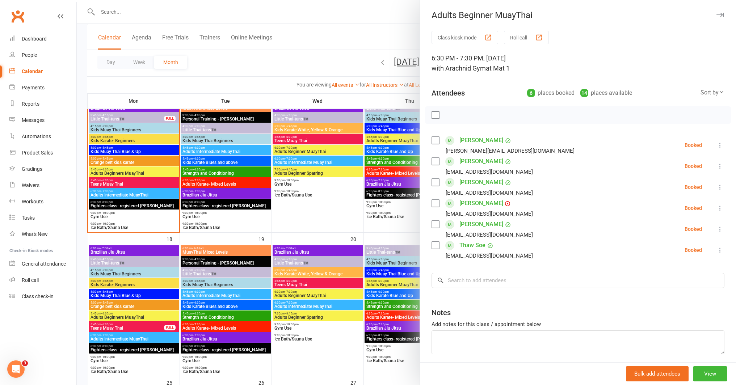
click at [135, 170] on div at bounding box center [406, 192] width 659 height 385
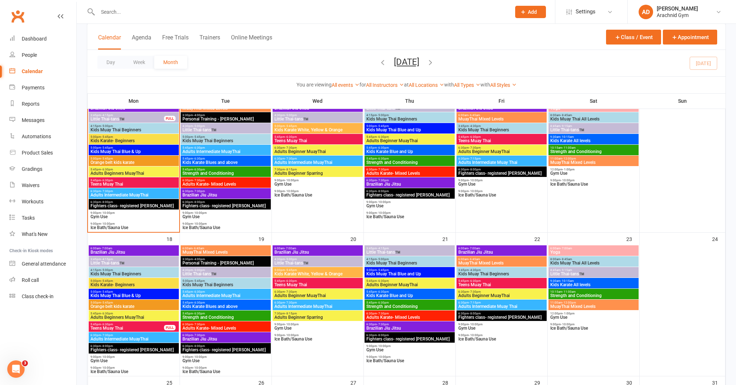
click at [135, 170] on span "5:45pm - 6:30pm" at bounding box center [133, 169] width 87 height 3
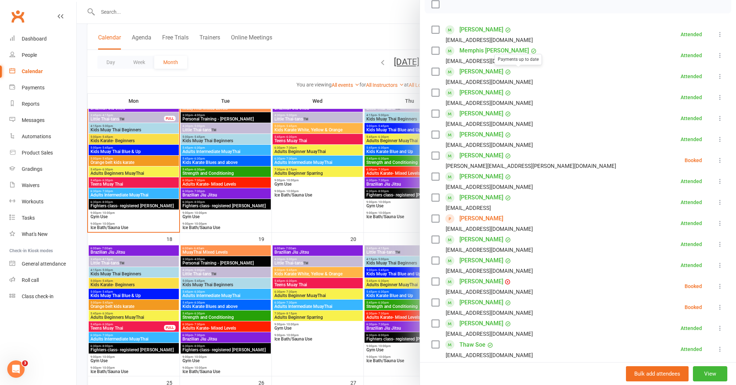
scroll to position [301, 0]
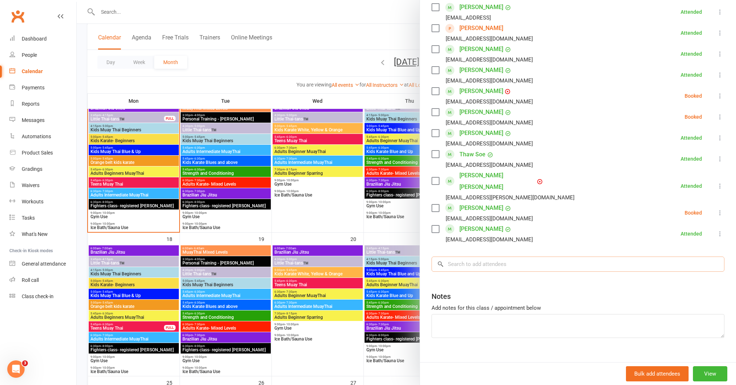
click at [486, 257] on input "search" at bounding box center [578, 264] width 293 height 15
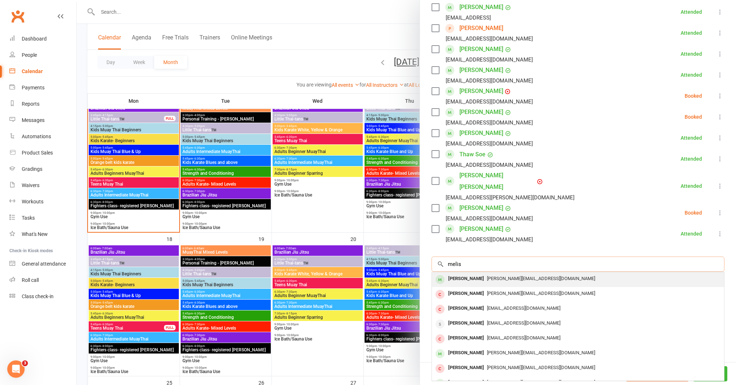
type input "melis"
click at [472, 274] on div "[PERSON_NAME]" at bounding box center [466, 279] width 42 height 10
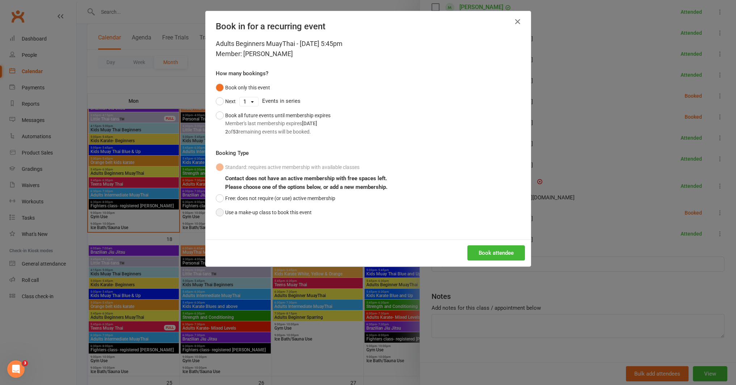
click at [261, 212] on button "Use a make-up class to book this event" at bounding box center [264, 213] width 96 height 14
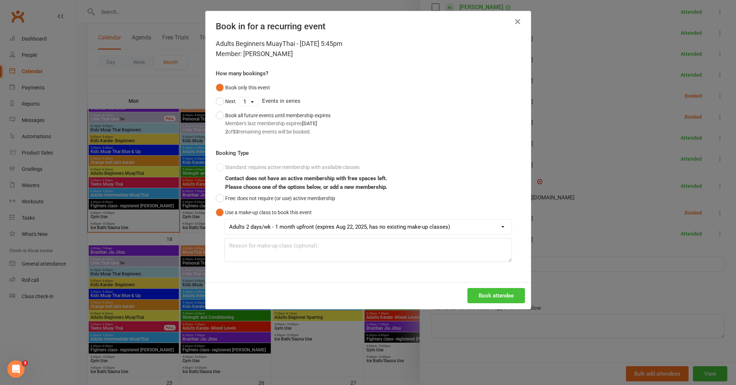
click at [480, 293] on button "Book attendee" at bounding box center [496, 295] width 58 height 15
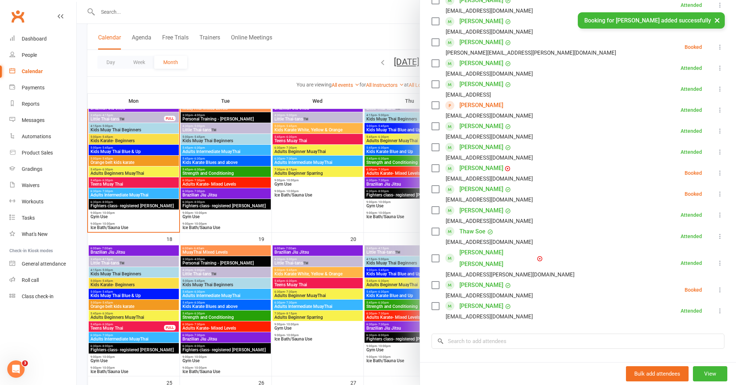
scroll to position [0, 0]
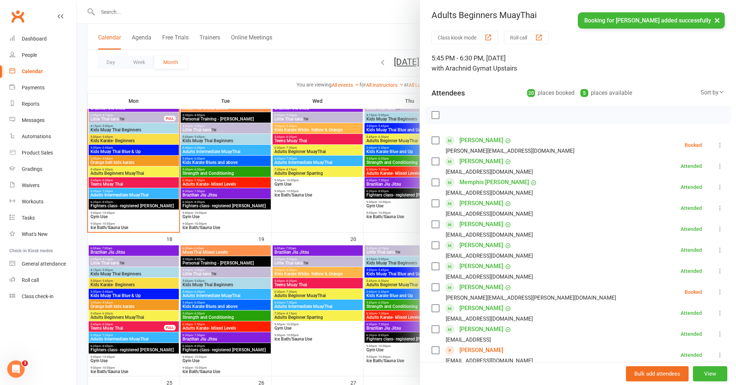
click at [716, 145] on icon at bounding box center [719, 145] width 7 height 7
click at [666, 186] on link "Check in" at bounding box center [685, 188] width 78 height 14
click at [356, 236] on div at bounding box center [406, 192] width 659 height 385
